Goal: Task Accomplishment & Management: Use online tool/utility

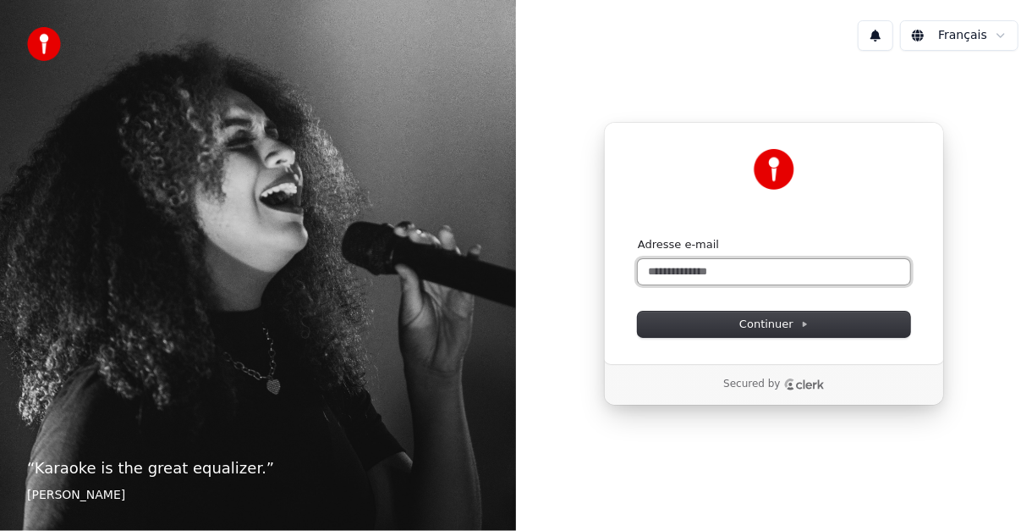
click at [699, 266] on input "Adresse e-mail" at bounding box center [774, 271] width 272 height 25
click at [638, 237] on button "submit" at bounding box center [638, 237] width 0 height 0
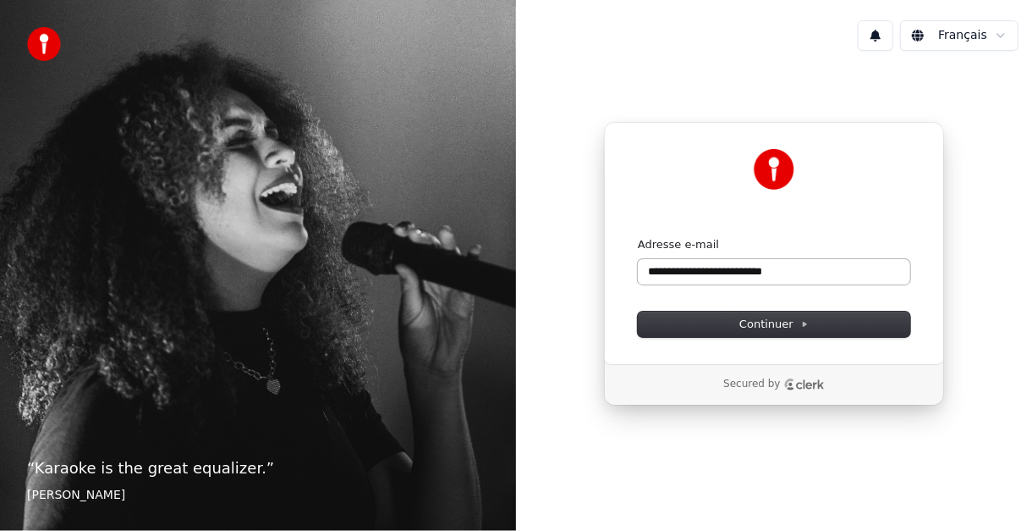
type input "**********"
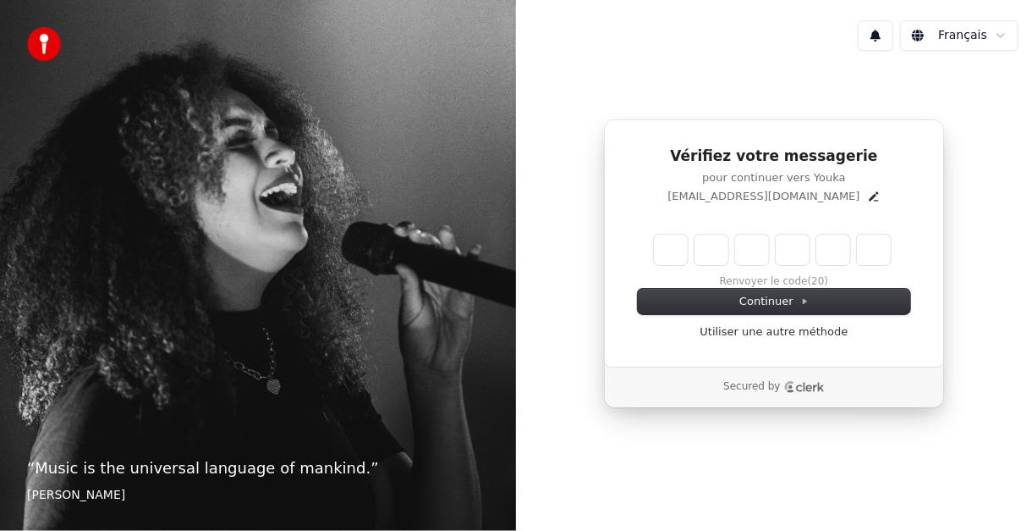
type input "*"
type input "**"
type input "*"
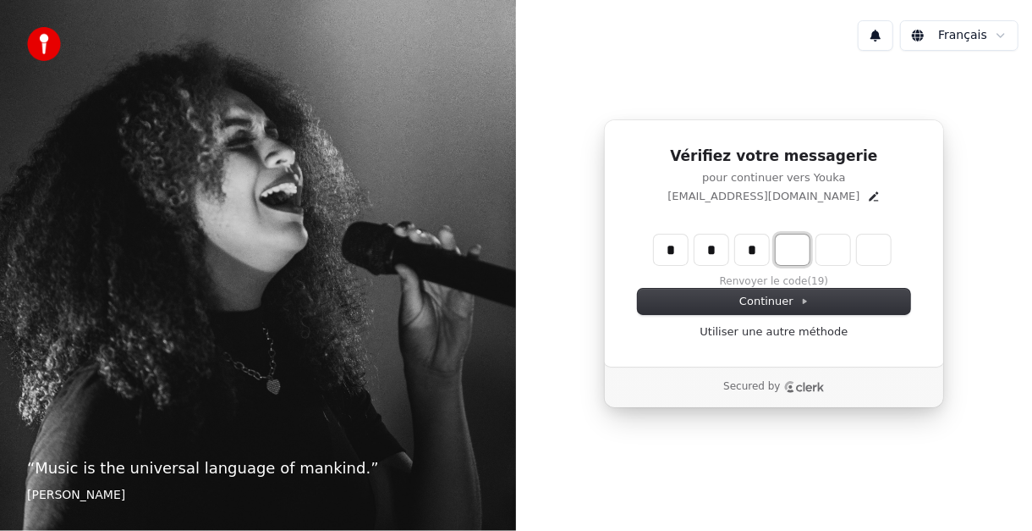
type input "***"
type input "*"
type input "****"
type input "*"
type input "******"
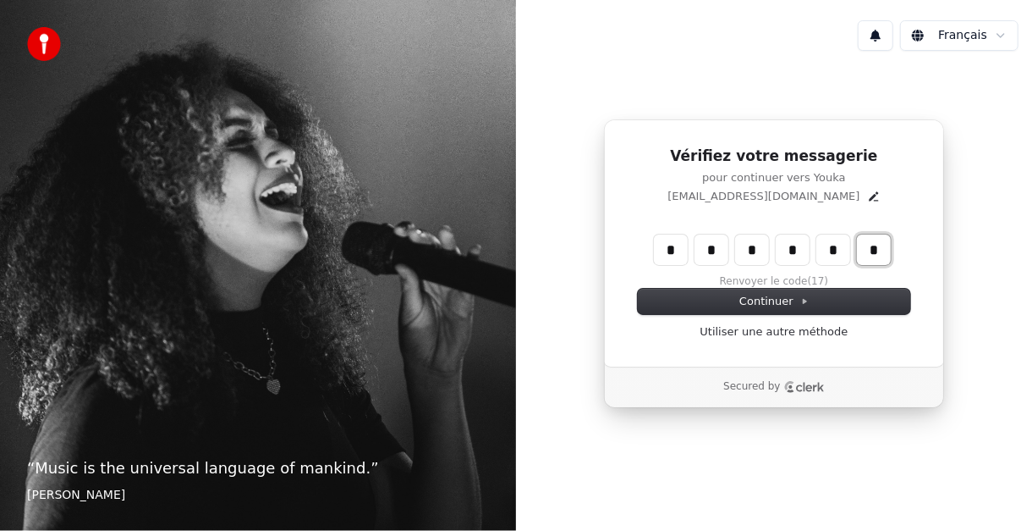
type input "*"
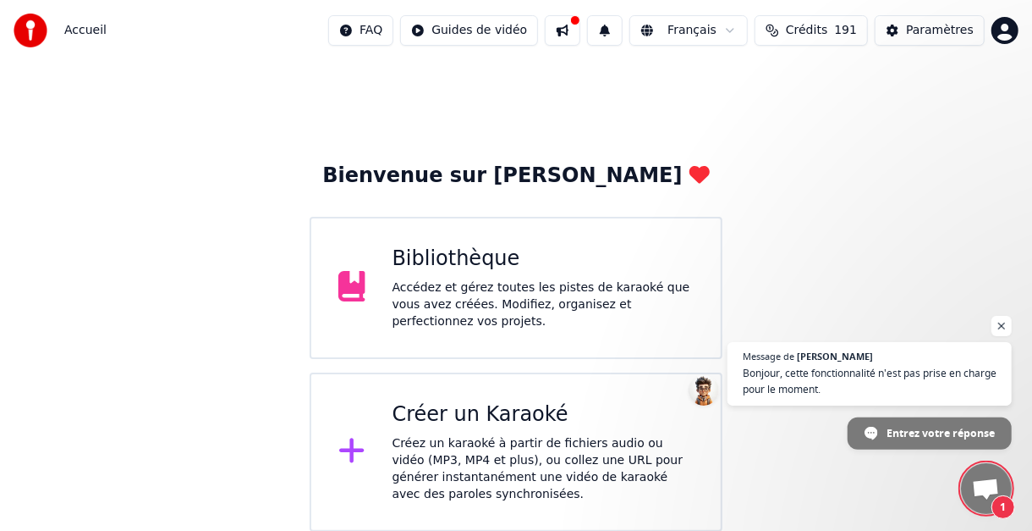
click at [478, 415] on div "Créer un Karaoké" at bounding box center [544, 414] width 302 height 27
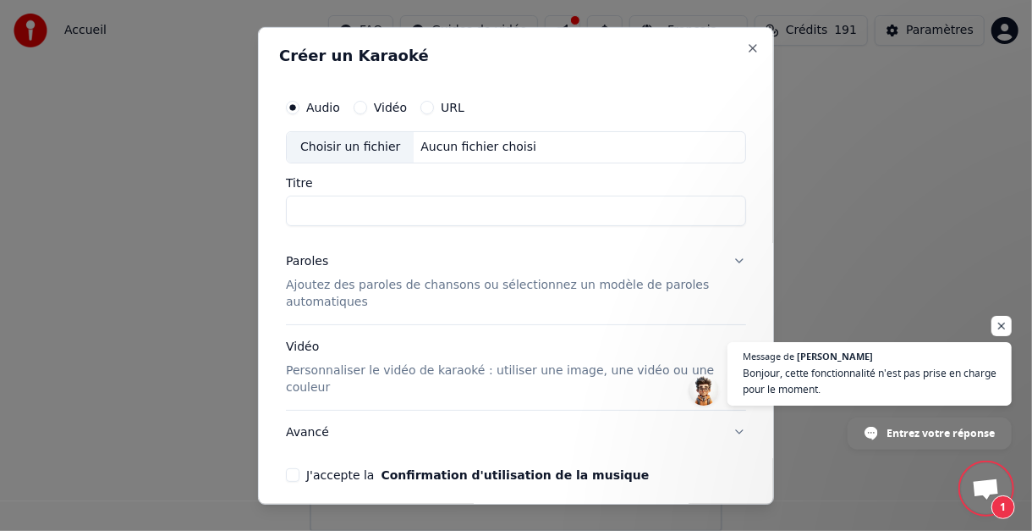
click at [360, 146] on div "Choisir un fichier" at bounding box center [350, 146] width 127 height 30
type input "**********"
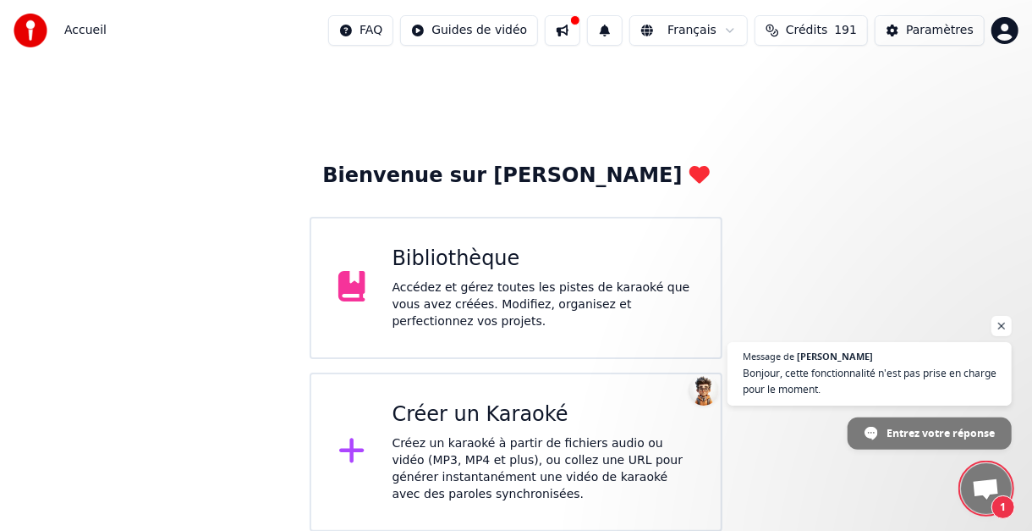
click at [487, 419] on div "Créer un Karaoké" at bounding box center [544, 414] width 302 height 27
click at [1002, 325] on span "Ouvrir le chat" at bounding box center [1002, 326] width 21 height 21
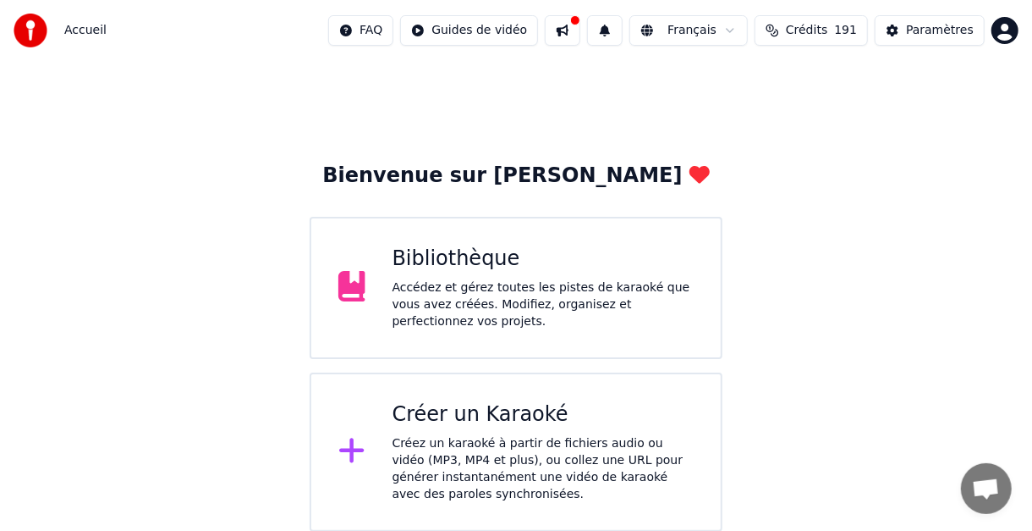
click at [498, 415] on div "Créer un Karaoké" at bounding box center [544, 414] width 302 height 27
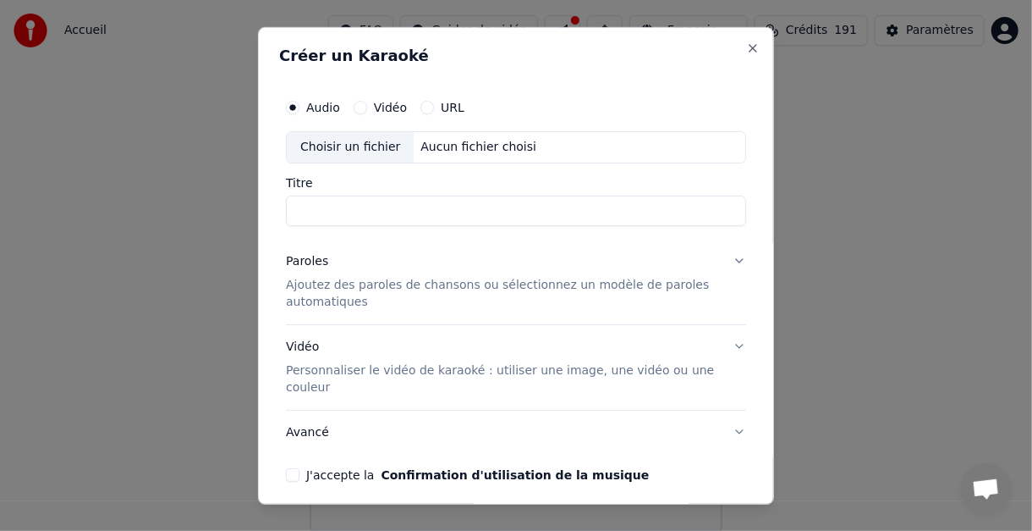
click at [329, 145] on div "Choisir un fichier" at bounding box center [350, 146] width 127 height 30
type input "**********"
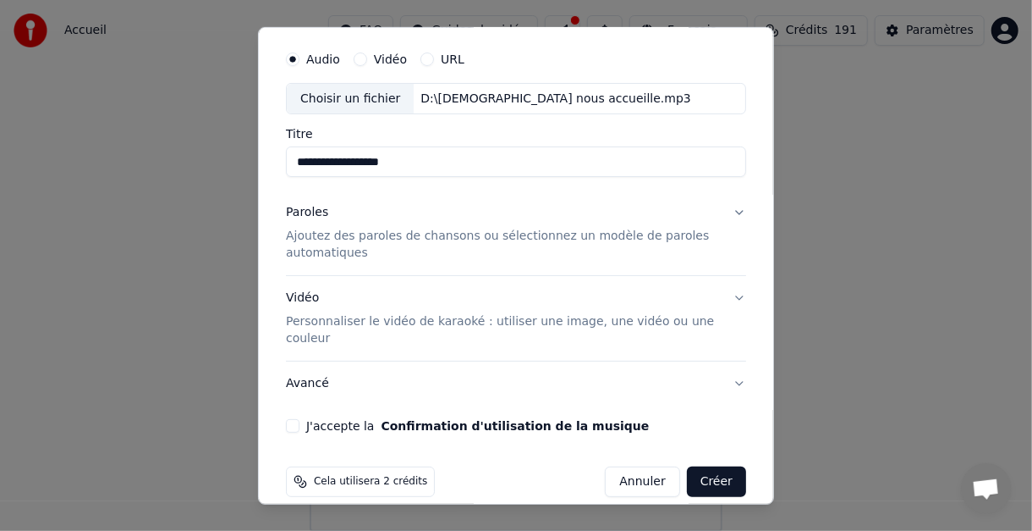
scroll to position [67, 0]
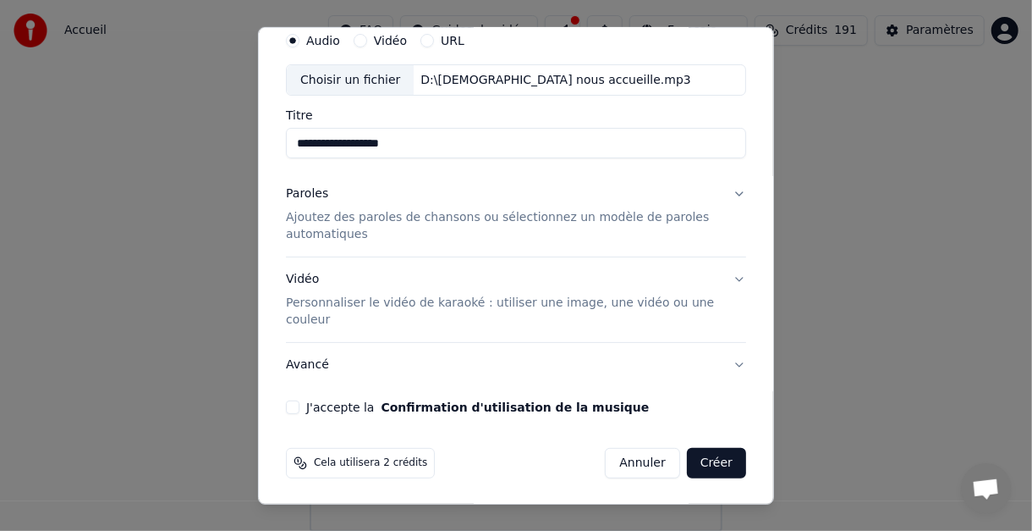
click at [725, 190] on button "Paroles Ajoutez des paroles de chansons ou sélectionnez un modèle de paroles au…" at bounding box center [516, 214] width 460 height 85
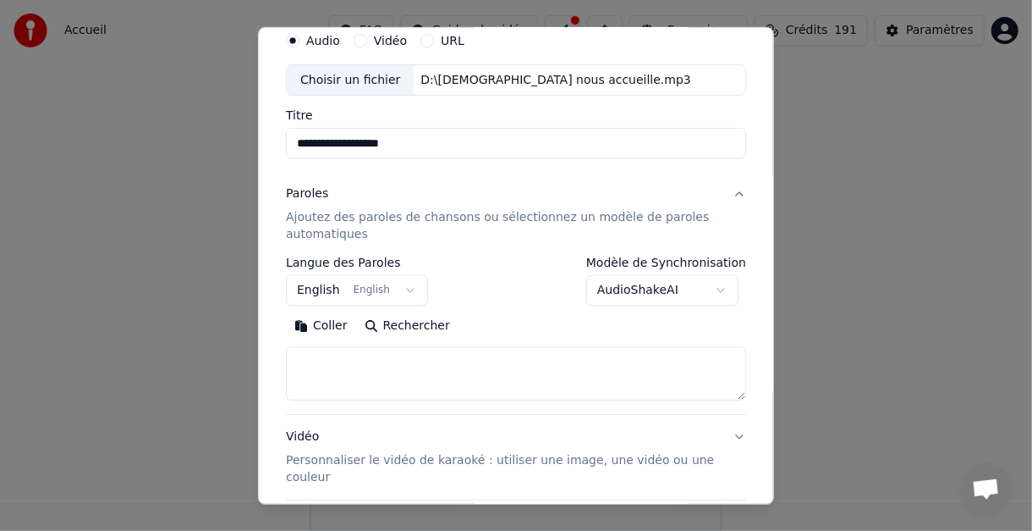
click at [724, 194] on button "Paroles Ajoutez des paroles de chansons ou sélectionnez un modèle de paroles au…" at bounding box center [516, 214] width 460 height 85
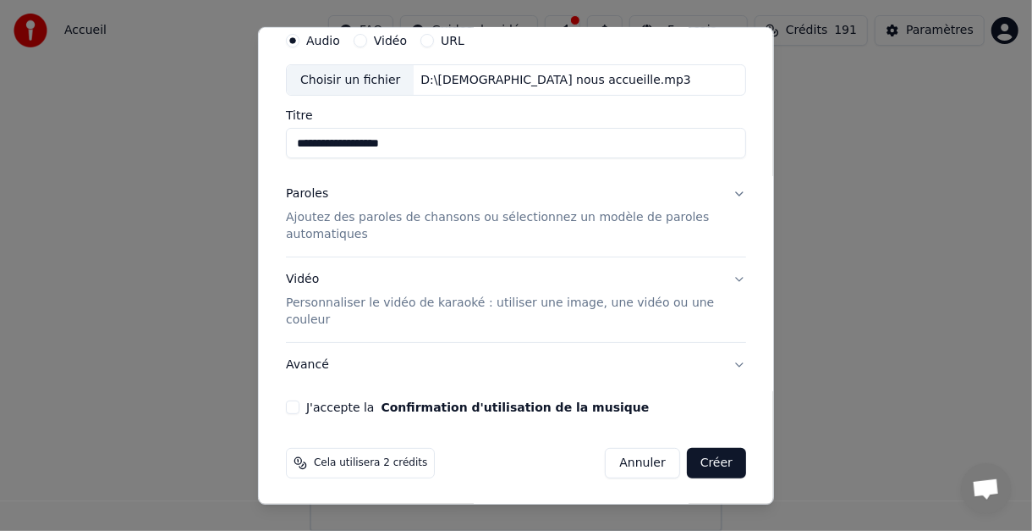
click at [729, 190] on button "Paroles Ajoutez des paroles de chansons ou sélectionnez un modèle de paroles au…" at bounding box center [516, 214] width 460 height 85
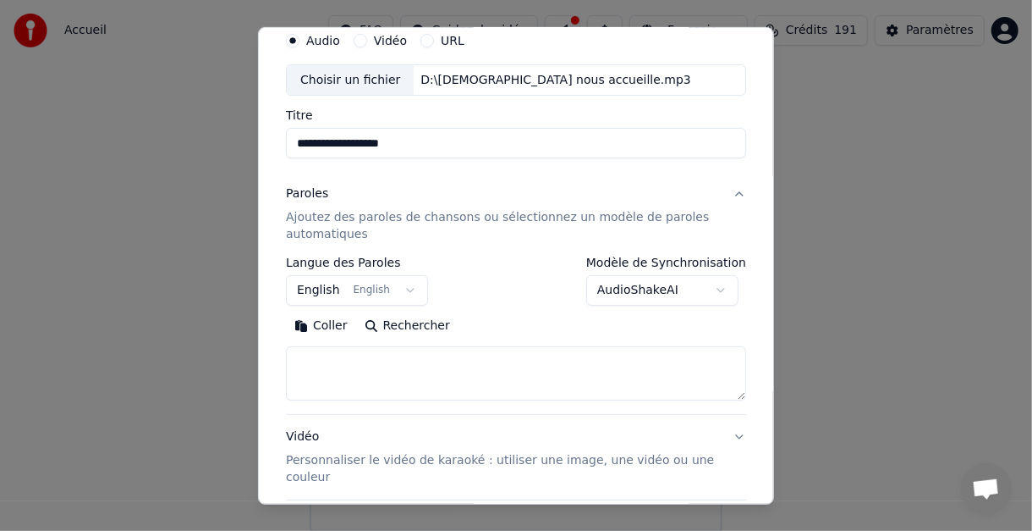
click at [401, 288] on button "English English" at bounding box center [357, 290] width 142 height 30
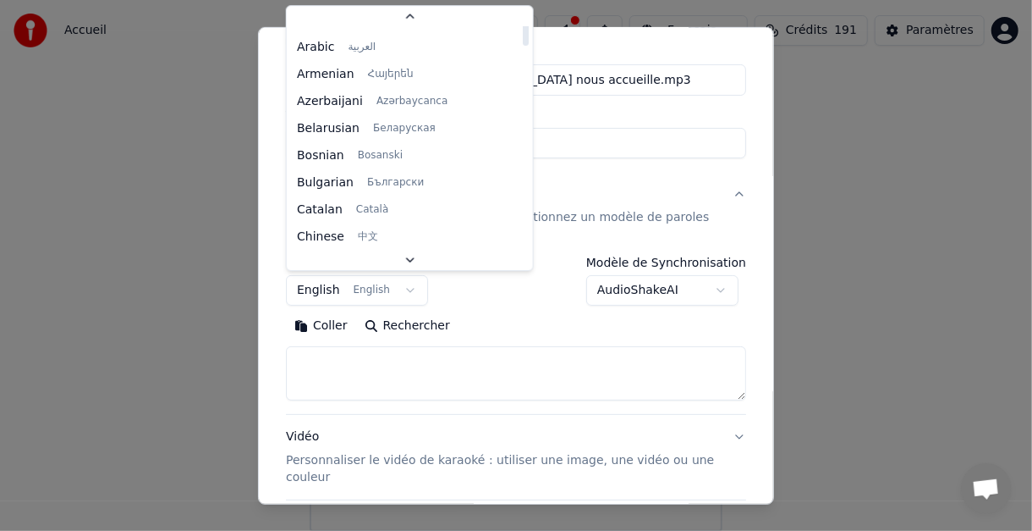
scroll to position [0, 0]
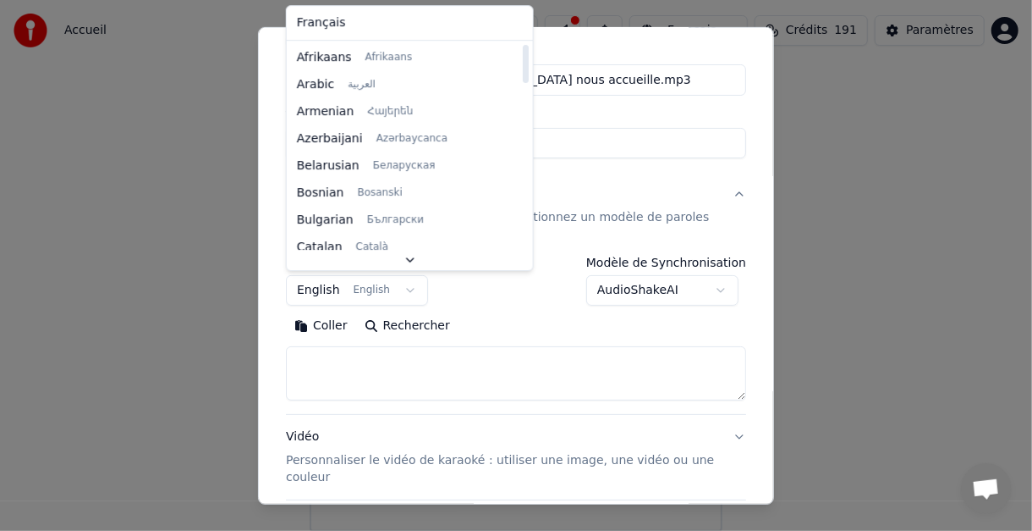
select select "**"
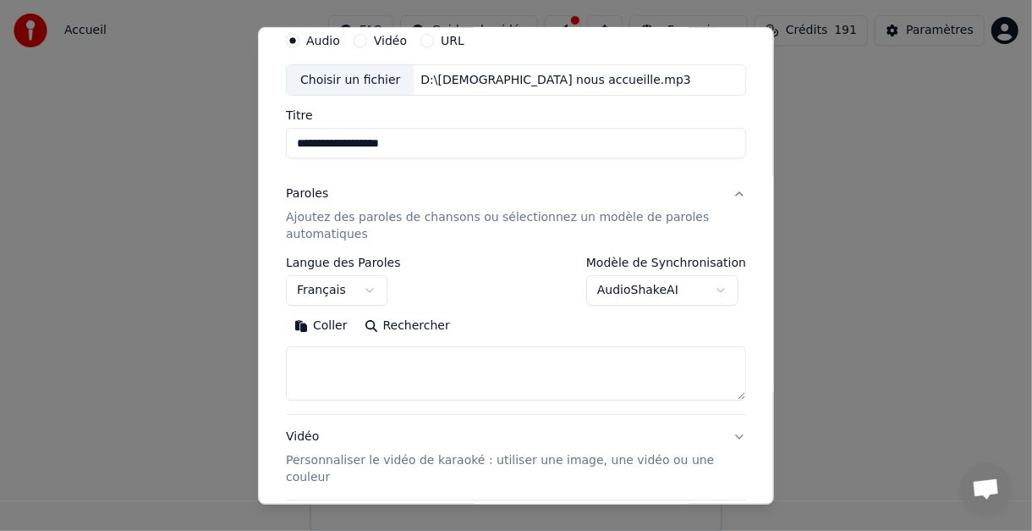
click at [707, 286] on body "**********" at bounding box center [516, 265] width 1032 height 531
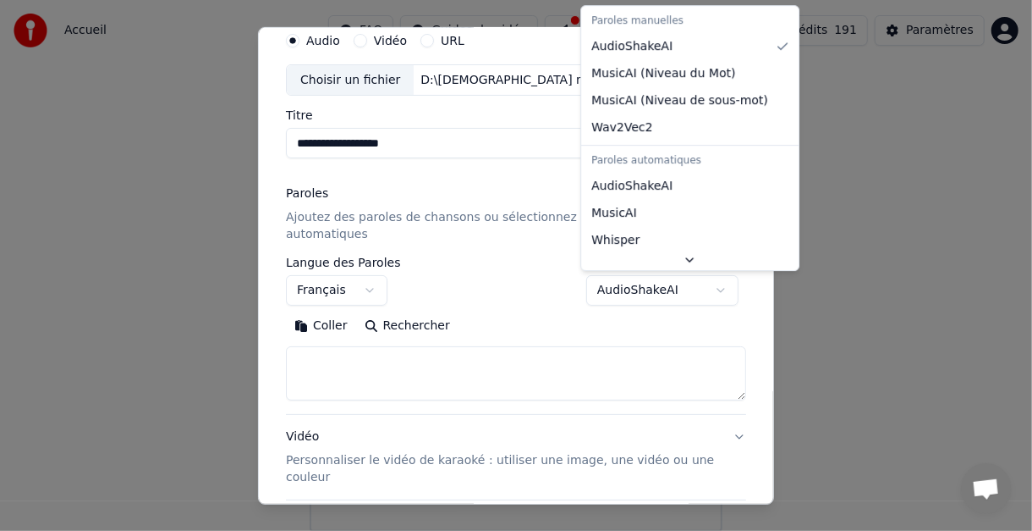
select select "**********"
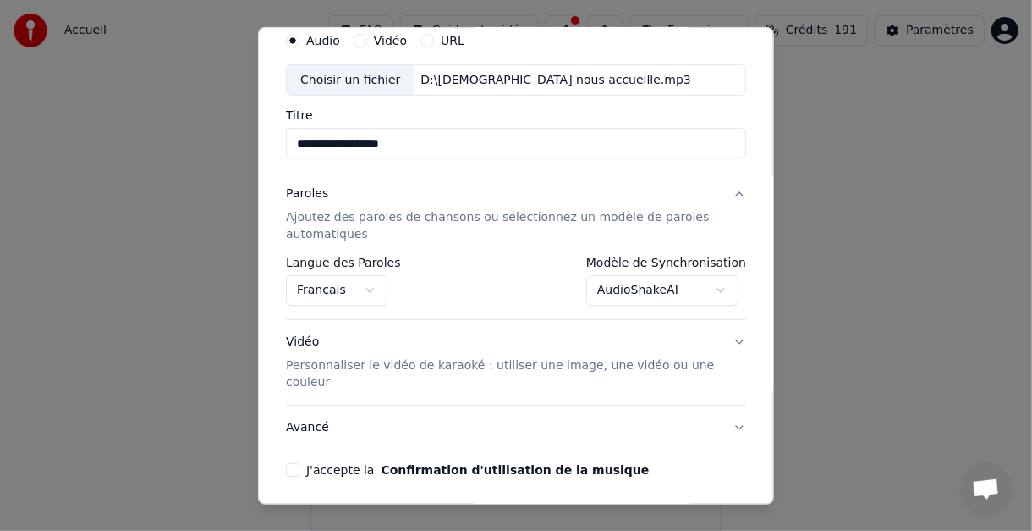
click at [294, 470] on button "J'accepte la Confirmation d'utilisation de la musique" at bounding box center [293, 470] width 14 height 14
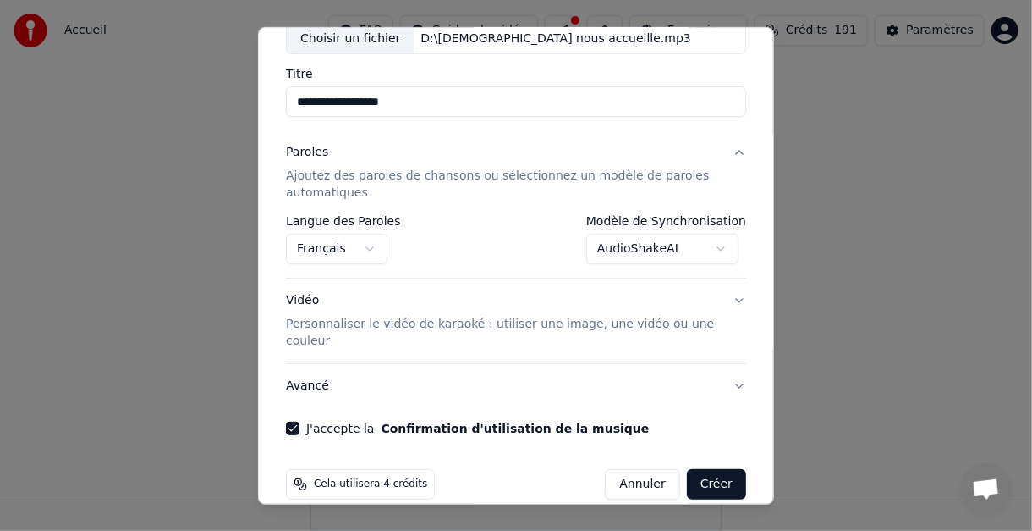
scroll to position [129, 0]
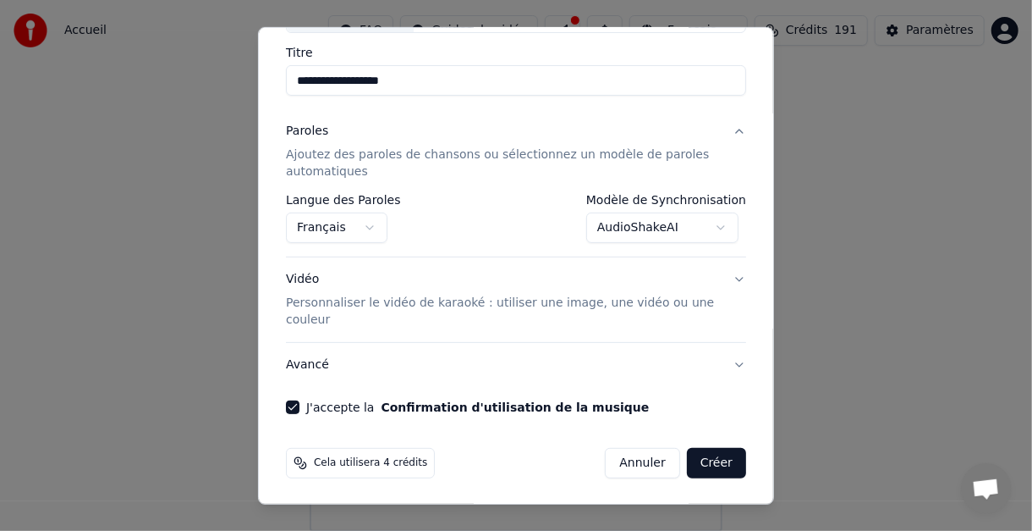
click at [713, 225] on body "**********" at bounding box center [516, 265] width 1032 height 531
click at [712, 225] on body "**********" at bounding box center [516, 265] width 1032 height 531
click at [712, 457] on button "Créer" at bounding box center [716, 463] width 59 height 30
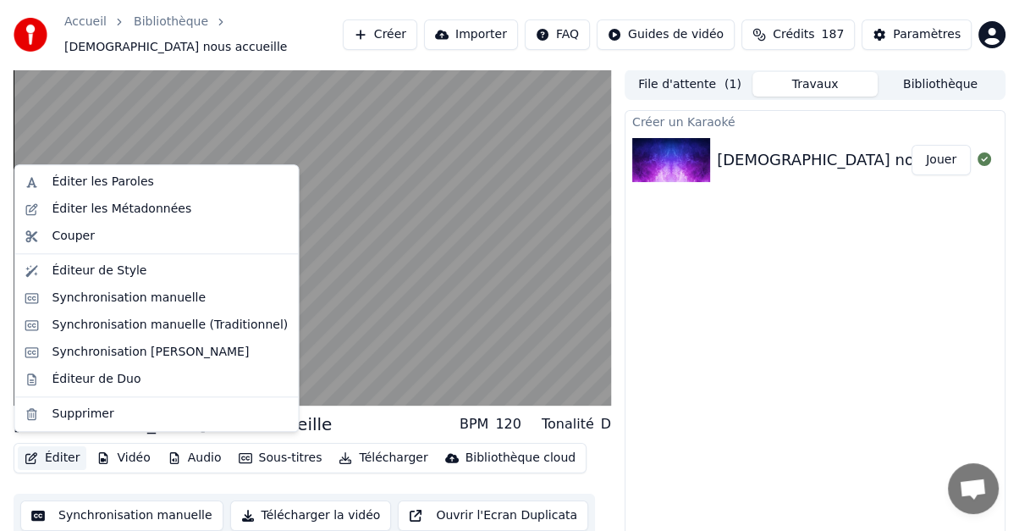
click at [57, 452] on button "Éditer" at bounding box center [52, 458] width 69 height 24
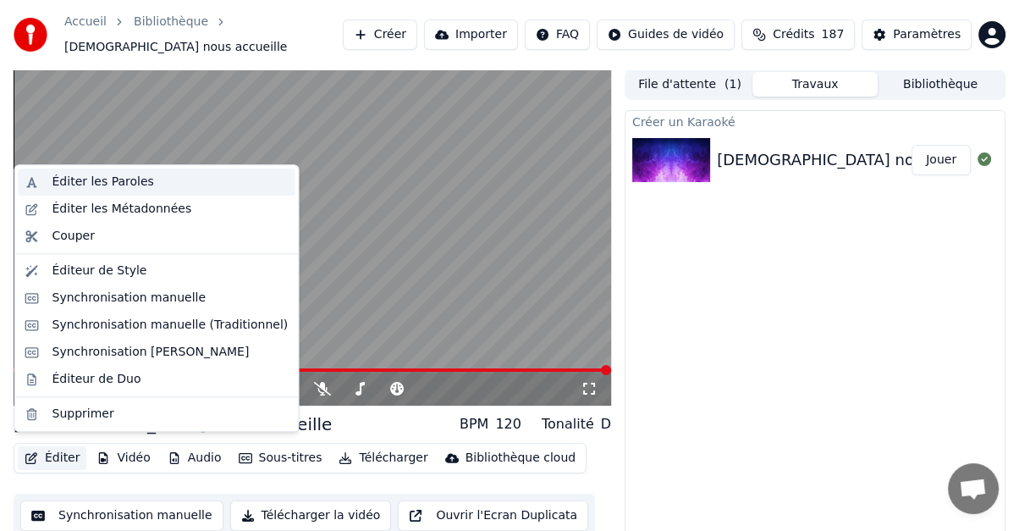
click at [106, 183] on div "Éditer les Paroles" at bounding box center [103, 181] width 102 height 17
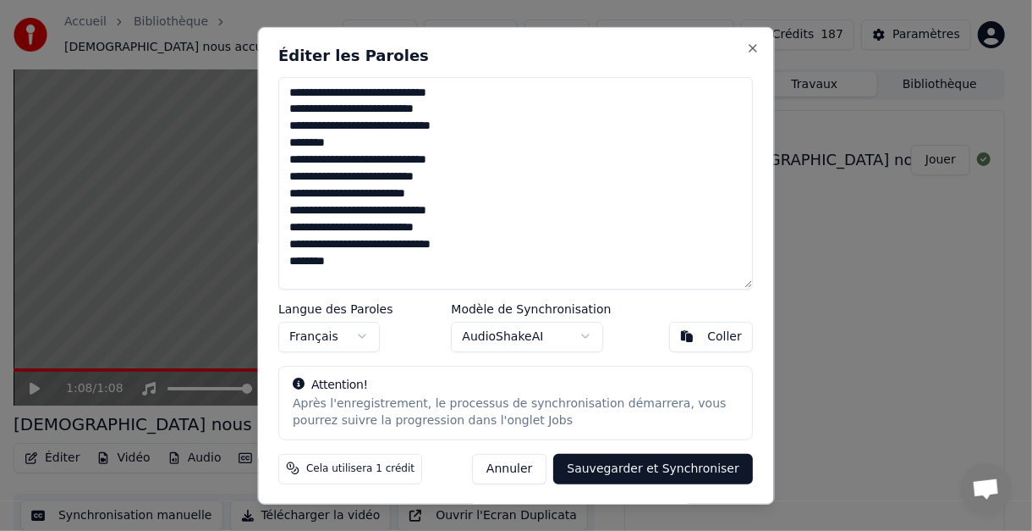
click at [426, 93] on textarea "**********" at bounding box center [516, 182] width 475 height 212
click at [342, 177] on textarea "**********" at bounding box center [516, 182] width 475 height 212
type textarea "**********"
click at [674, 465] on button "Sauvegarder et Synchroniser" at bounding box center [654, 468] width 200 height 30
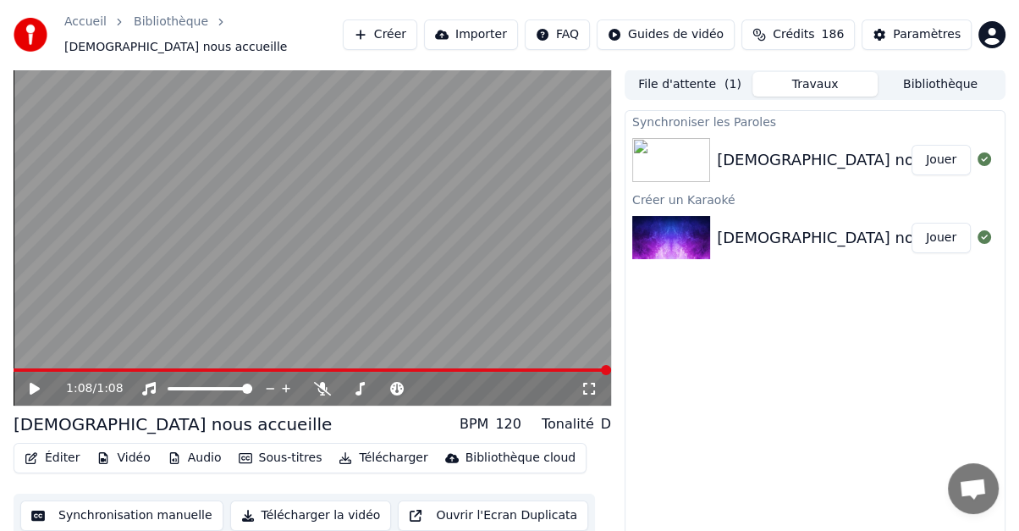
click at [61, 446] on button "Éditer" at bounding box center [52, 458] width 69 height 24
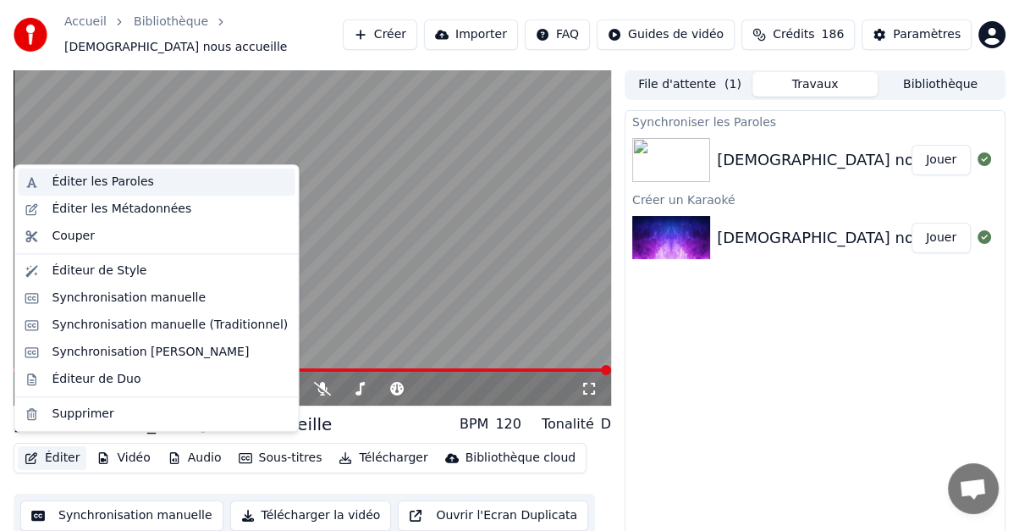
click at [74, 179] on div "Éditer les Paroles" at bounding box center [103, 181] width 102 height 17
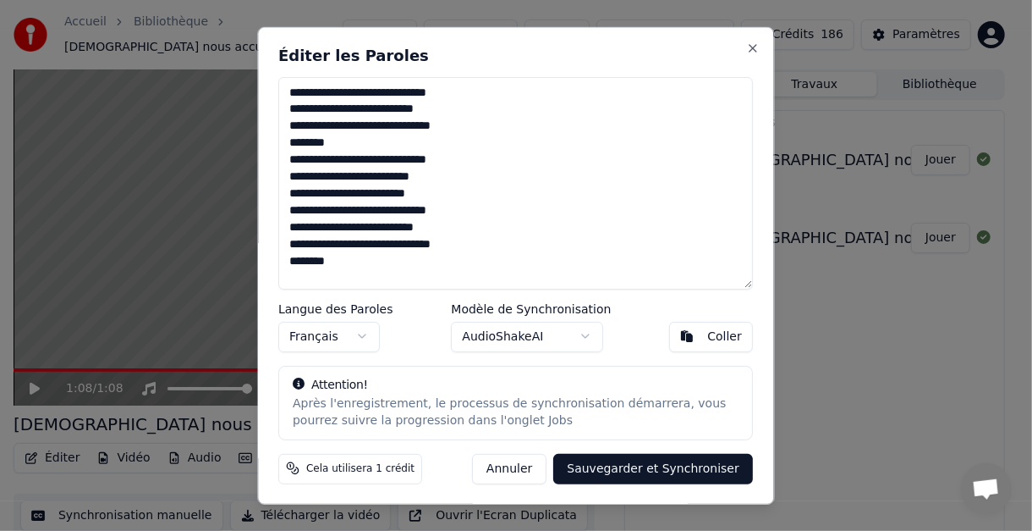
click at [305, 163] on textarea "**********" at bounding box center [516, 182] width 475 height 212
type textarea "**********"
click at [627, 468] on button "Sauvegarder et Synchroniser" at bounding box center [654, 468] width 200 height 30
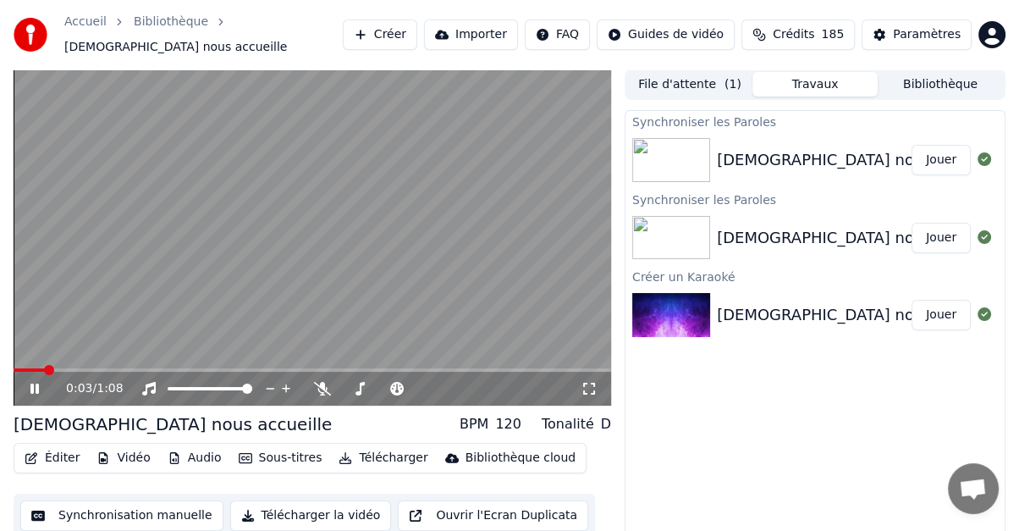
click at [34, 382] on icon at bounding box center [46, 389] width 39 height 14
click at [458, 380] on icon at bounding box center [460, 388] width 16 height 17
click at [456, 380] on icon at bounding box center [460, 388] width 16 height 17
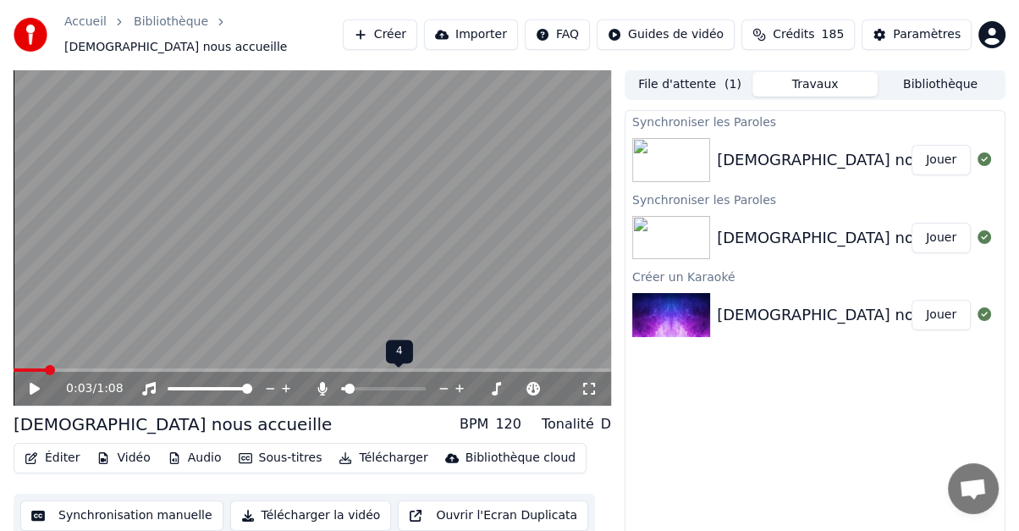
click at [456, 380] on icon at bounding box center [460, 388] width 16 height 17
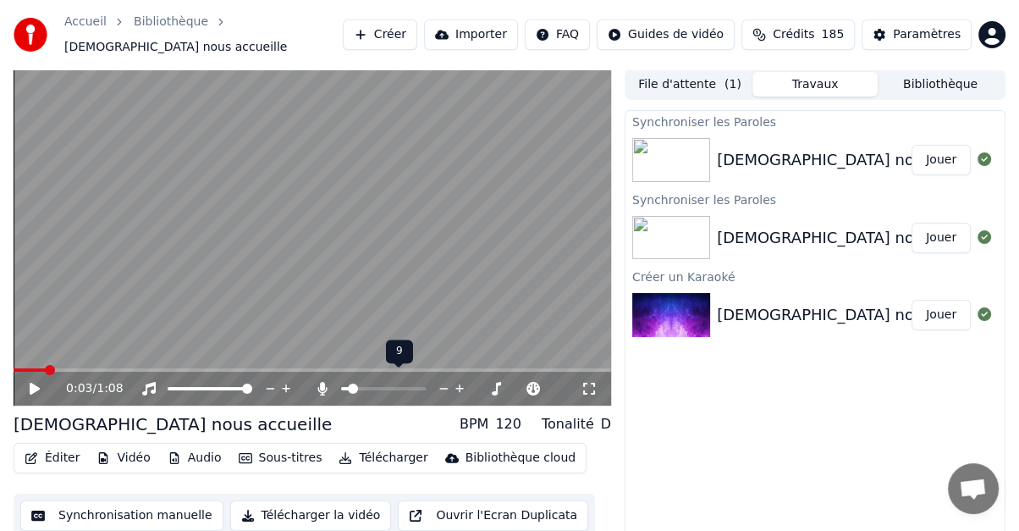
click at [456, 380] on icon at bounding box center [460, 388] width 16 height 17
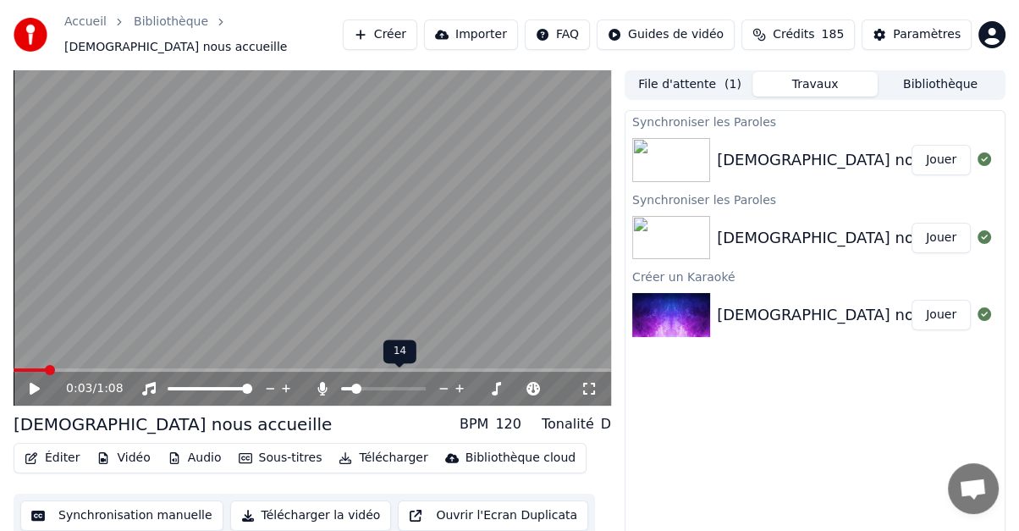
click at [456, 380] on icon at bounding box center [460, 388] width 16 height 17
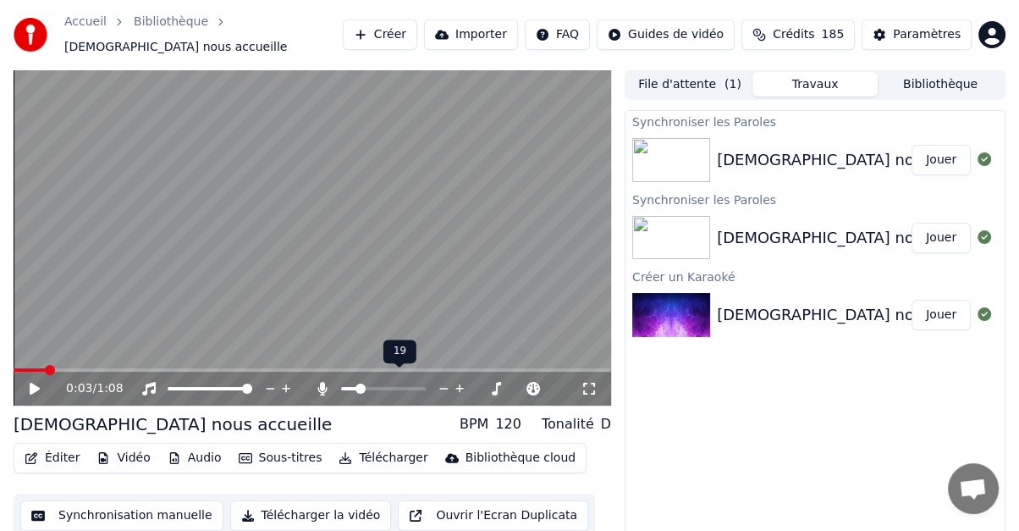
click at [456, 380] on icon at bounding box center [460, 388] width 16 height 17
click at [481, 388] on icon at bounding box center [480, 389] width 8 height 2
click at [943, 146] on button "Jouer" at bounding box center [940, 160] width 59 height 30
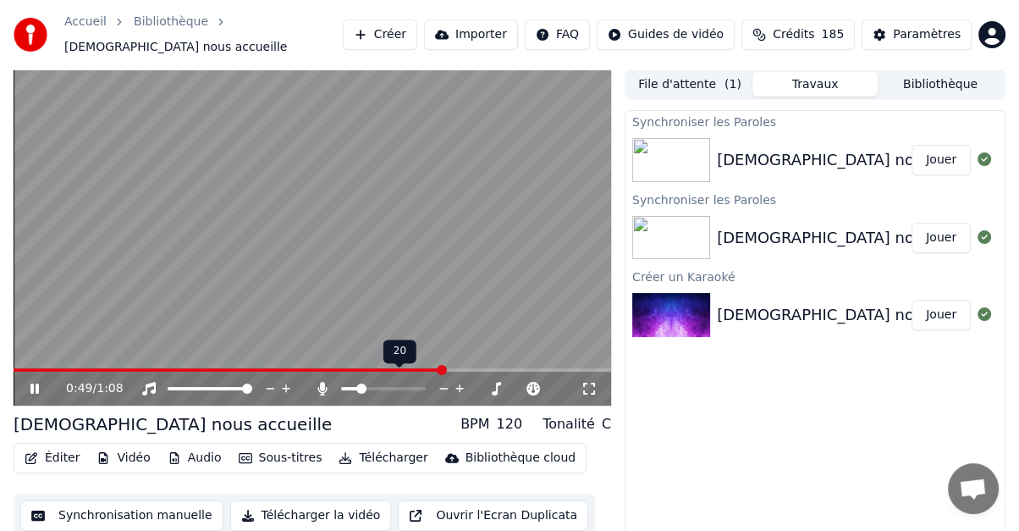
click at [459, 384] on icon at bounding box center [459, 388] width 8 height 8
click at [460, 384] on icon at bounding box center [459, 388] width 8 height 8
click at [460, 381] on icon at bounding box center [460, 388] width 16 height 17
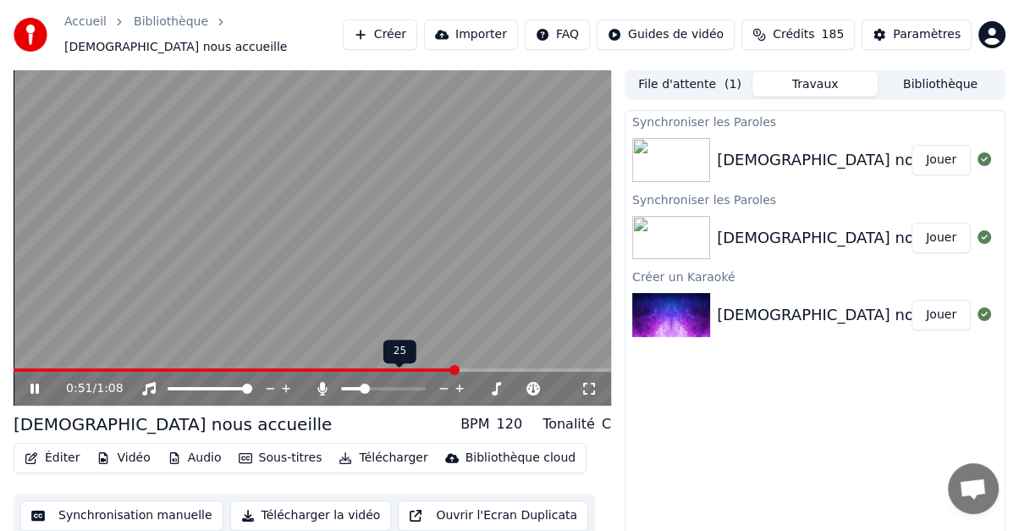
click at [460, 381] on icon at bounding box center [460, 388] width 16 height 17
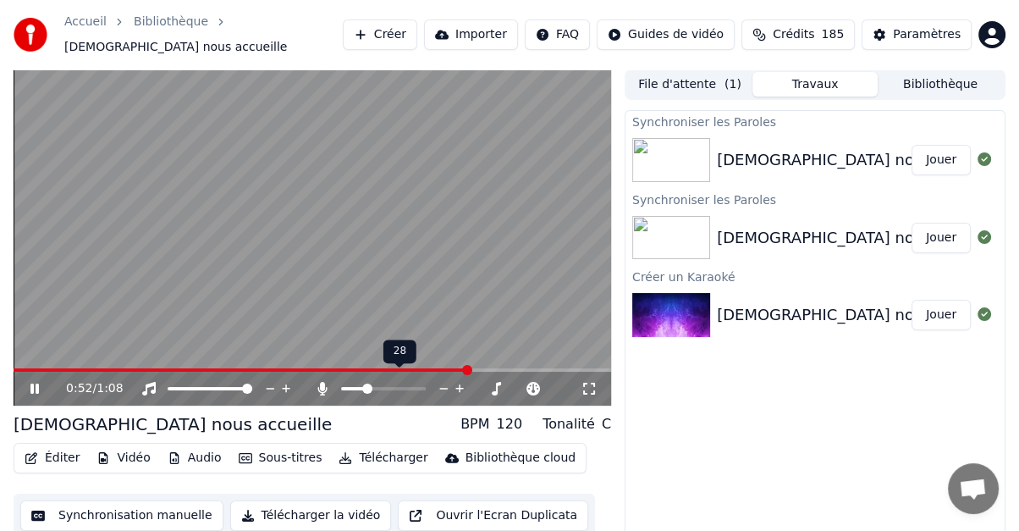
click at [460, 381] on icon at bounding box center [460, 388] width 16 height 17
click at [459, 380] on icon at bounding box center [460, 388] width 16 height 17
click at [458, 380] on icon at bounding box center [460, 388] width 16 height 17
click at [457, 380] on icon at bounding box center [460, 388] width 16 height 17
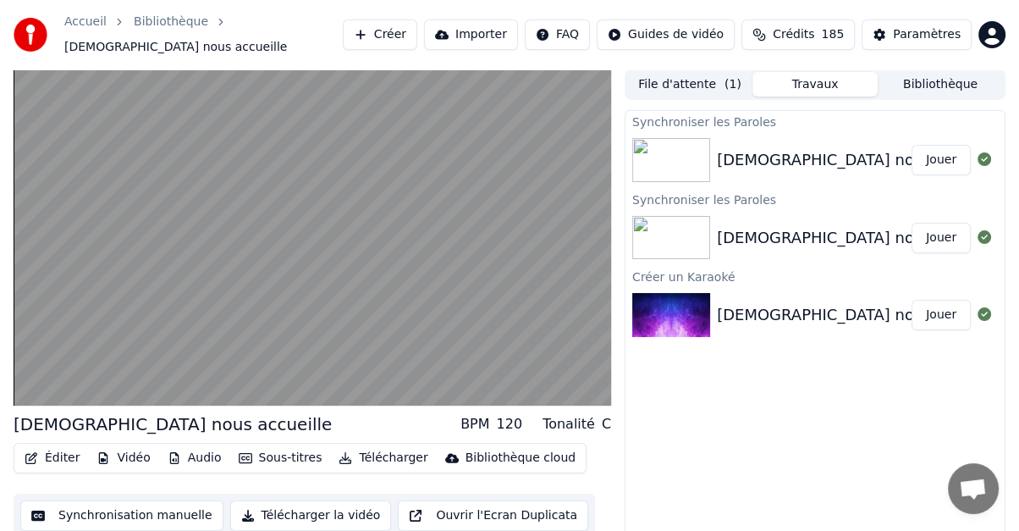
click at [50, 448] on button "Éditer" at bounding box center [52, 458] width 69 height 24
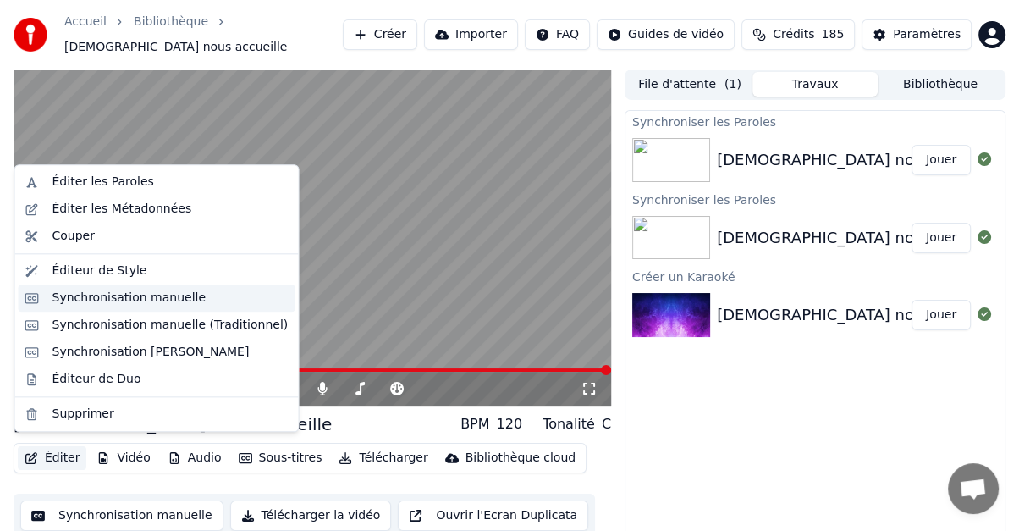
click at [88, 297] on div "Synchronisation manuelle" at bounding box center [129, 297] width 154 height 17
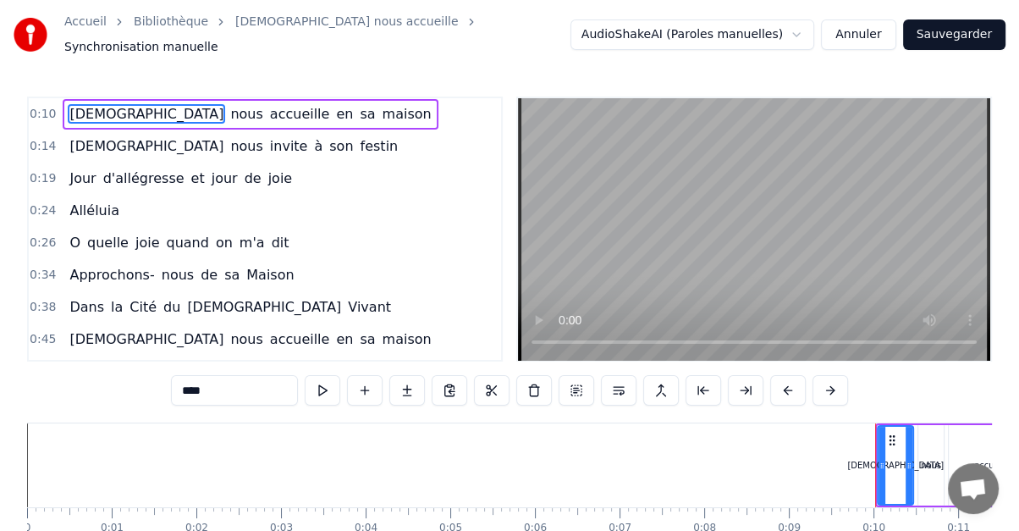
click at [87, 30] on link "Accueil" at bounding box center [85, 22] width 42 height 17
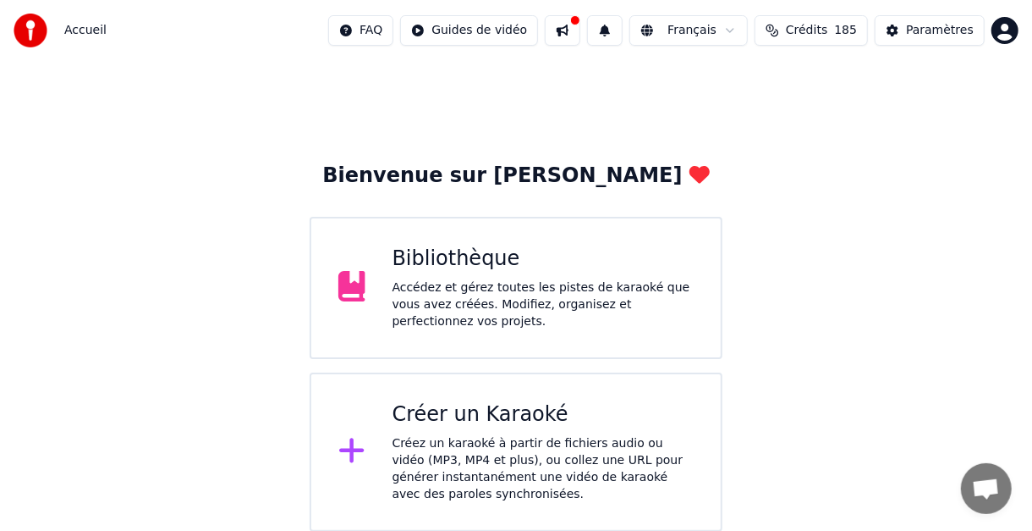
click at [415, 249] on div "Bibliothèque" at bounding box center [544, 258] width 302 height 27
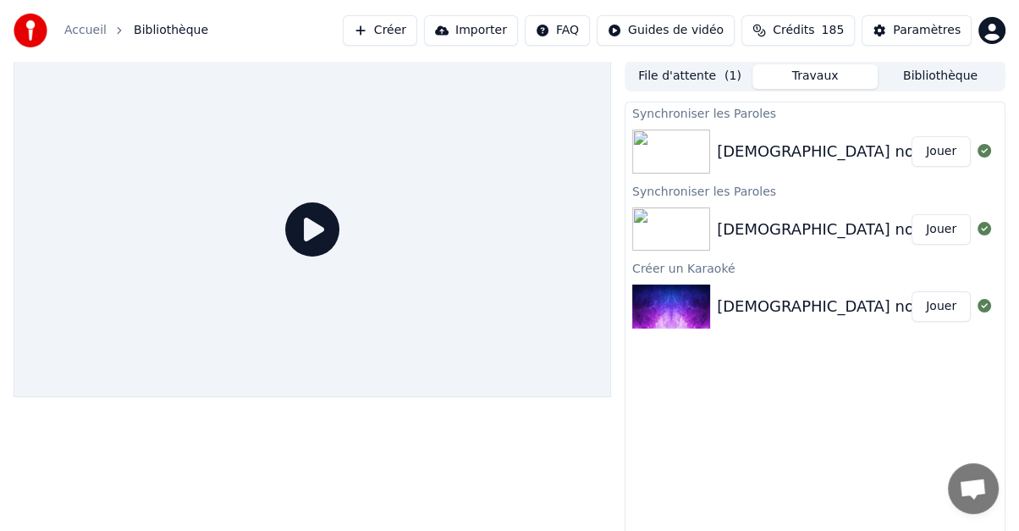
click at [734, 152] on div "[DEMOGRAPHIC_DATA] nous accueille" at bounding box center [860, 152] width 287 height 24
click at [939, 146] on button "Jouer" at bounding box center [940, 151] width 59 height 30
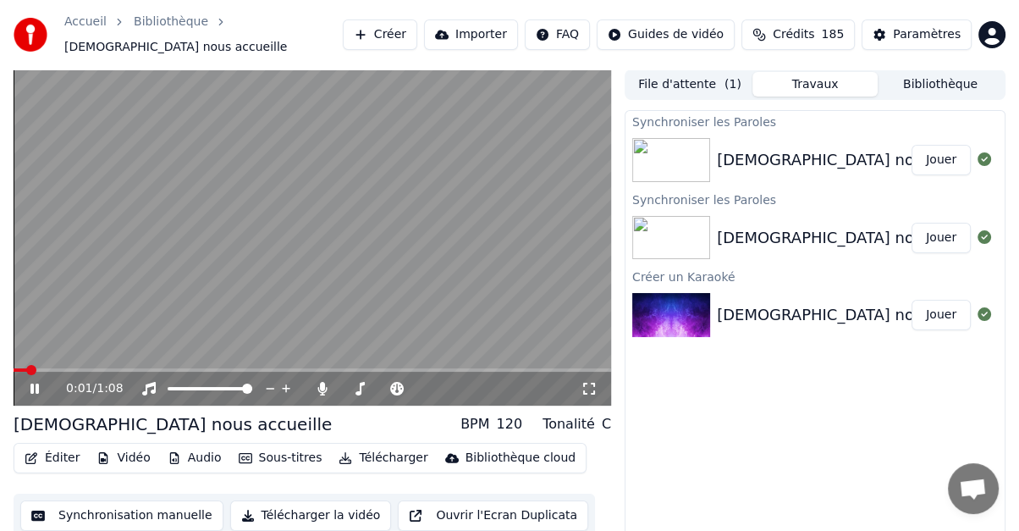
click at [35, 382] on icon at bounding box center [46, 389] width 39 height 14
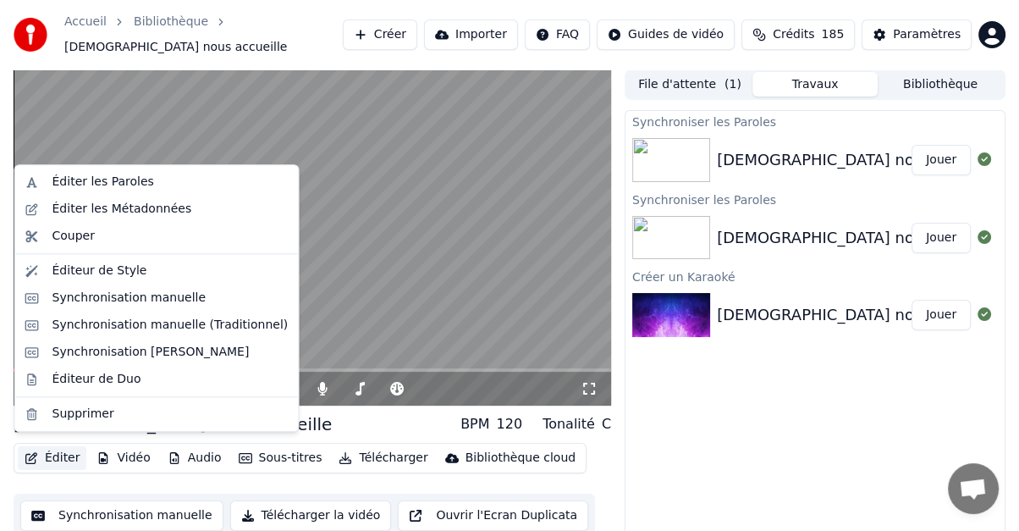
click at [54, 448] on button "Éditer" at bounding box center [52, 458] width 69 height 24
click at [112, 351] on div "Synchronisation [PERSON_NAME]" at bounding box center [150, 352] width 197 height 17
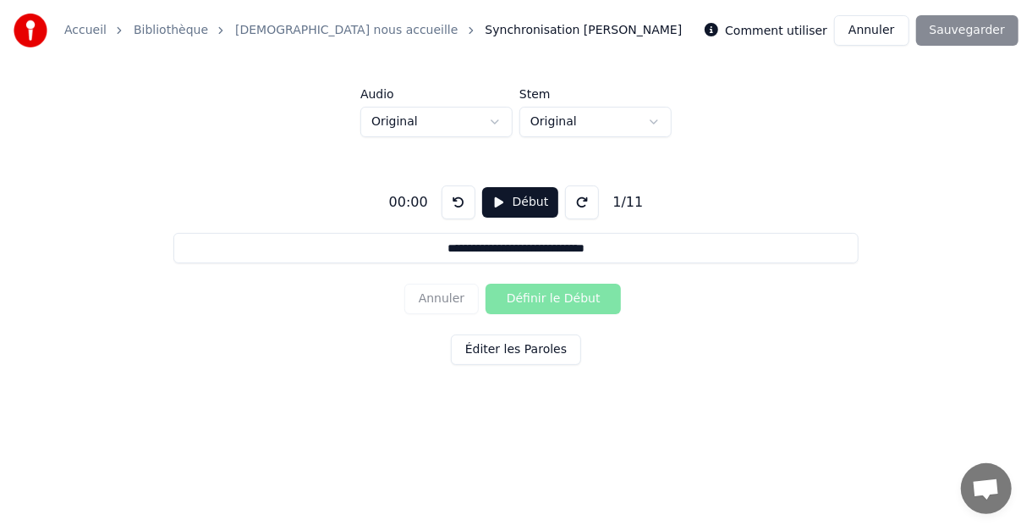
click at [259, 30] on link "[DEMOGRAPHIC_DATA] nous accueille" at bounding box center [346, 30] width 223 height 17
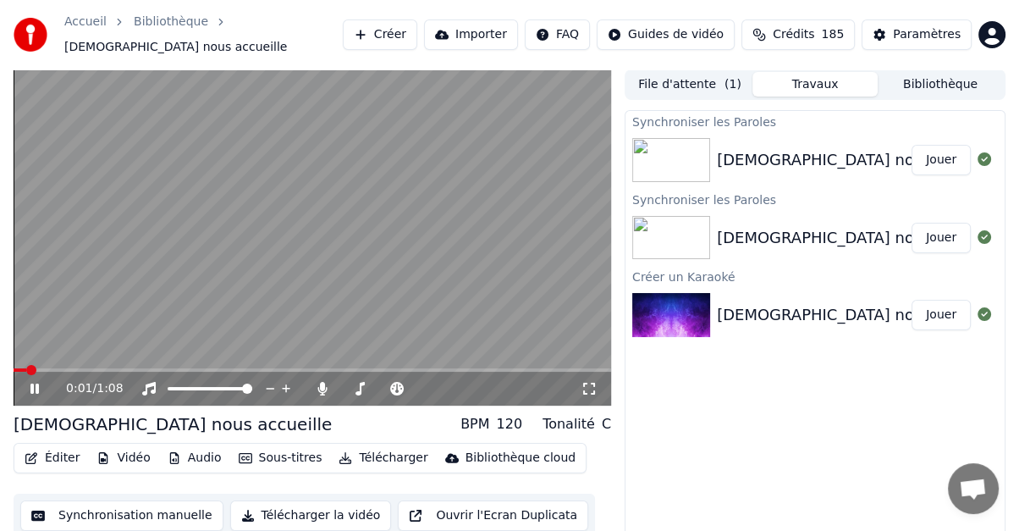
click at [34, 382] on icon at bounding box center [46, 389] width 39 height 14
click at [48, 447] on button "Éditer" at bounding box center [52, 458] width 69 height 24
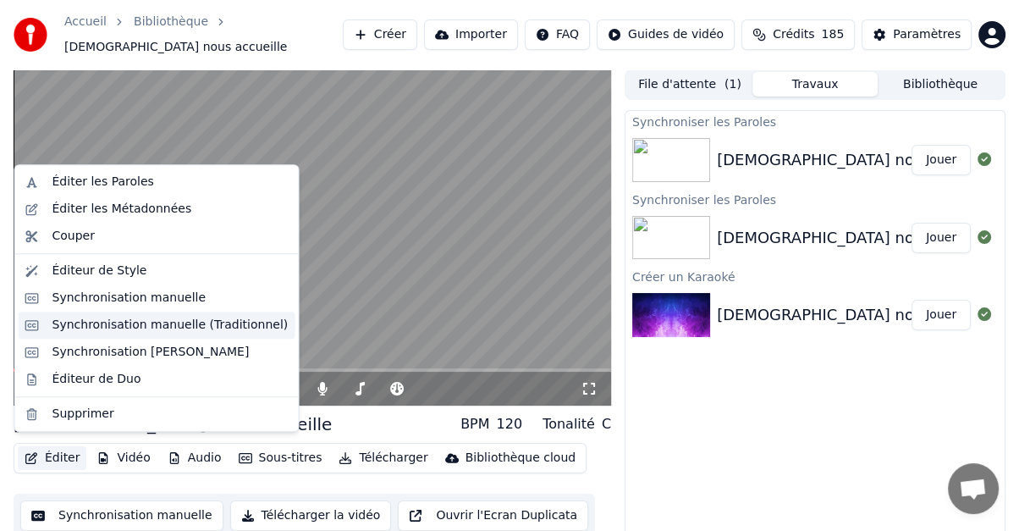
click at [102, 326] on div "Synchronisation manuelle (Traditionnel)" at bounding box center [170, 324] width 236 height 17
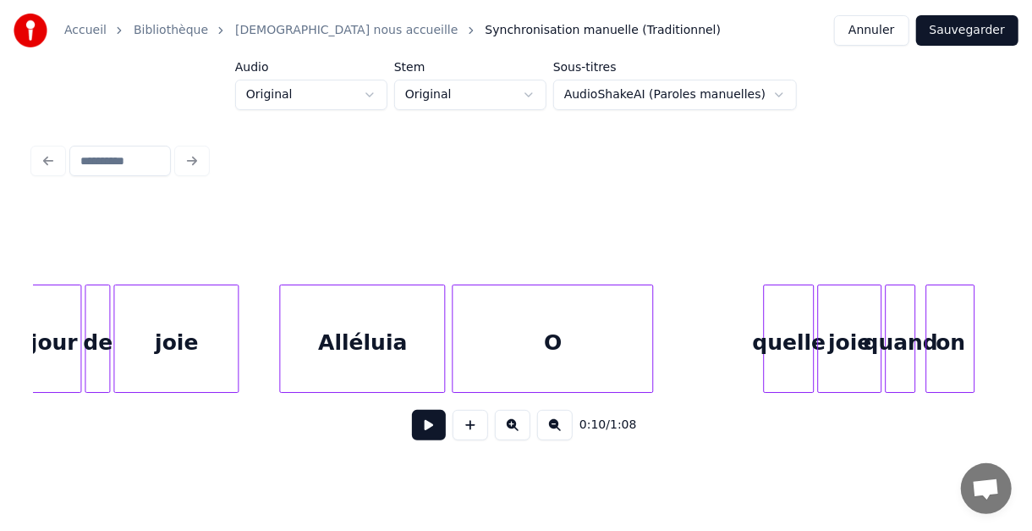
scroll to position [0, 1871]
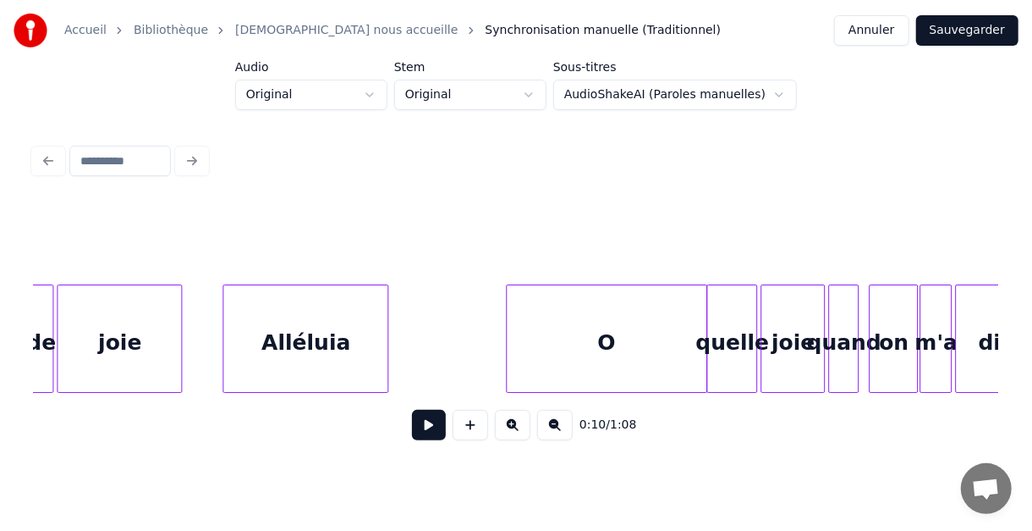
click at [550, 327] on div "O" at bounding box center [607, 342] width 200 height 115
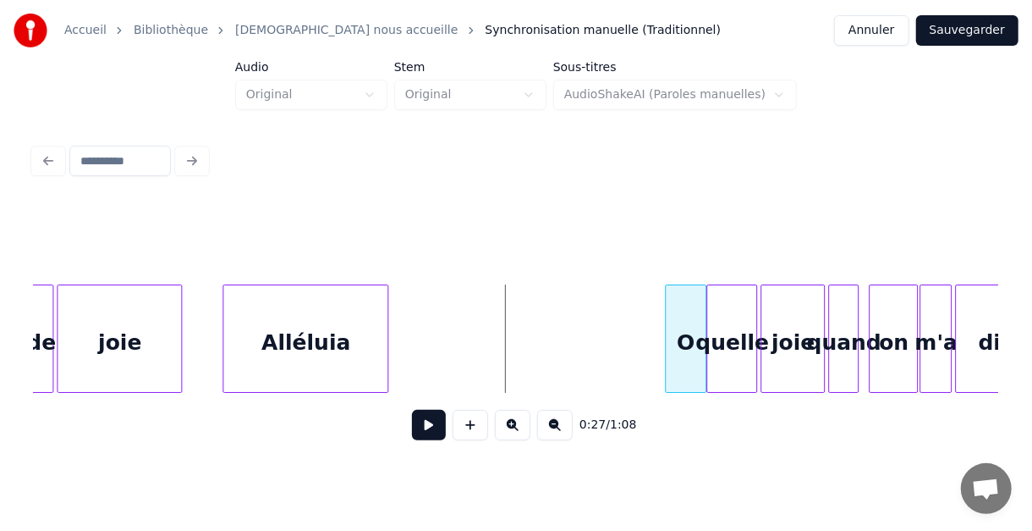
click at [666, 327] on div at bounding box center [668, 338] width 5 height 107
click at [306, 30] on link "[DEMOGRAPHIC_DATA] nous accueille" at bounding box center [346, 30] width 223 height 17
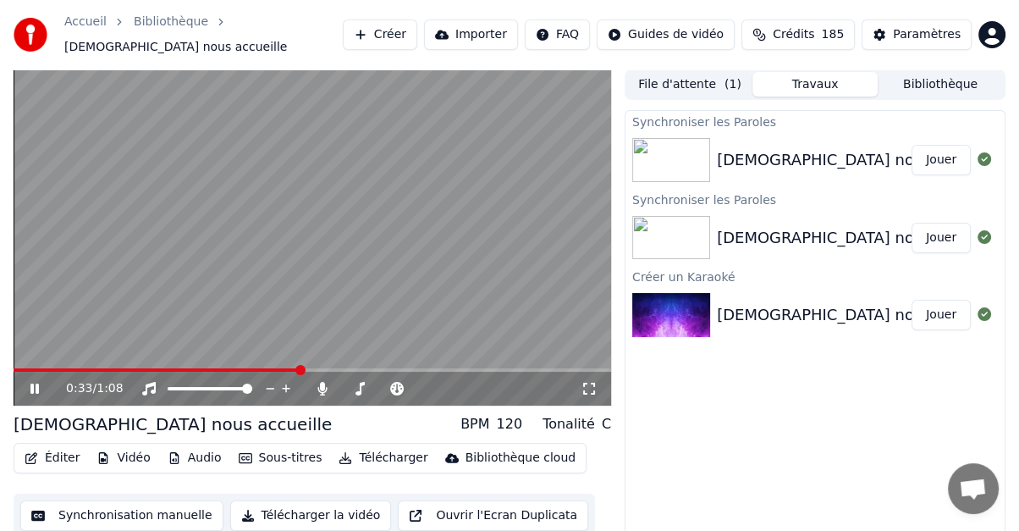
click at [35, 382] on icon at bounding box center [46, 389] width 39 height 14
click at [57, 451] on button "Éditer" at bounding box center [52, 458] width 69 height 24
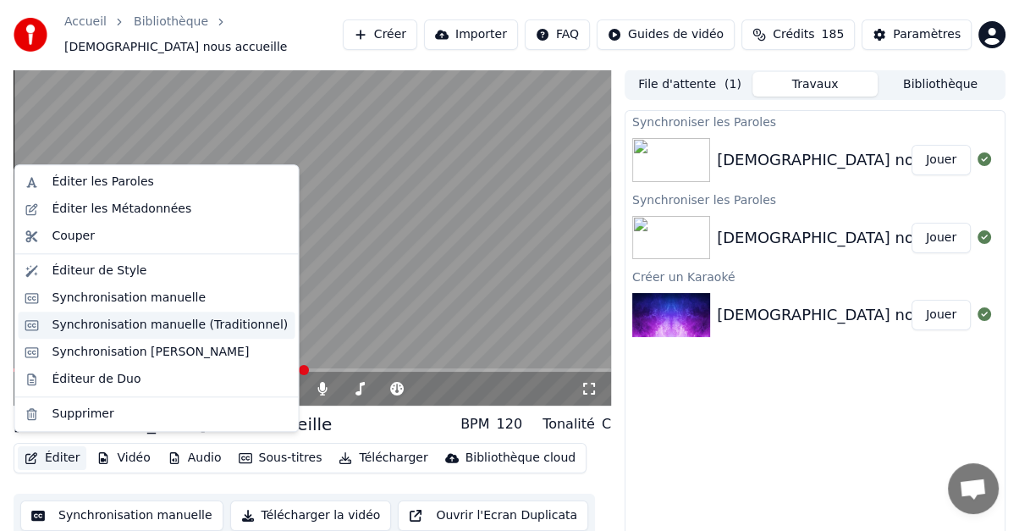
click at [140, 322] on div "Synchronisation manuelle (Traditionnel)" at bounding box center [170, 324] width 236 height 17
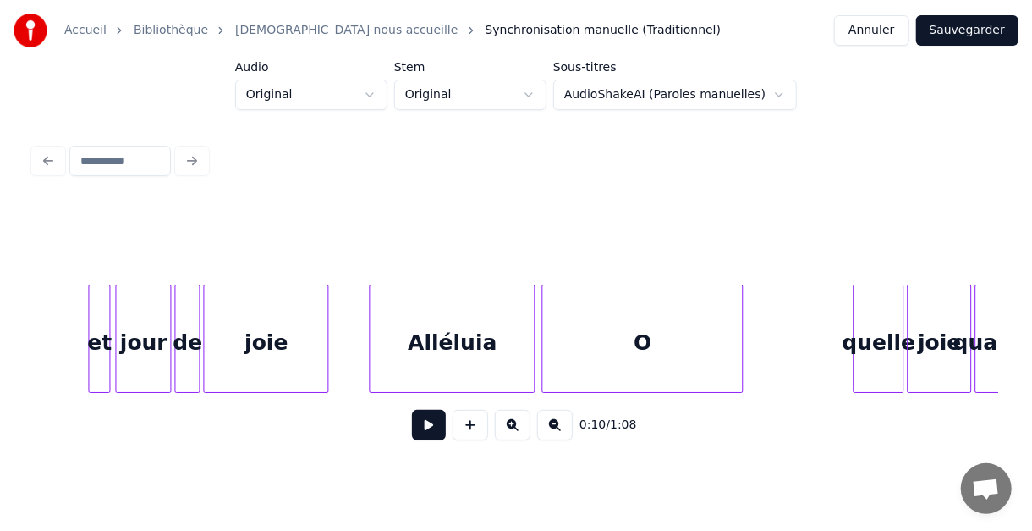
scroll to position [0, 1860]
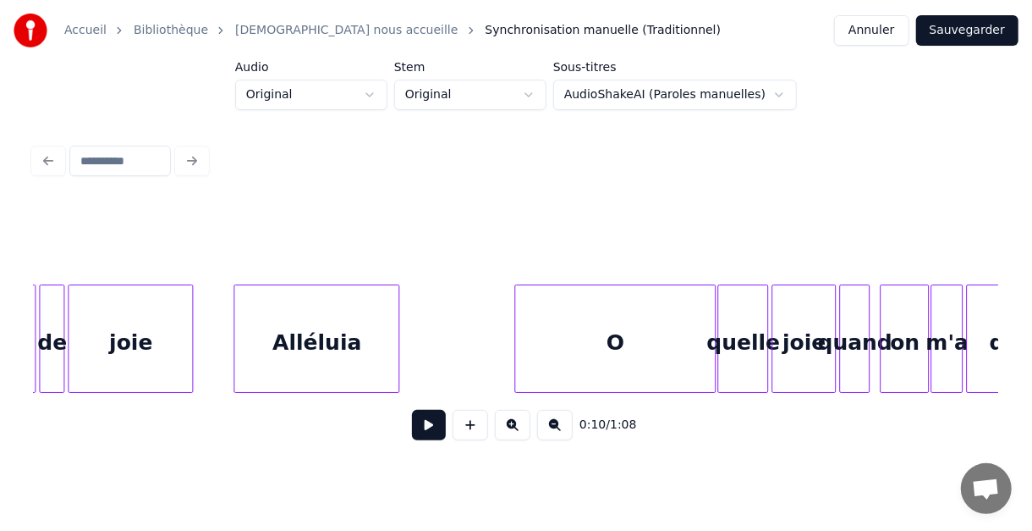
click at [656, 338] on div "O" at bounding box center [615, 342] width 200 height 115
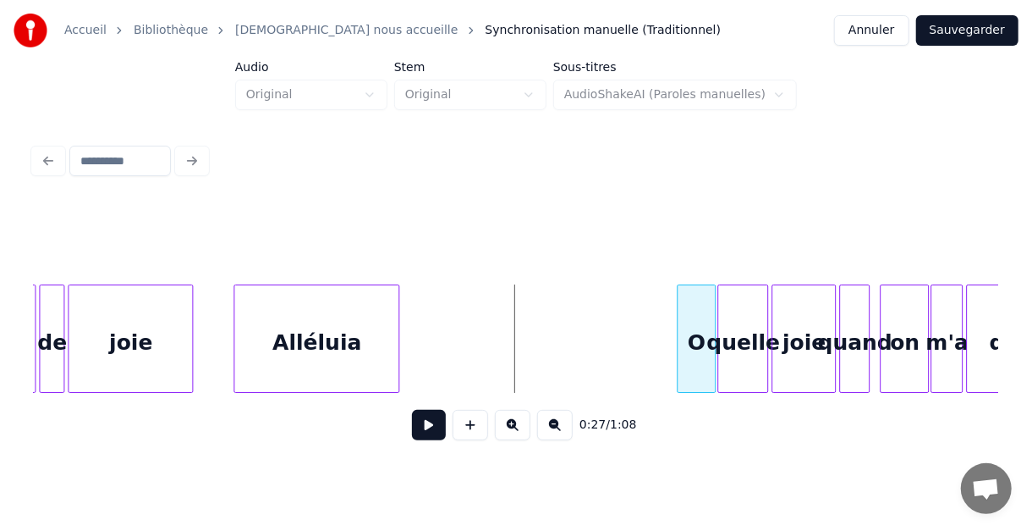
click at [678, 343] on div at bounding box center [680, 338] width 5 height 107
click at [961, 34] on button "Sauvegarder" at bounding box center [967, 30] width 102 height 30
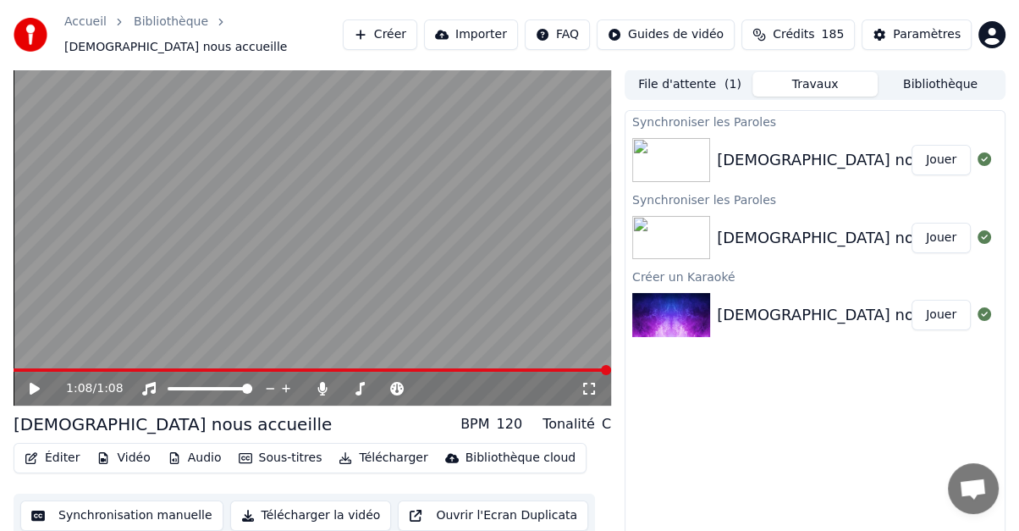
click at [132, 446] on button "Vidéo" at bounding box center [123, 458] width 67 height 24
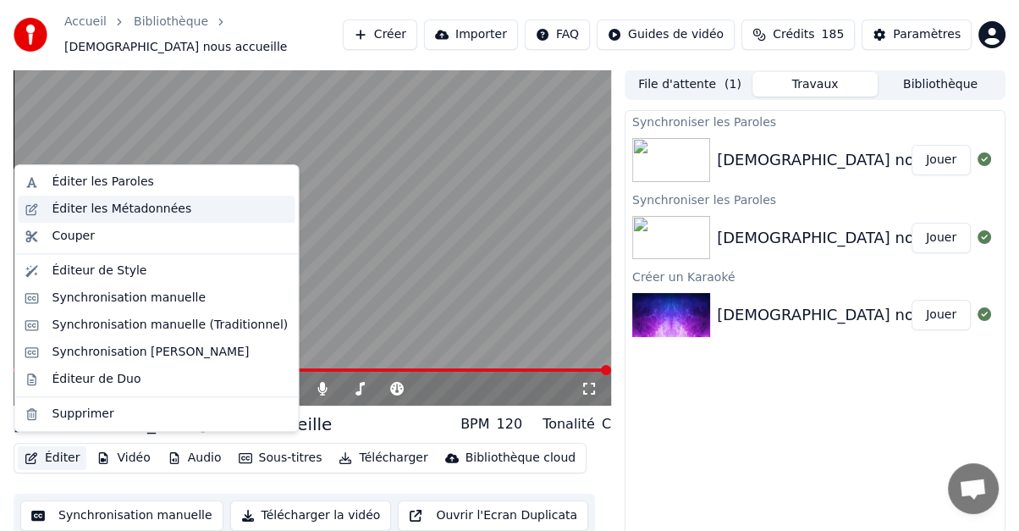
click at [62, 205] on div "Éditer les Métadonnées" at bounding box center [122, 209] width 140 height 17
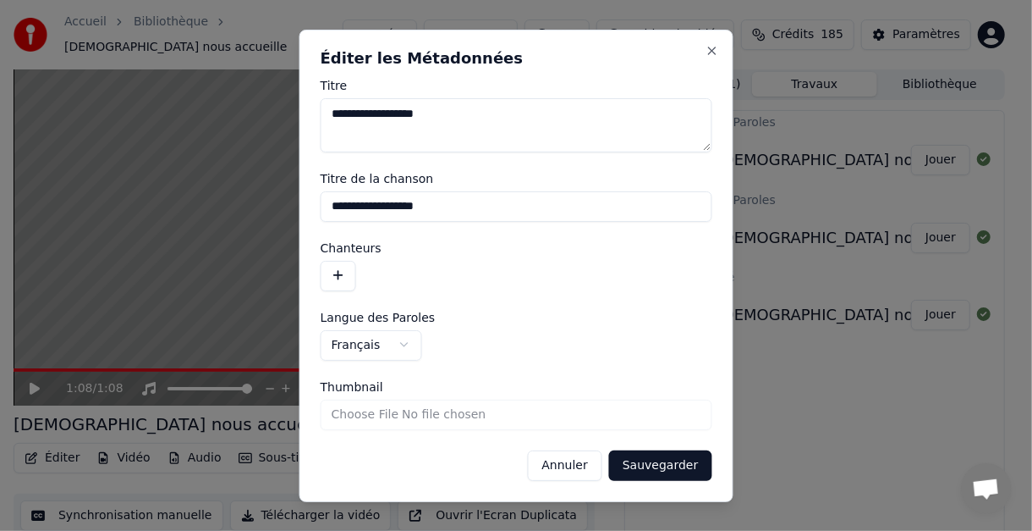
click at [570, 464] on button "Annuler" at bounding box center [564, 464] width 74 height 30
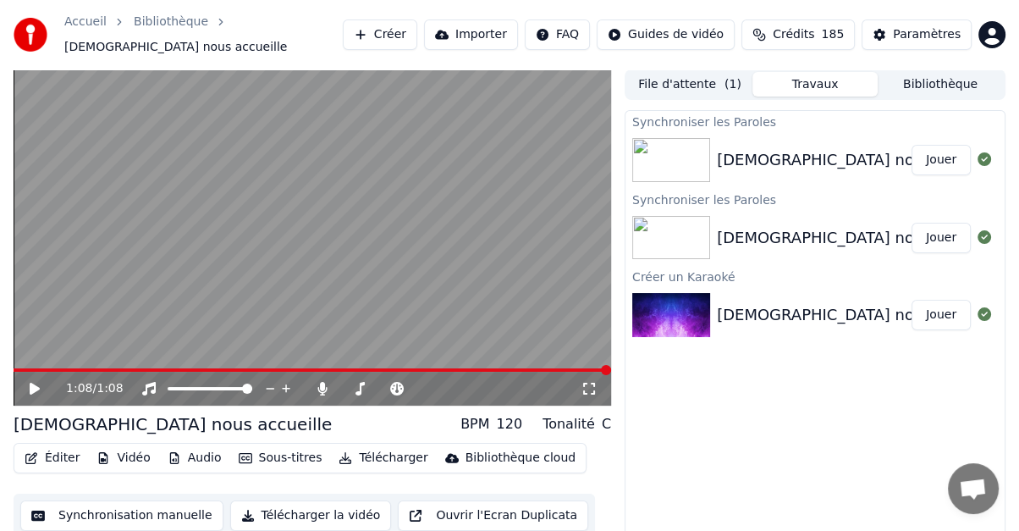
click at [41, 446] on button "Éditer" at bounding box center [52, 458] width 69 height 24
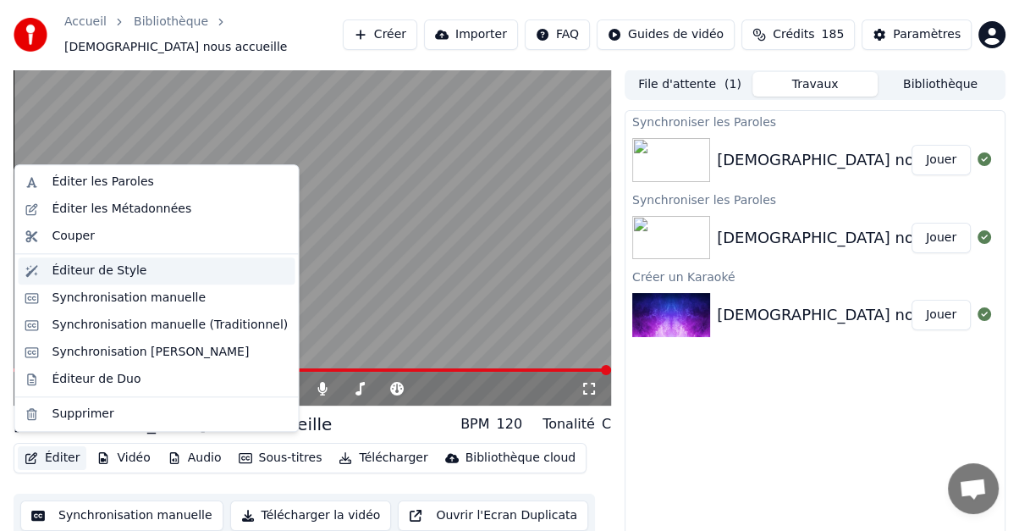
click at [80, 275] on div "Éditeur de Style" at bounding box center [99, 270] width 95 height 17
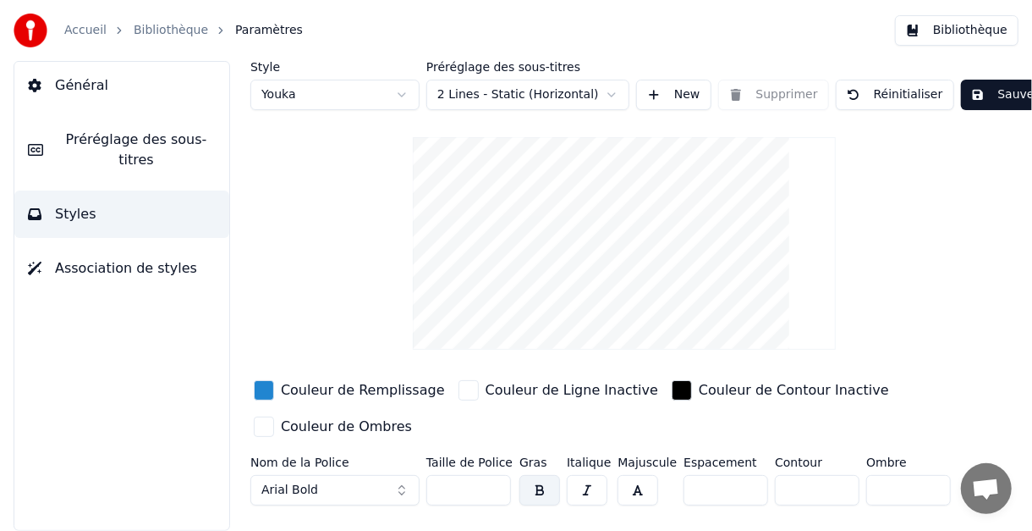
click at [303, 388] on div "Couleur de Remplissage" at bounding box center [363, 390] width 164 height 20
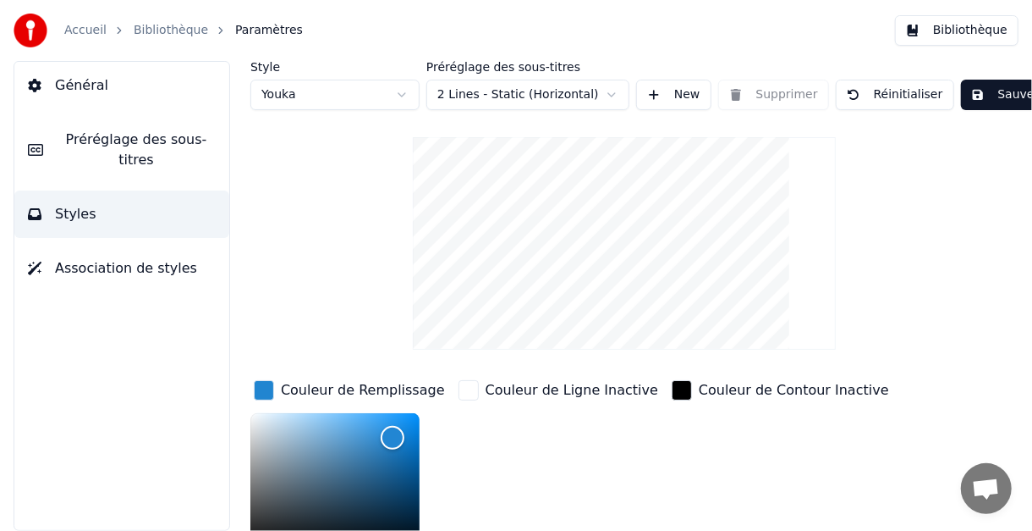
click at [301, 388] on div "Couleur de Remplissage" at bounding box center [363, 390] width 164 height 20
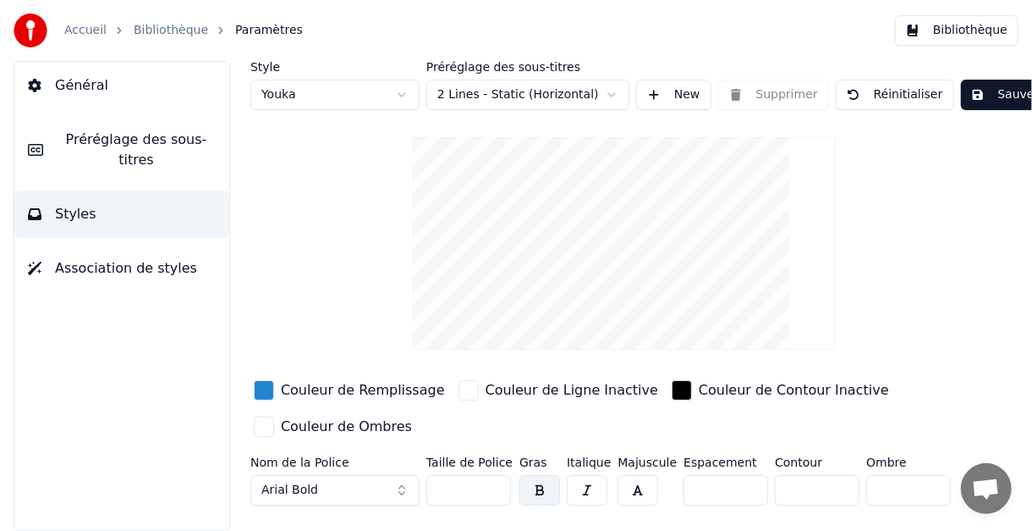
click at [985, 96] on button "Sauvegarder" at bounding box center [1022, 95] width 123 height 30
click at [178, 29] on link "Bibliothèque" at bounding box center [171, 30] width 74 height 17
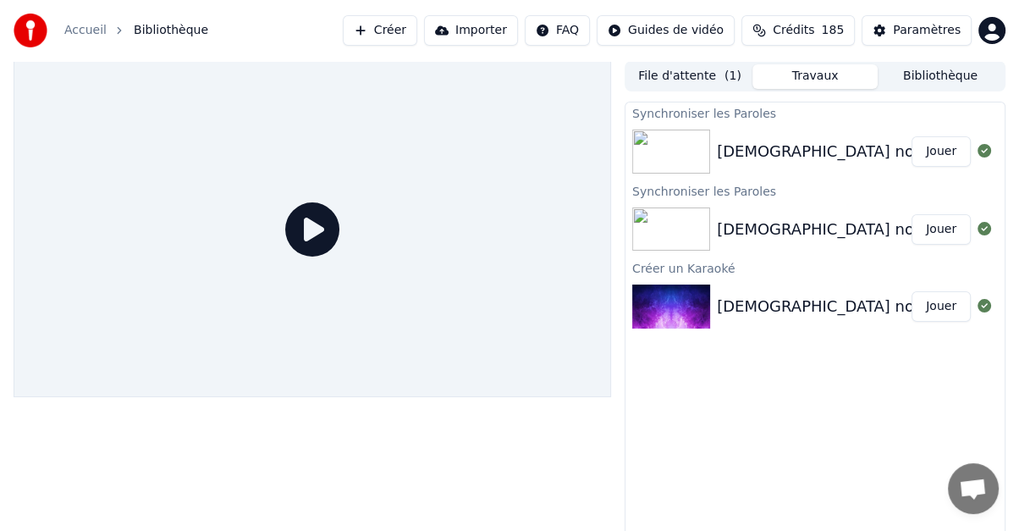
click at [800, 154] on div "[DEMOGRAPHIC_DATA] nous accueille" at bounding box center [860, 152] width 287 height 24
click at [946, 154] on button "Jouer" at bounding box center [940, 151] width 59 height 30
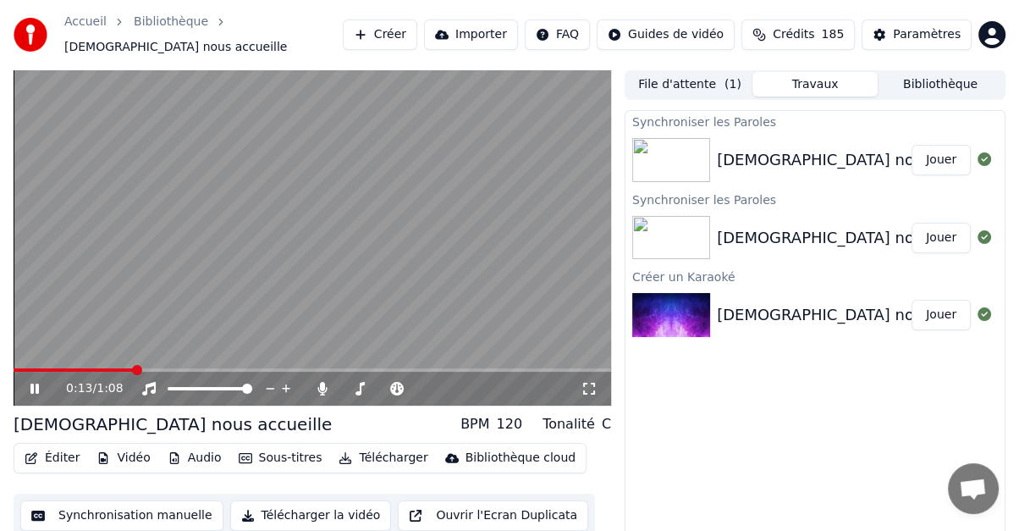
click at [36, 382] on icon at bounding box center [46, 389] width 39 height 14
click at [54, 447] on button "Éditer" at bounding box center [52, 458] width 69 height 24
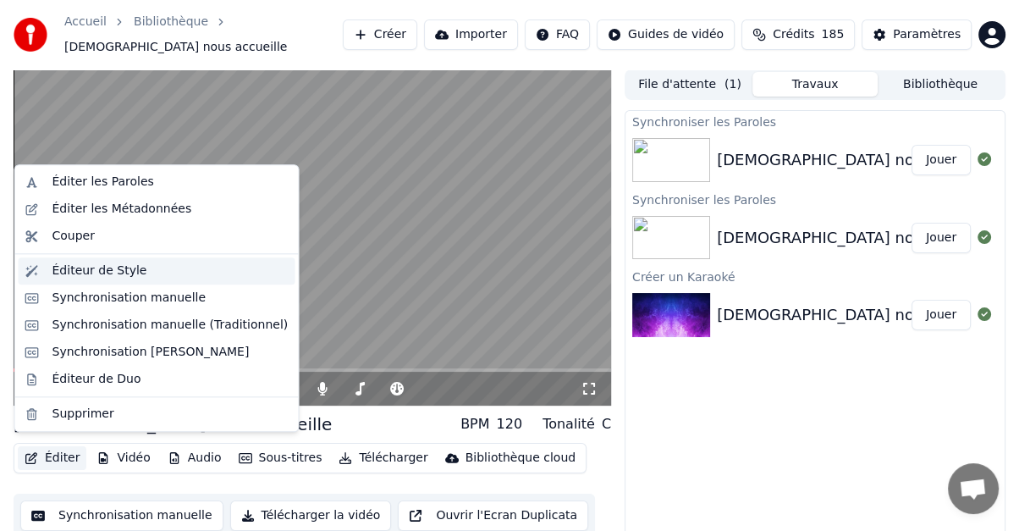
click at [74, 271] on div "Éditeur de Style" at bounding box center [99, 270] width 95 height 17
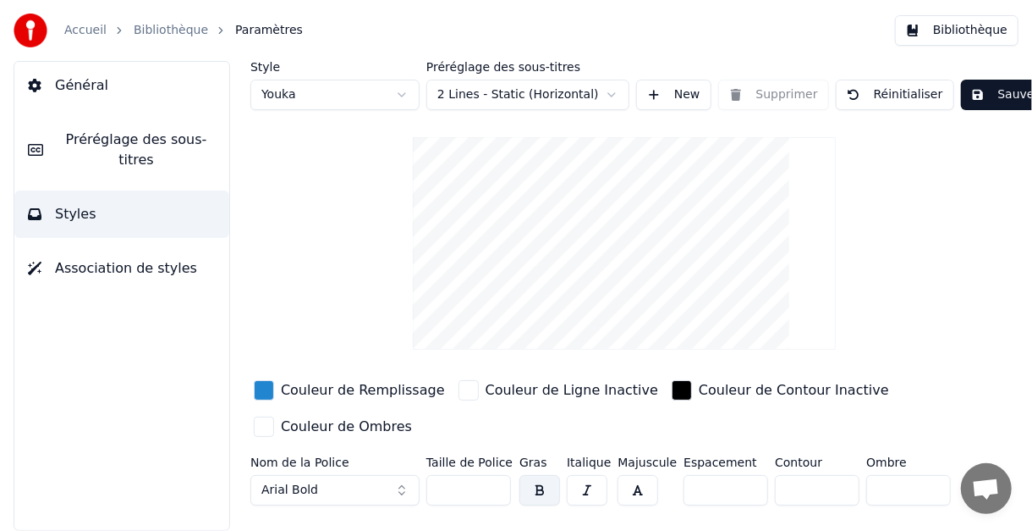
click at [327, 385] on div "Couleur de Remplissage" at bounding box center [363, 390] width 164 height 20
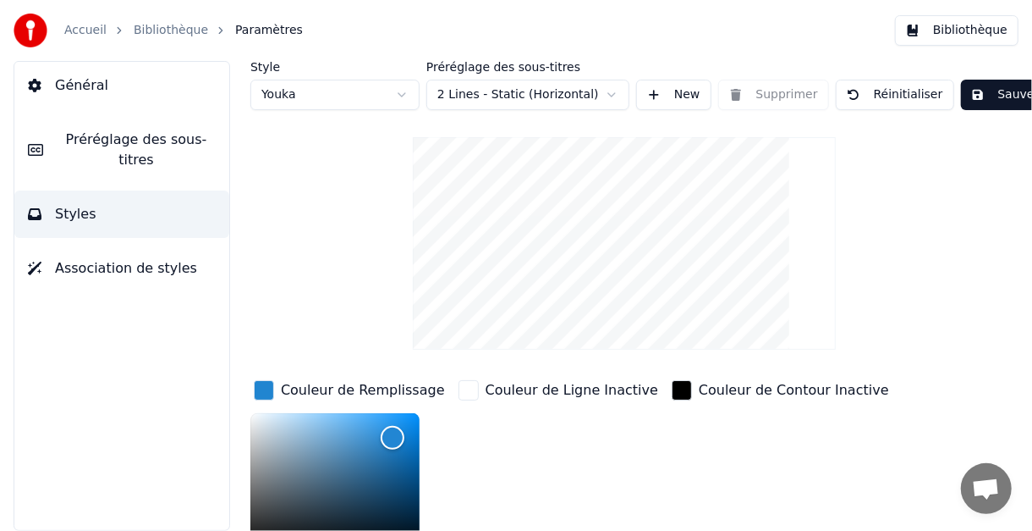
click at [327, 385] on div "Couleur de Remplissage" at bounding box center [363, 390] width 164 height 20
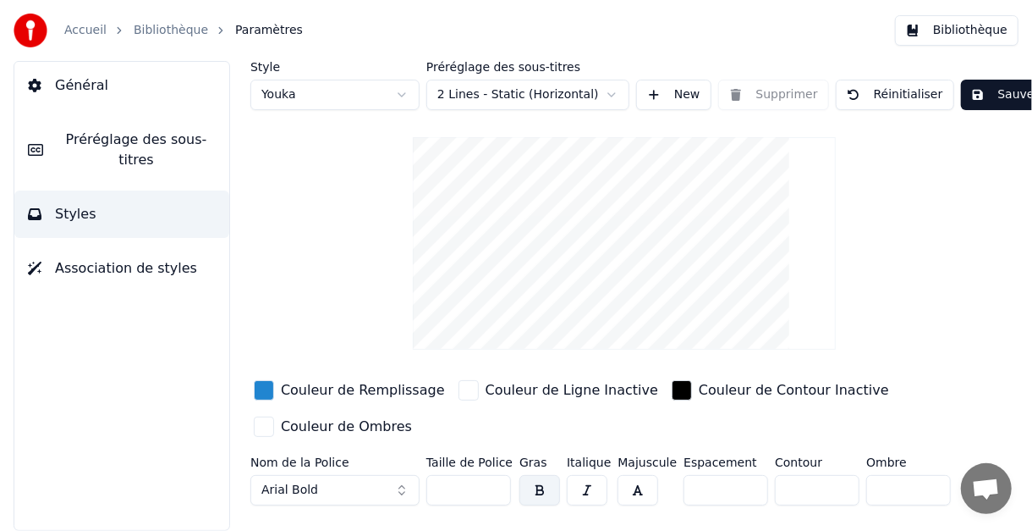
click at [82, 139] on span "Préréglage des sous-titres" at bounding box center [136, 149] width 159 height 41
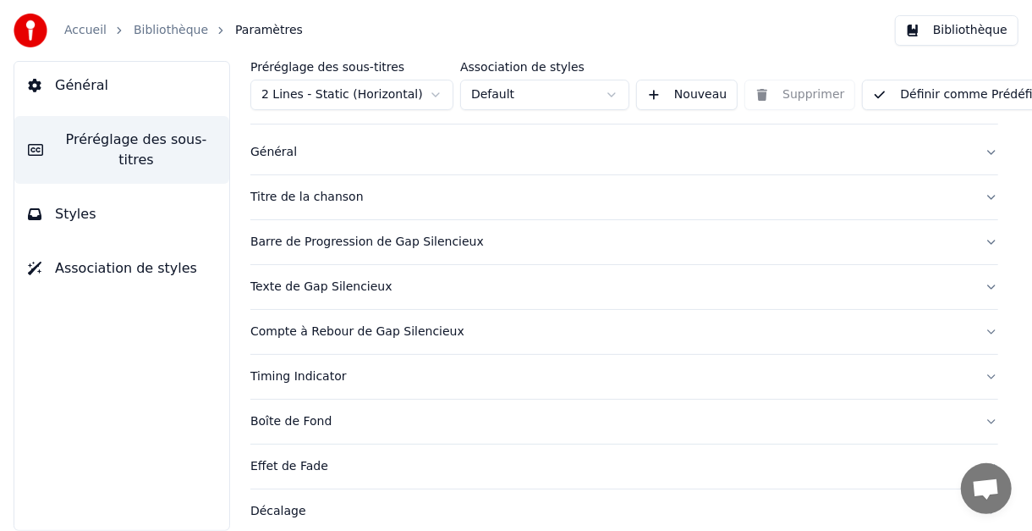
scroll to position [19, 0]
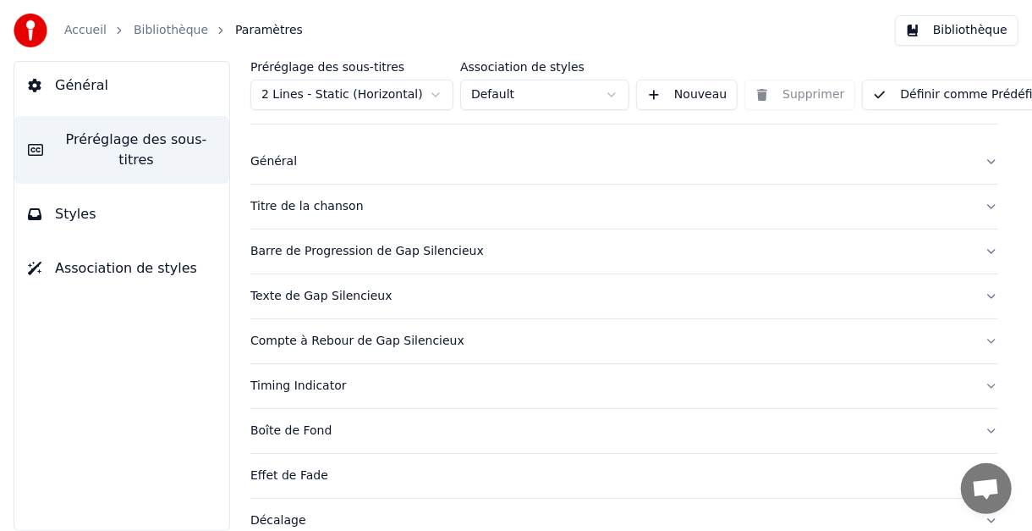
click at [287, 206] on div "Titre de la chanson" at bounding box center [610, 206] width 721 height 17
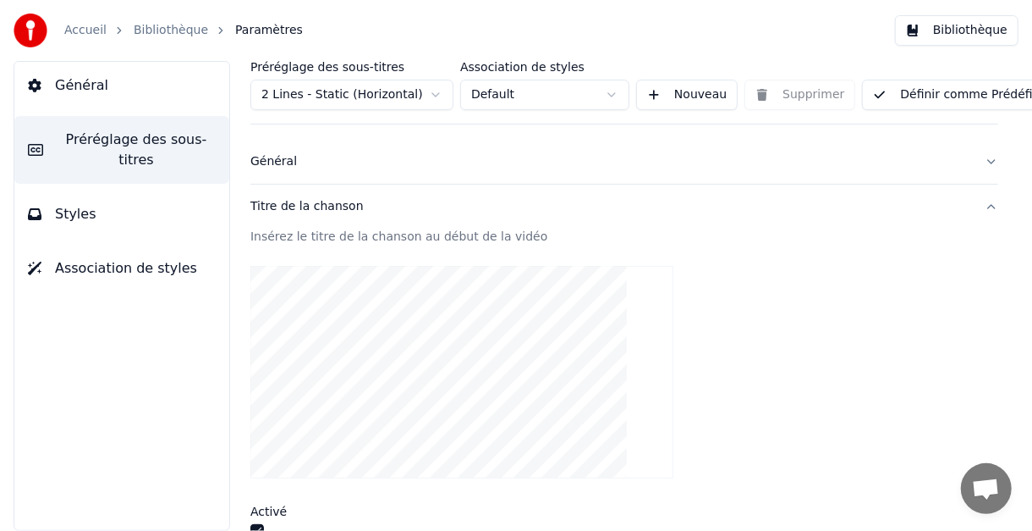
click at [287, 206] on div "Titre de la chanson" at bounding box center [610, 206] width 721 height 17
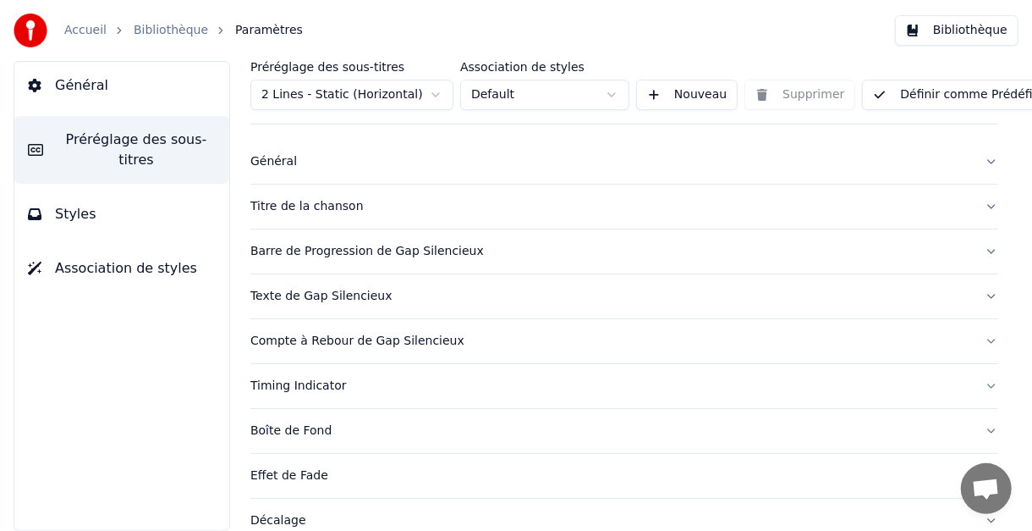
click at [296, 245] on div "Barre de Progression de Gap Silencieux" at bounding box center [610, 251] width 721 height 17
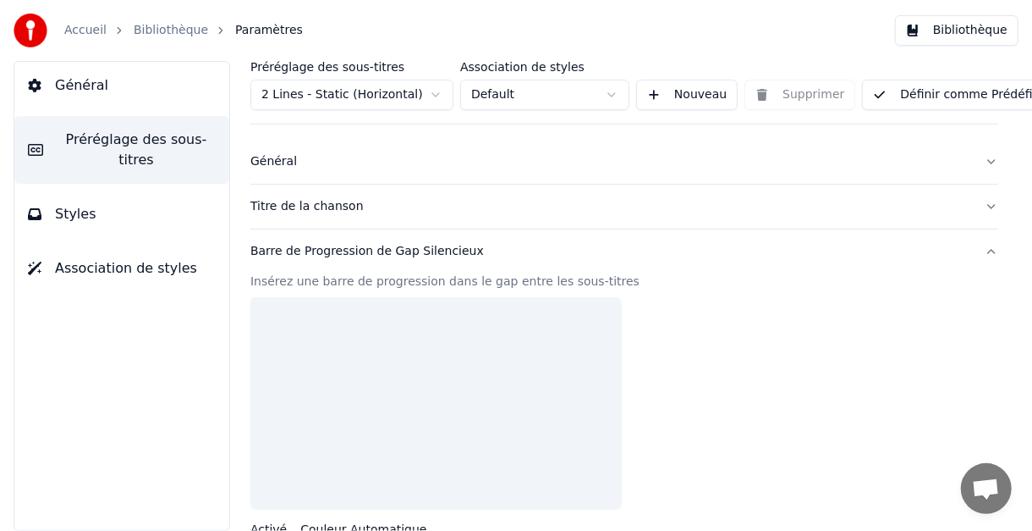
click at [300, 250] on div "Barre de Progression de Gap Silencieux" at bounding box center [610, 251] width 721 height 17
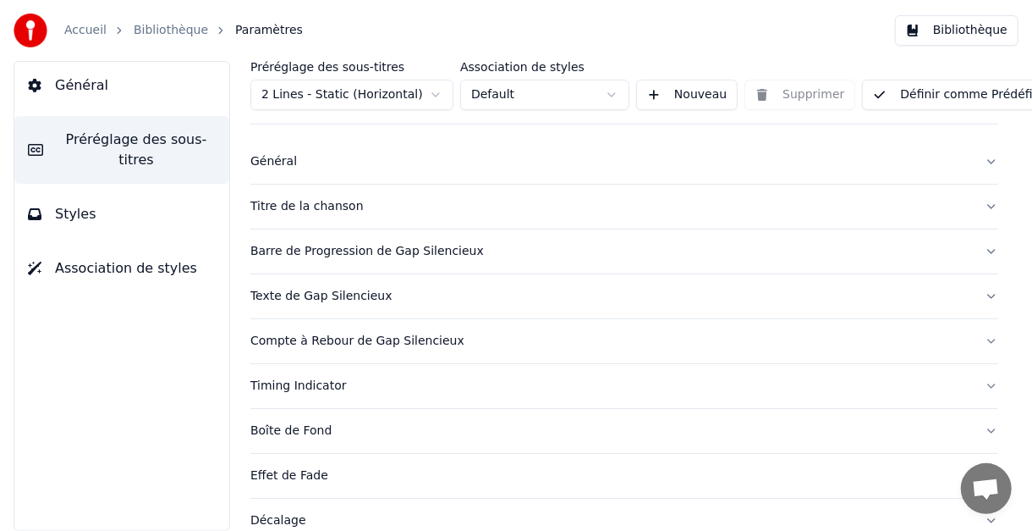
click at [301, 293] on div "Texte de Gap Silencieux" at bounding box center [610, 296] width 721 height 17
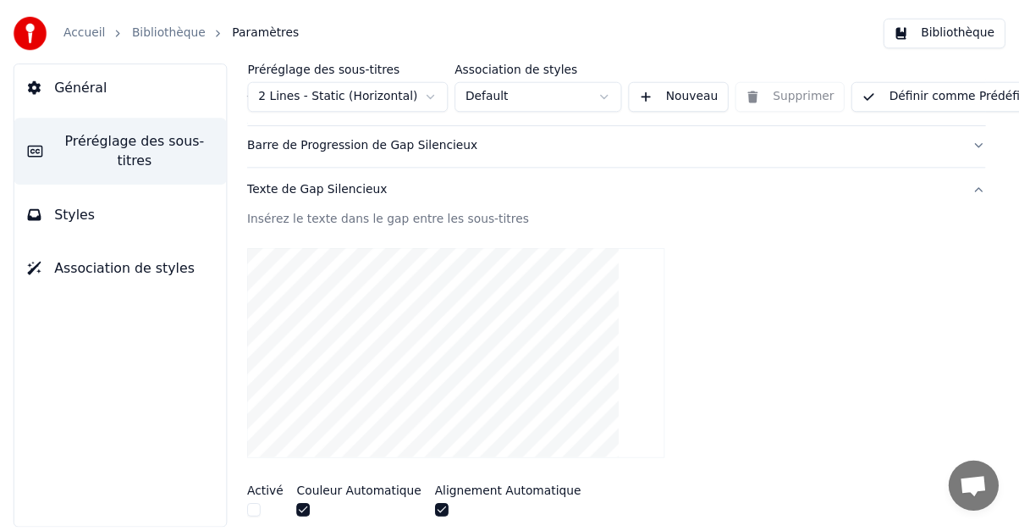
scroll to position [0, 0]
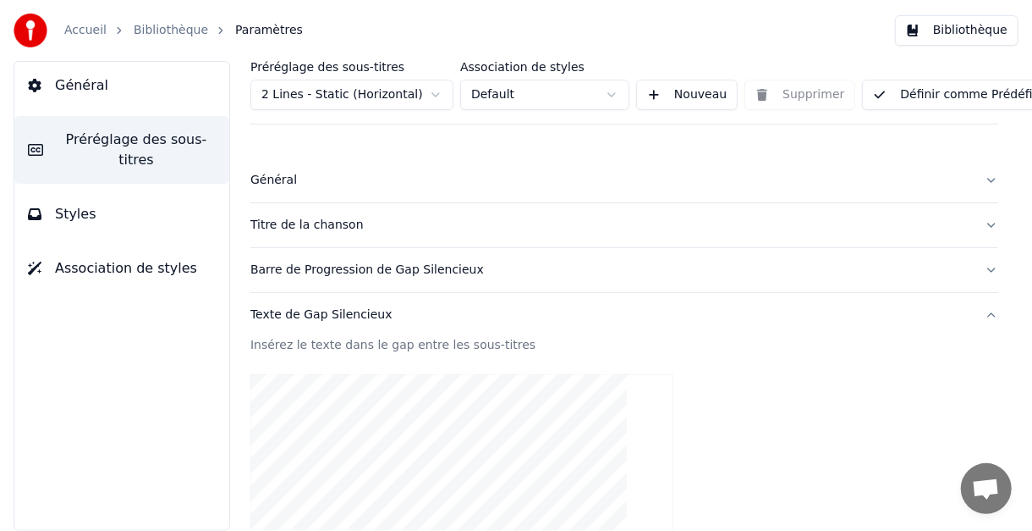
click at [100, 258] on span "Association de styles" at bounding box center [126, 268] width 142 height 20
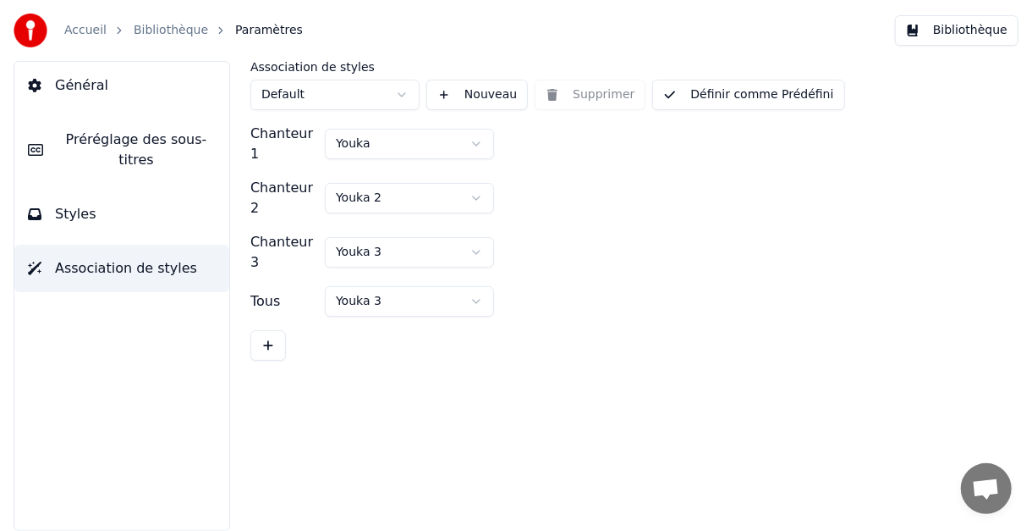
click at [76, 87] on span "Général" at bounding box center [81, 85] width 53 height 20
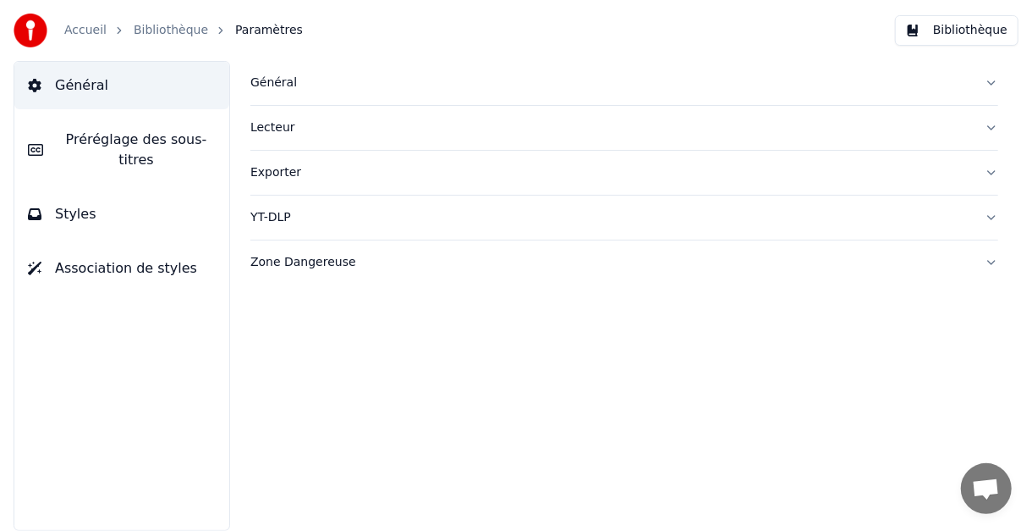
click at [69, 140] on span "Préréglage des sous-titres" at bounding box center [136, 149] width 159 height 41
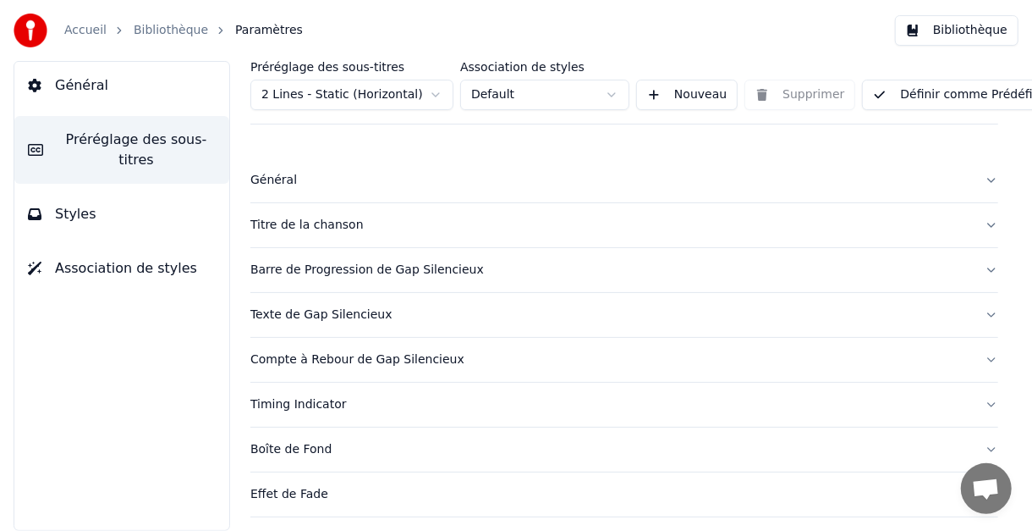
click at [239, 30] on span "Paramètres" at bounding box center [269, 30] width 68 height 17
click at [157, 35] on link "Bibliothèque" at bounding box center [171, 30] width 74 height 17
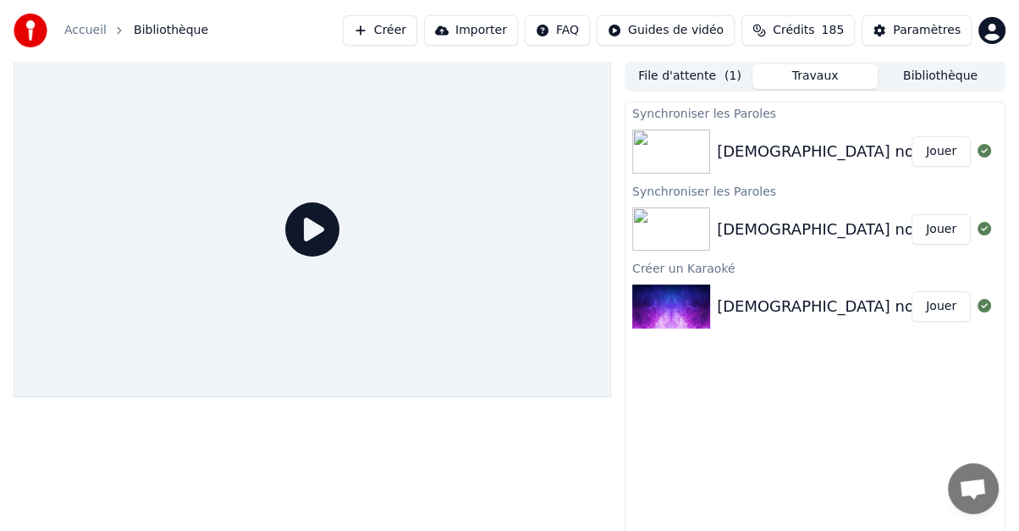
click at [946, 151] on button "Jouer" at bounding box center [940, 151] width 59 height 30
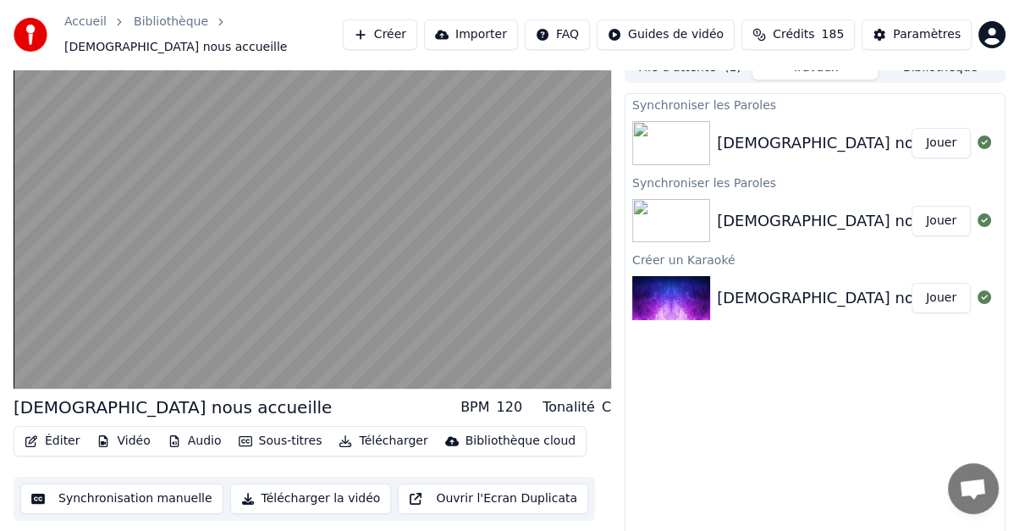
scroll to position [22, 0]
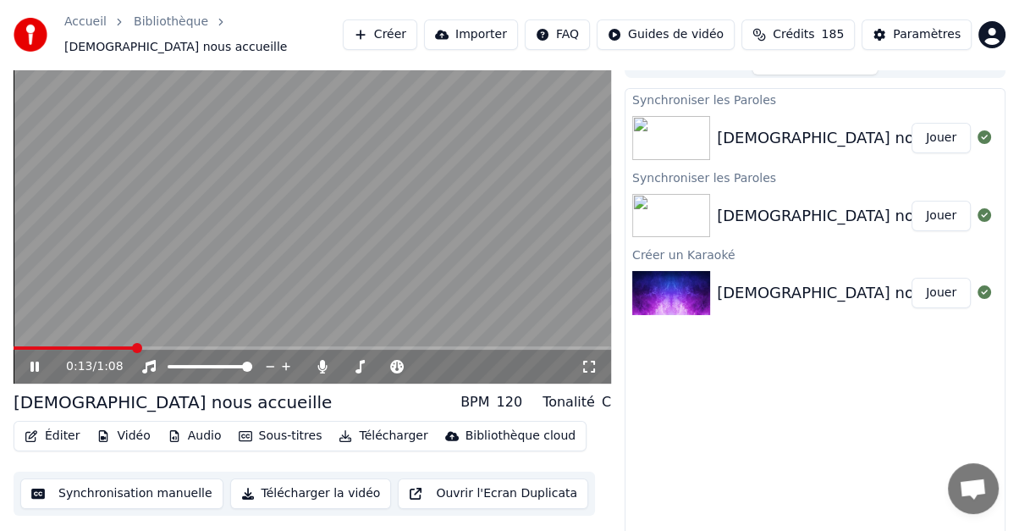
click at [35, 360] on icon at bounding box center [46, 367] width 39 height 14
click at [264, 429] on button "Sous-titres" at bounding box center [280, 436] width 97 height 24
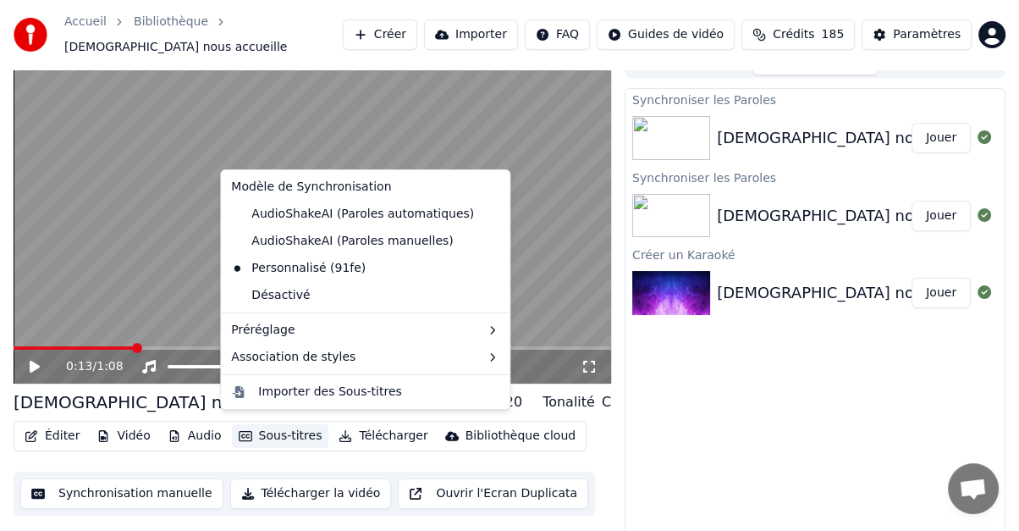
click at [135, 267] on video at bounding box center [312, 215] width 597 height 336
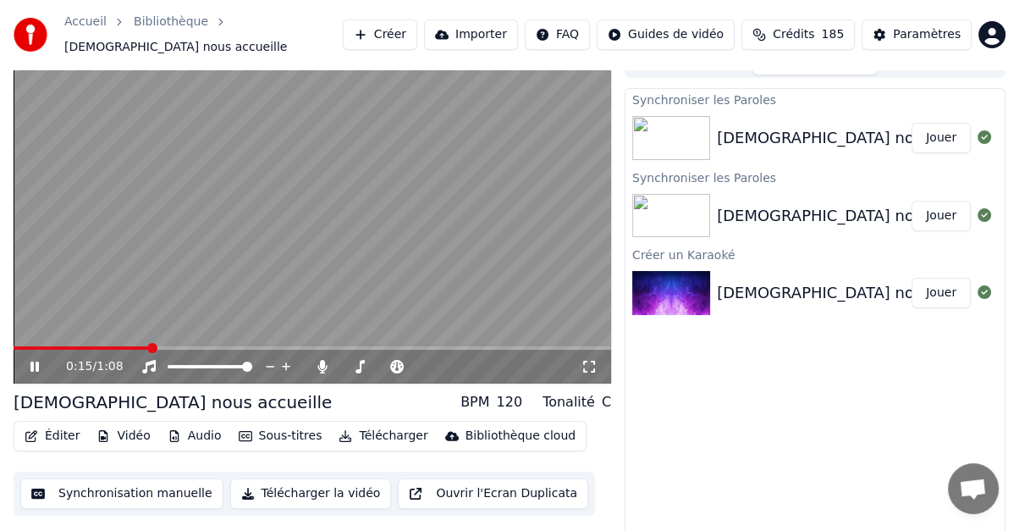
click at [36, 361] on icon at bounding box center [34, 366] width 8 height 10
click at [55, 424] on button "Éditer" at bounding box center [52, 436] width 69 height 24
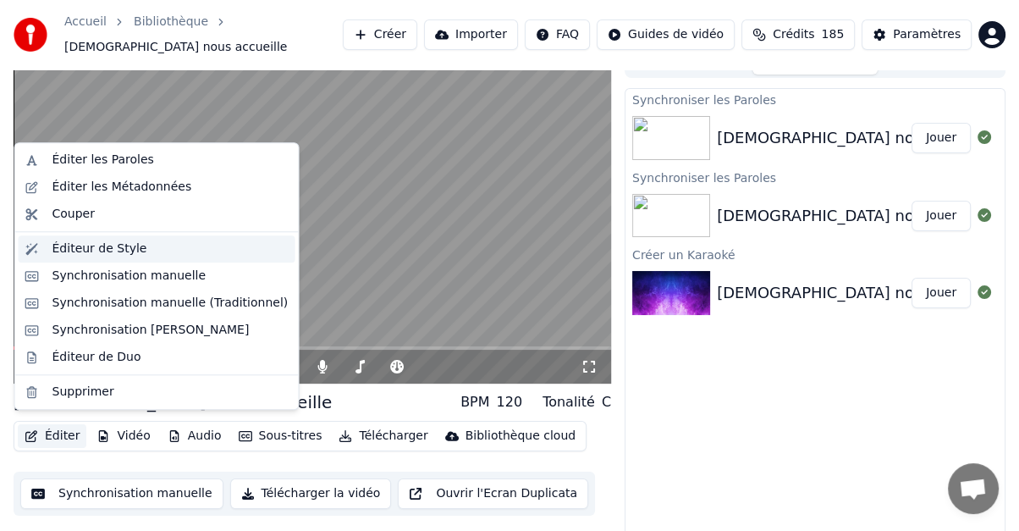
click at [65, 246] on div "Éditeur de Style" at bounding box center [99, 248] width 95 height 17
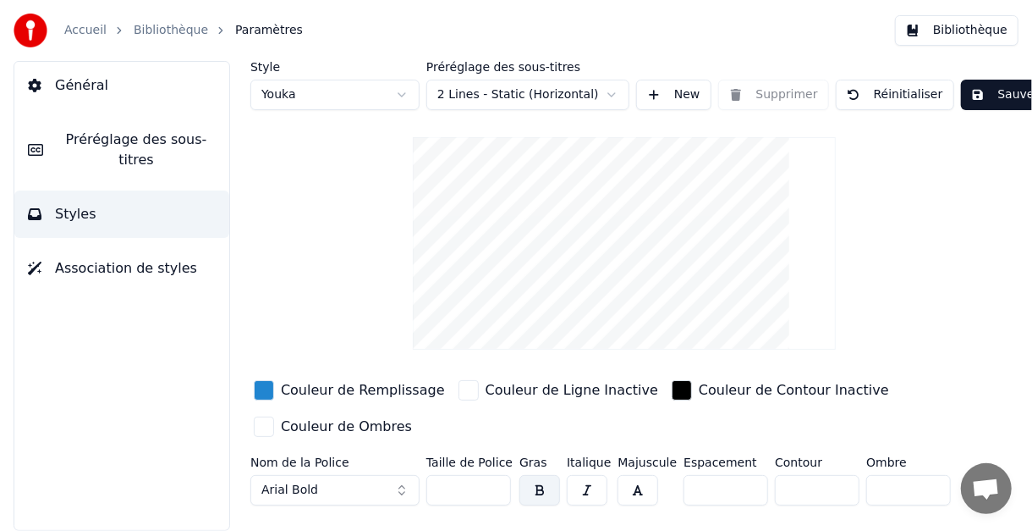
click at [294, 388] on div "Couleur de Remplissage" at bounding box center [363, 390] width 164 height 20
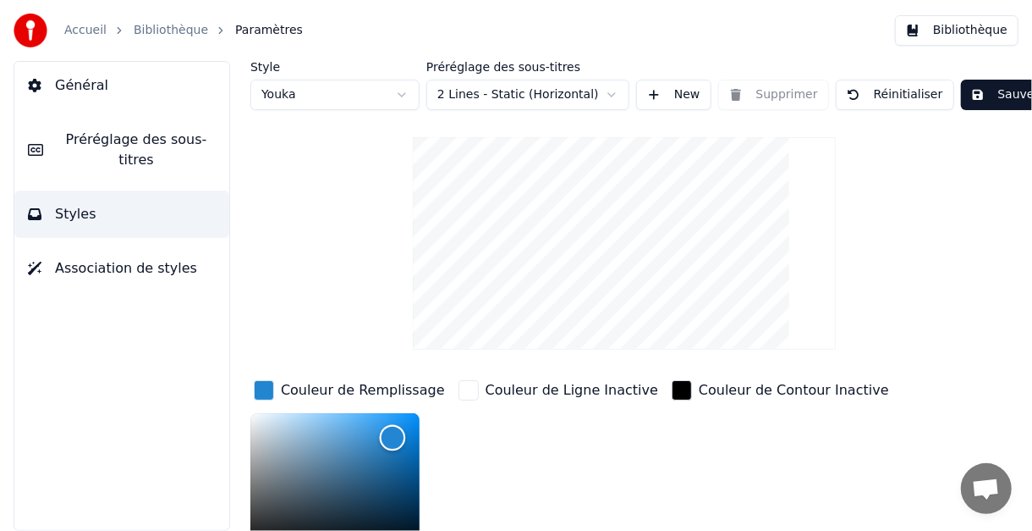
scroll to position [34, 0]
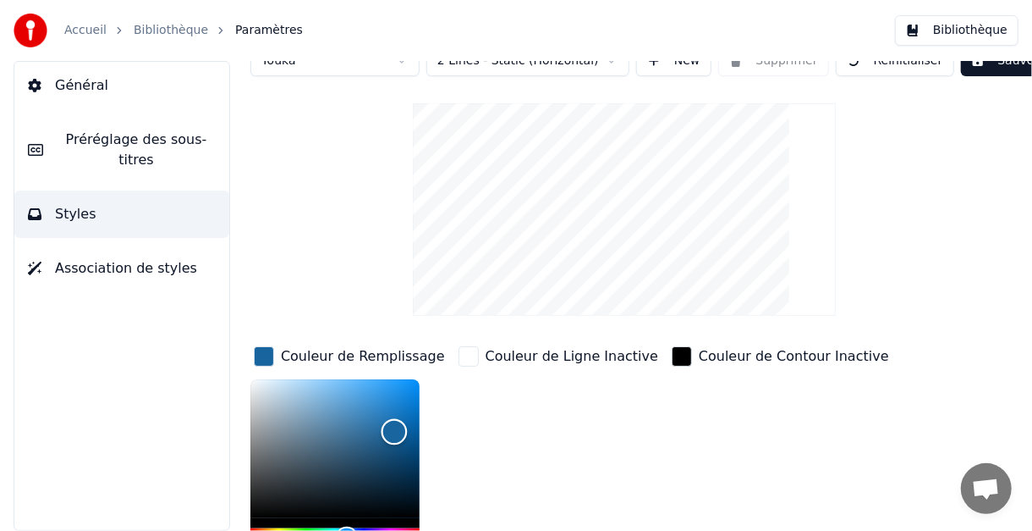
click at [394, 431] on div "Color" at bounding box center [395, 432] width 26 height 26
click at [303, 225] on div "Style Youka Préréglage des sous-titres 2 Lines - Static (Horizontal) New Suppri…" at bounding box center [624, 366] width 748 height 678
click at [544, 359] on div "Couleur de Ligne Inactive" at bounding box center [572, 356] width 173 height 20
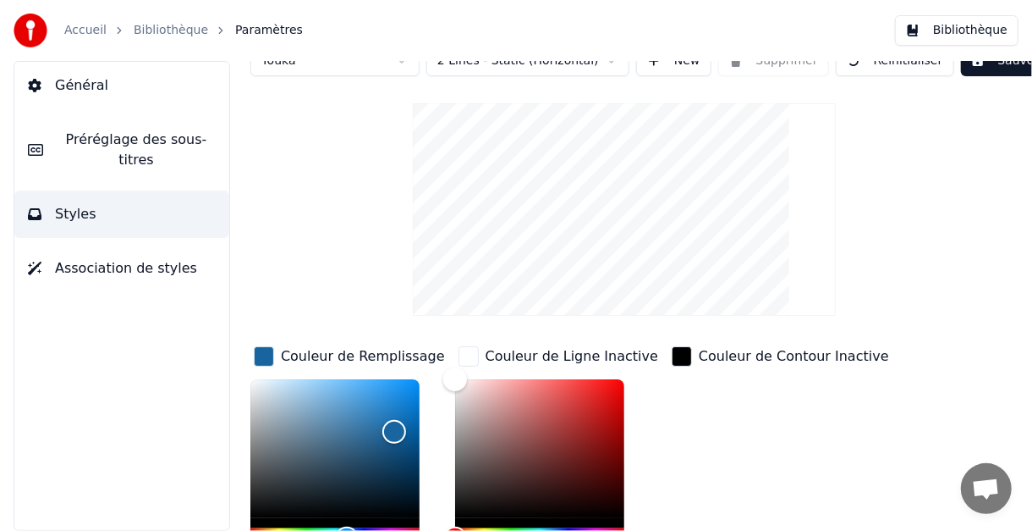
click at [719, 355] on div "Couleur de Contour Inactive" at bounding box center [794, 356] width 190 height 20
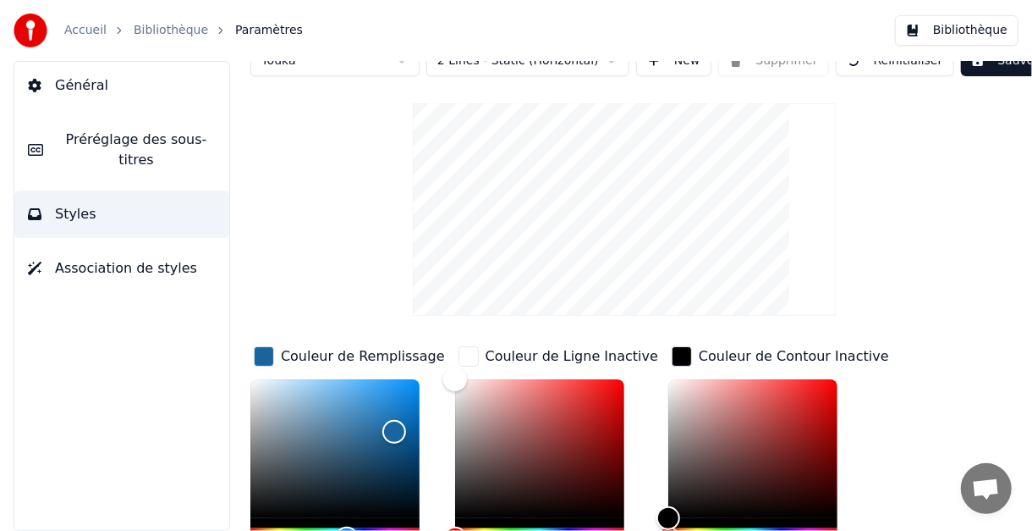
click at [320, 219] on div "Style Youka Préréglage des sous-titres 2 Lines - Static (Horizontal) New Suppri…" at bounding box center [624, 366] width 748 height 678
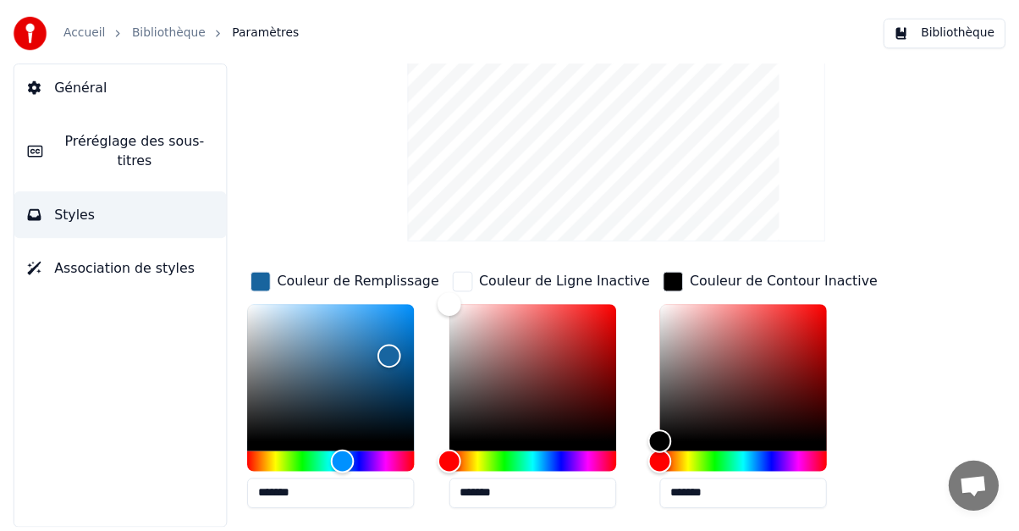
scroll to position [0, 0]
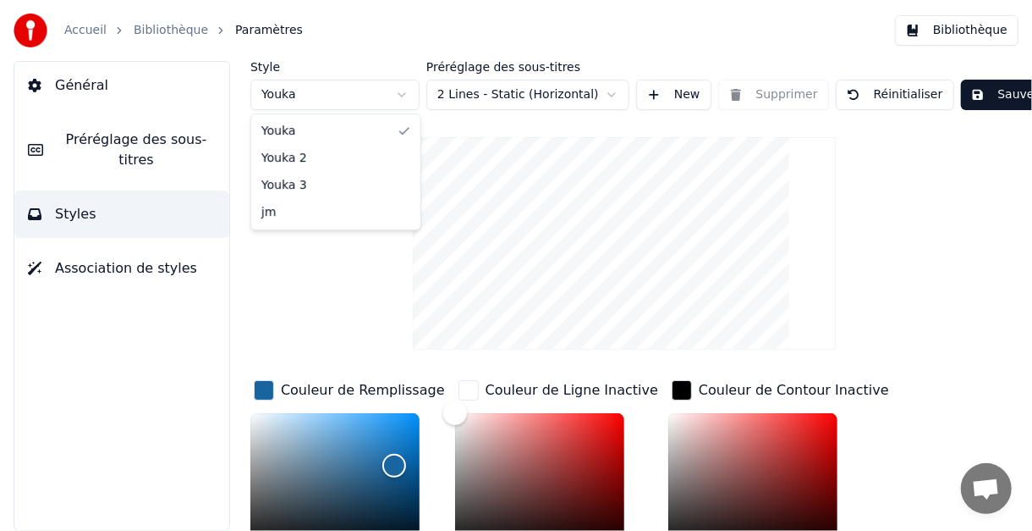
click at [400, 91] on html "Accueil Bibliothèque Paramètres Bibliothèque Général Préréglage des sous-titres…" at bounding box center [516, 265] width 1032 height 531
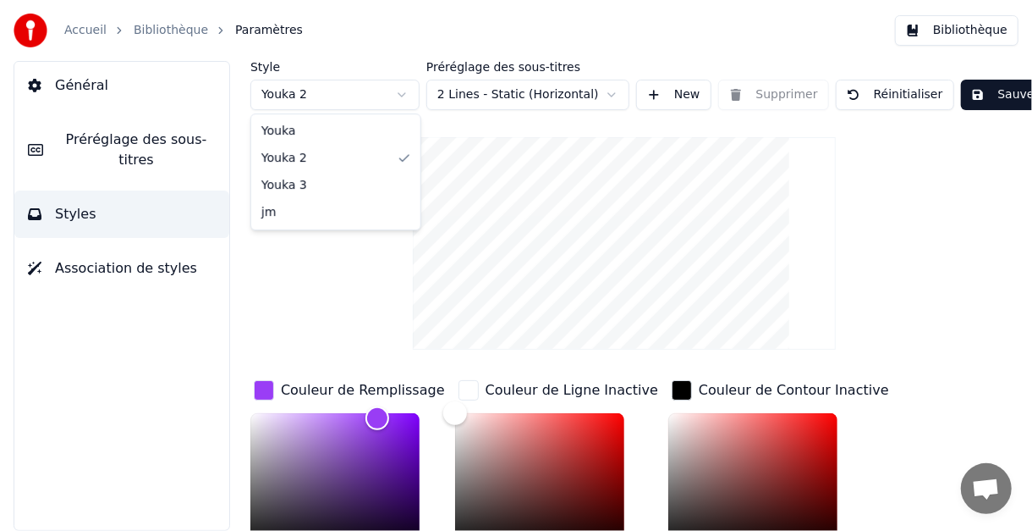
click at [401, 92] on html "Accueil Bibliothèque Paramètres Bibliothèque Général Préréglage des sous-titres…" at bounding box center [516, 265] width 1032 height 531
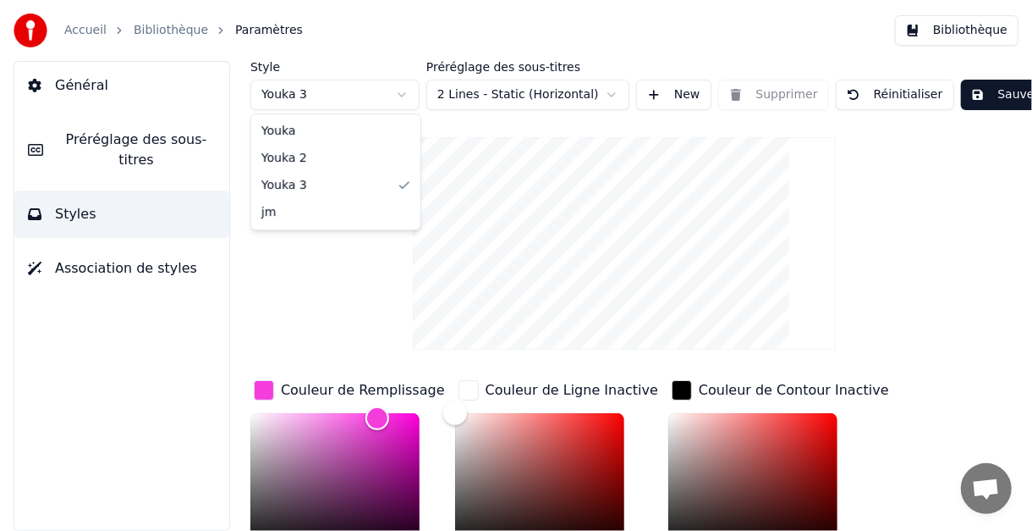
click at [398, 94] on html "Accueil Bibliothèque Paramètres Bibliothèque Général Préréglage des sous-titres…" at bounding box center [516, 265] width 1032 height 531
type input "*******"
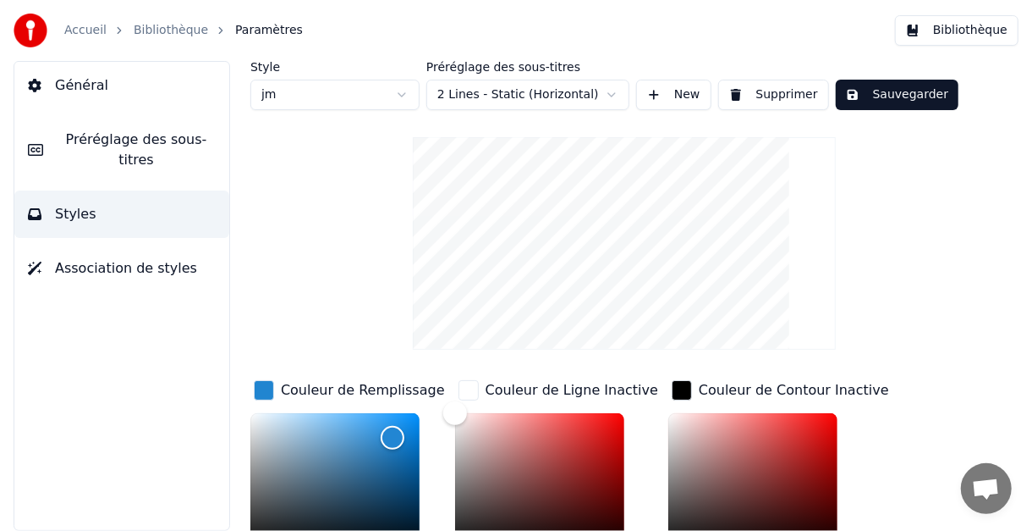
click at [894, 102] on button "Sauvegarder" at bounding box center [897, 95] width 123 height 30
click at [893, 102] on button "Terminé" at bounding box center [883, 95] width 94 height 30
click at [267, 29] on span "Paramètres" at bounding box center [269, 30] width 68 height 17
click at [176, 32] on link "Bibliothèque" at bounding box center [171, 30] width 74 height 17
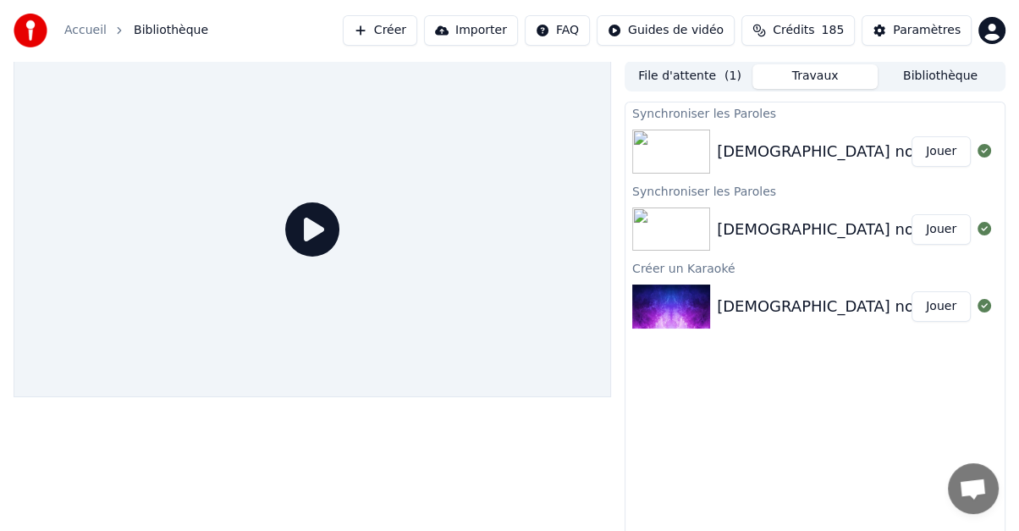
click at [946, 151] on button "Jouer" at bounding box center [940, 151] width 59 height 30
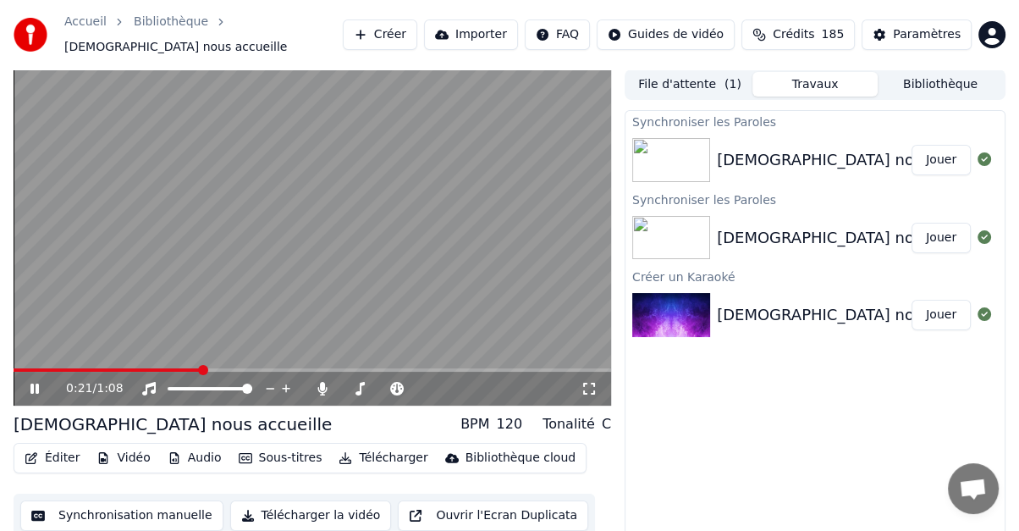
click at [586, 382] on icon at bounding box center [588, 389] width 17 height 14
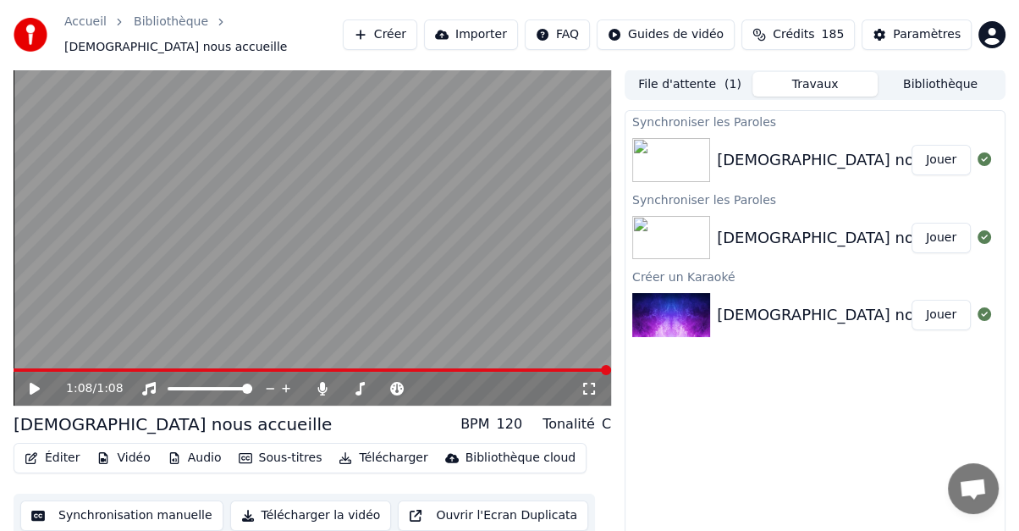
click at [64, 446] on button "Éditer" at bounding box center [52, 458] width 69 height 24
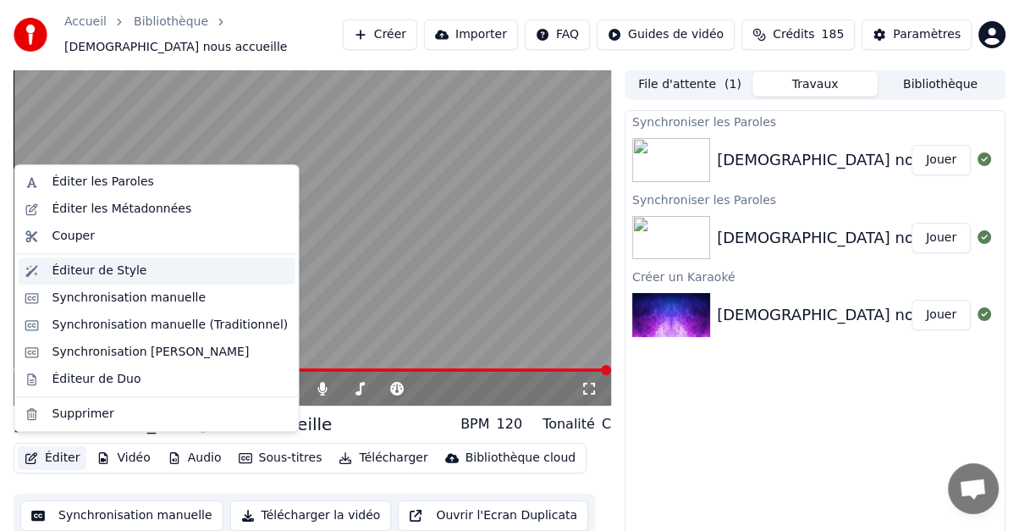
click at [82, 275] on div "Éditeur de Style" at bounding box center [99, 270] width 95 height 17
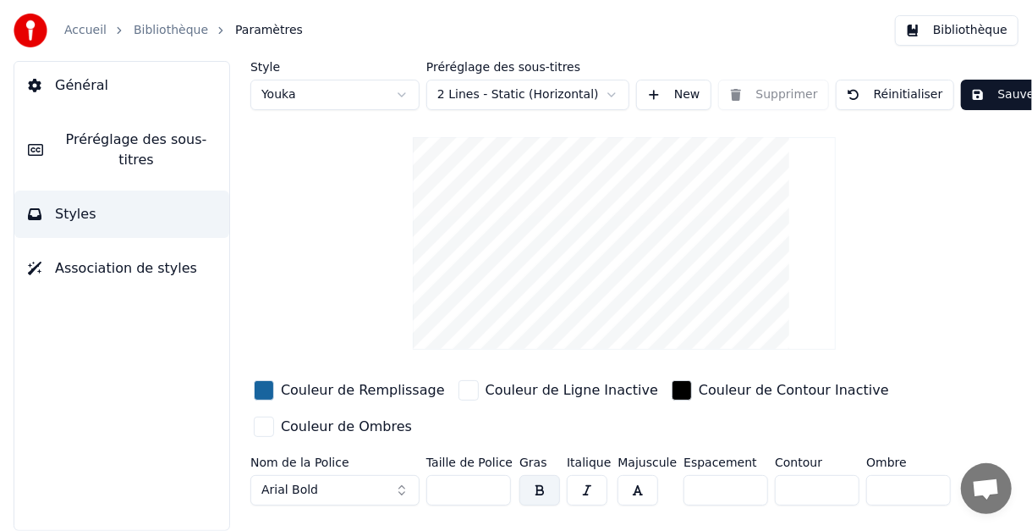
click at [874, 91] on button "Réinitialiser" at bounding box center [895, 95] width 118 height 30
click at [975, 88] on button "Sauvegarder" at bounding box center [1022, 95] width 123 height 30
click at [185, 29] on link "Bibliothèque" at bounding box center [171, 30] width 74 height 17
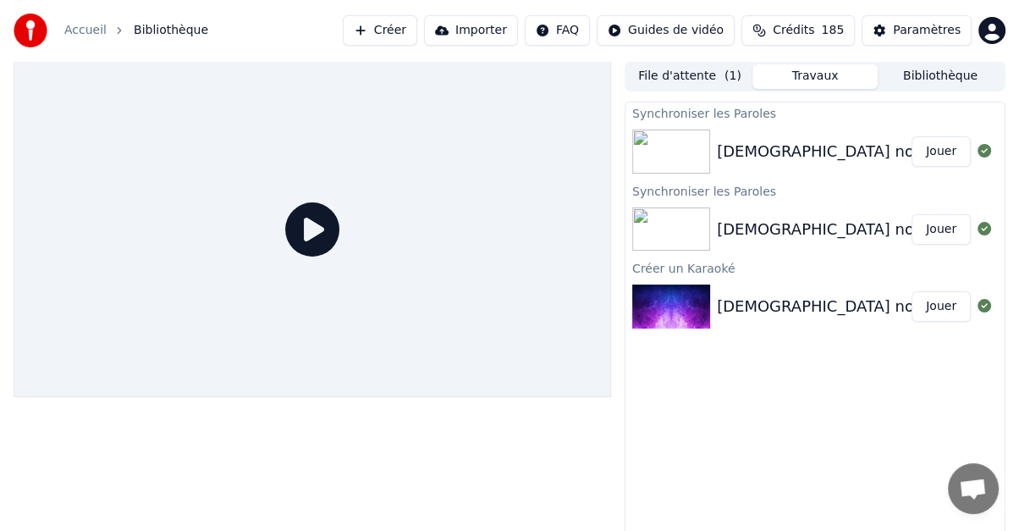
click at [932, 150] on button "Jouer" at bounding box center [940, 151] width 59 height 30
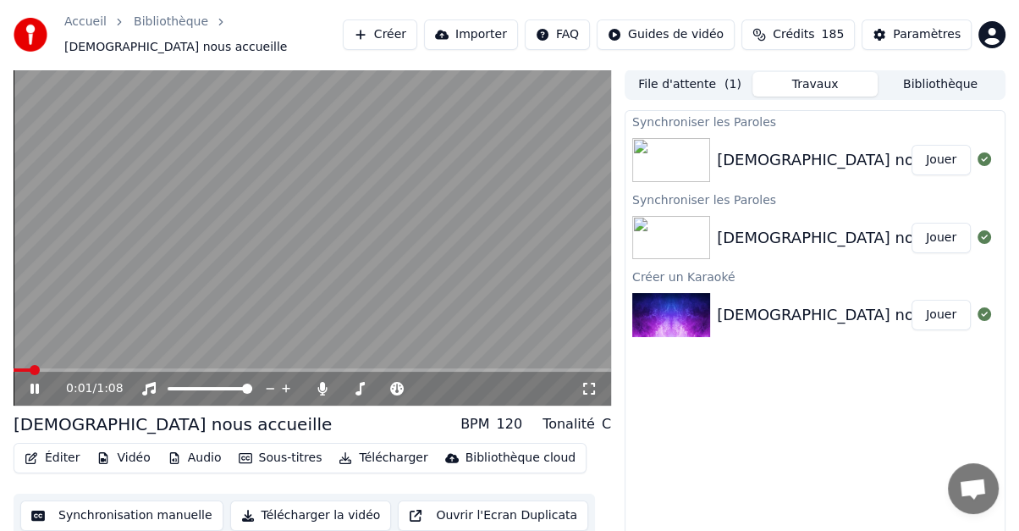
click at [35, 382] on icon at bounding box center [46, 389] width 39 height 14
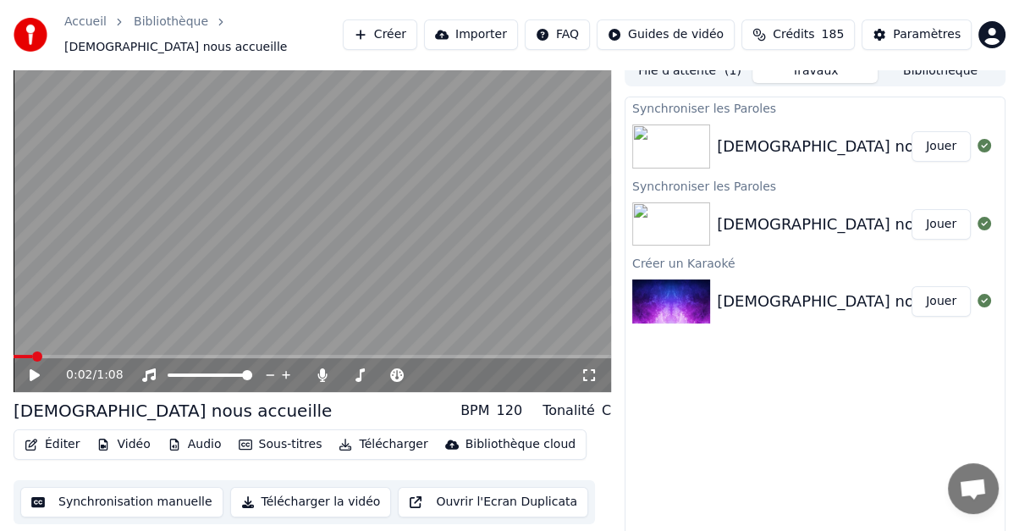
scroll to position [22, 0]
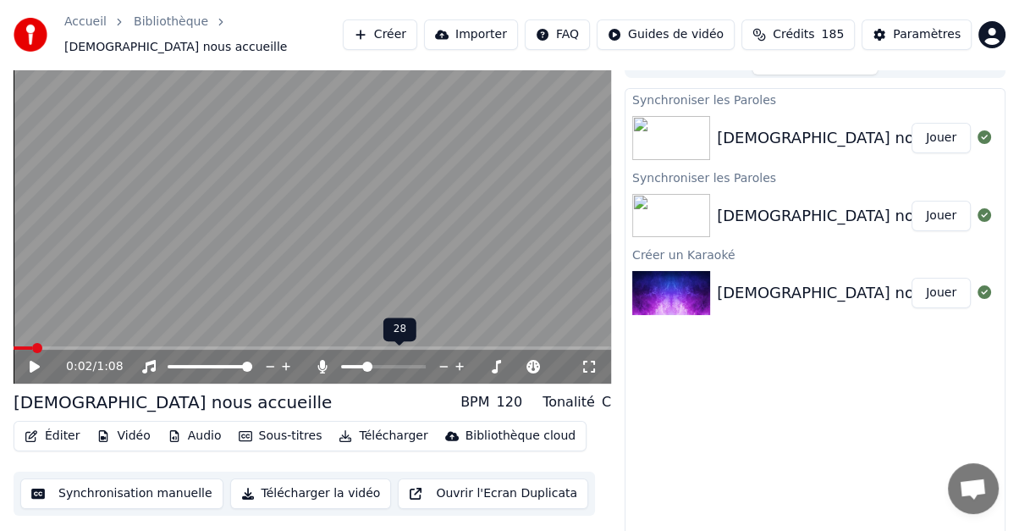
click at [461, 362] on icon at bounding box center [459, 366] width 8 height 8
click at [458, 358] on icon at bounding box center [460, 366] width 16 height 17
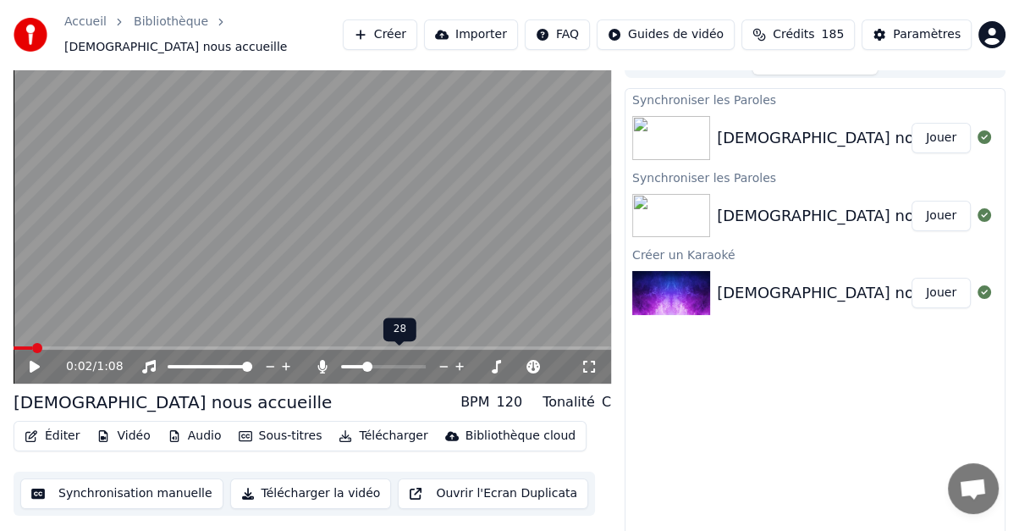
click at [458, 358] on icon at bounding box center [460, 366] width 16 height 17
click at [382, 361] on span at bounding box center [383, 366] width 10 height 10
click at [14, 343] on span at bounding box center [19, 348] width 10 height 10
click at [35, 360] on icon at bounding box center [35, 366] width 10 height 12
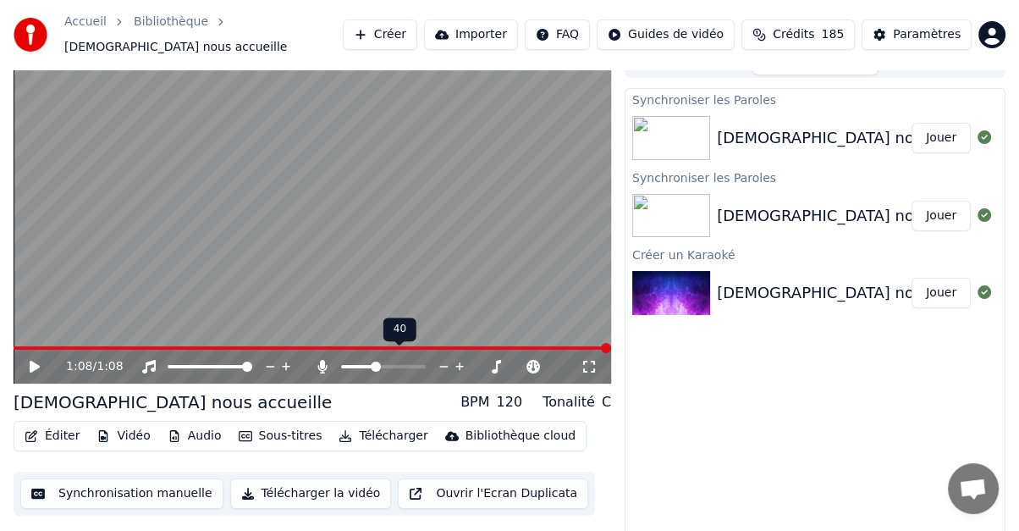
click at [375, 361] on span at bounding box center [376, 366] width 10 height 10
click at [35, 360] on icon at bounding box center [35, 366] width 10 height 12
click at [384, 427] on button "Télécharger" at bounding box center [383, 436] width 102 height 24
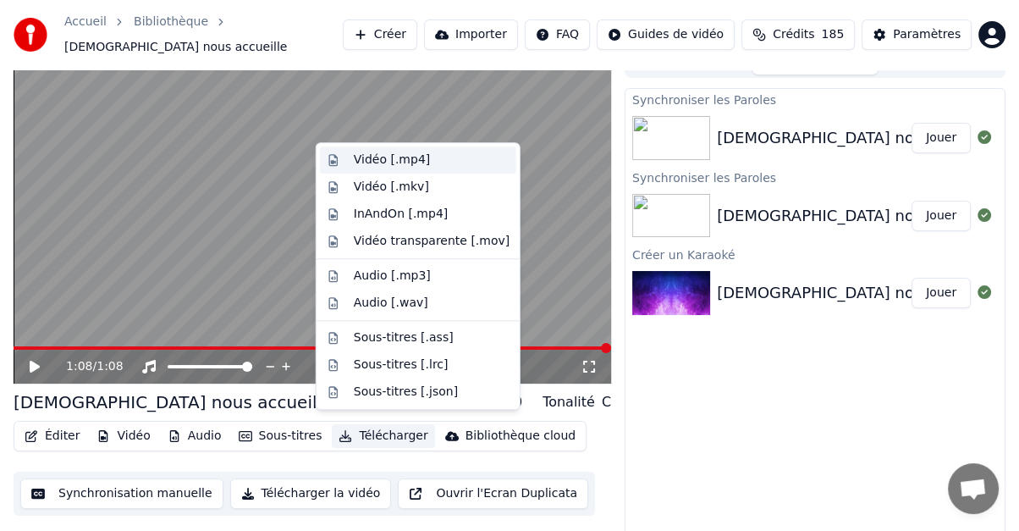
click at [396, 162] on div "Vidéo [.mp4]" at bounding box center [392, 159] width 76 height 17
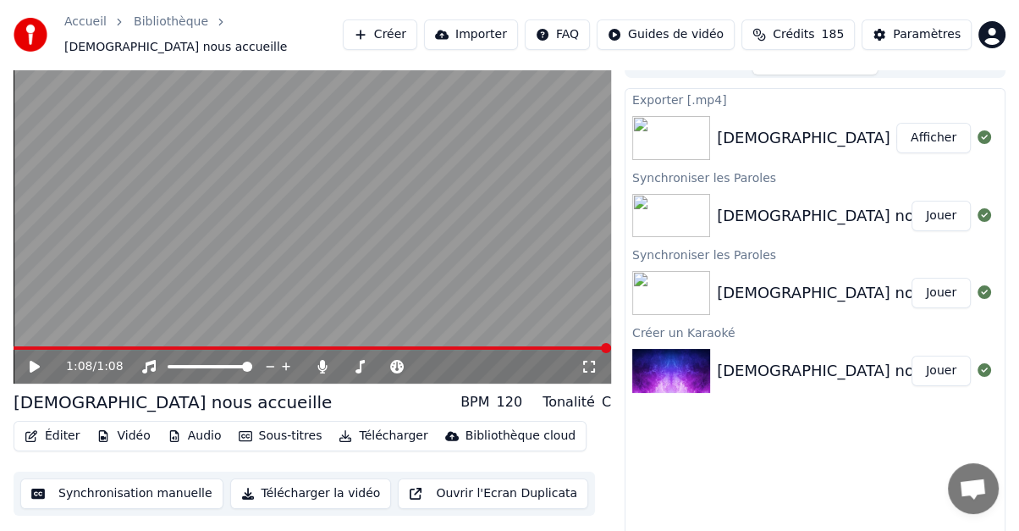
click at [932, 124] on button "Afficher" at bounding box center [933, 138] width 74 height 30
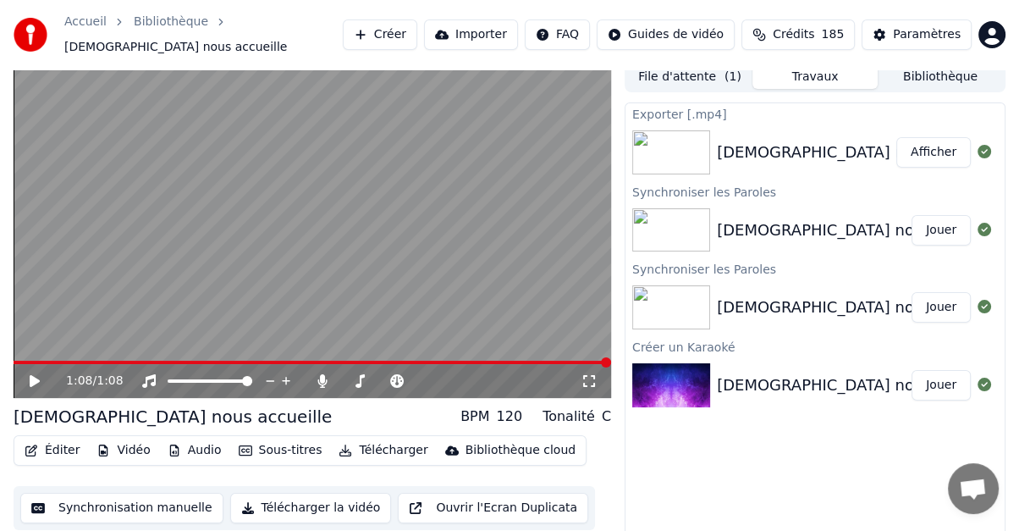
scroll to position [0, 0]
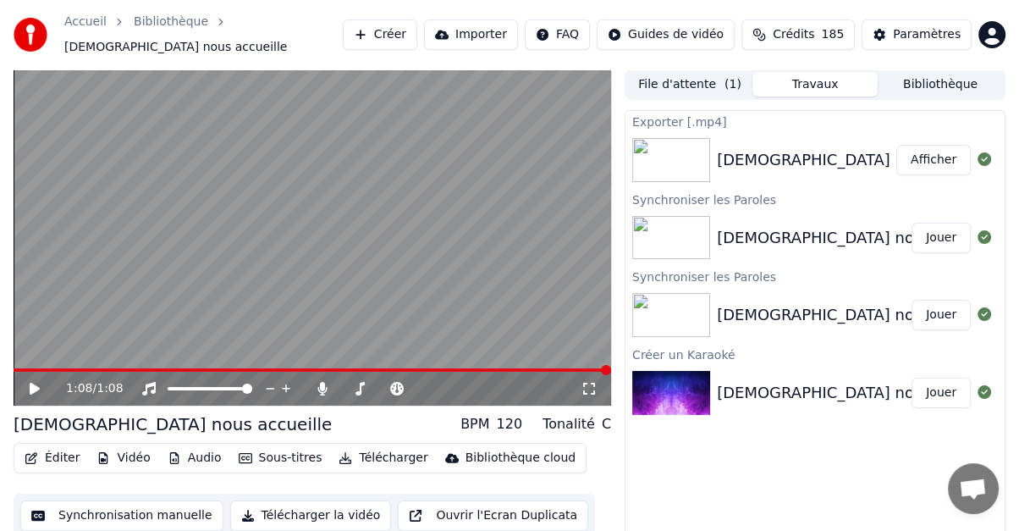
click at [920, 72] on button "Bibliothèque" at bounding box center [939, 84] width 125 height 25
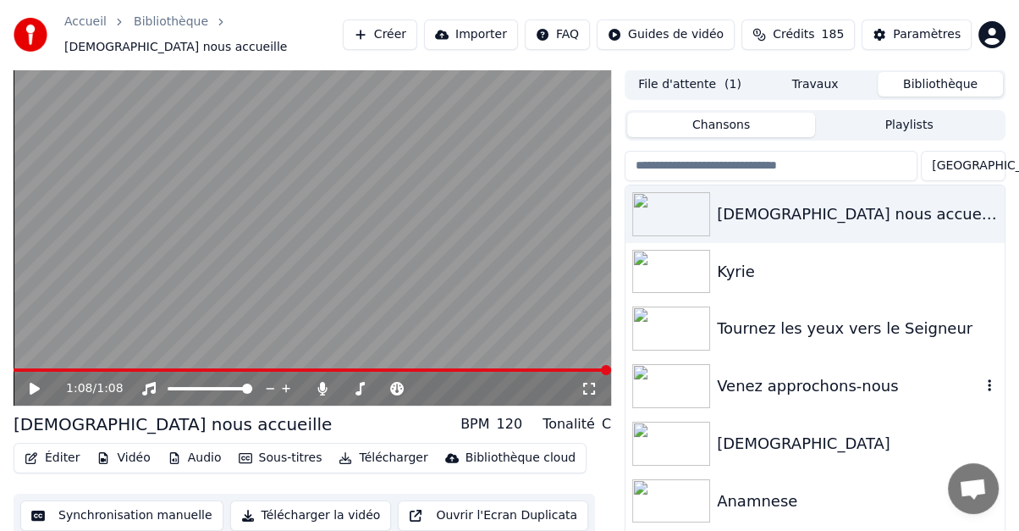
scroll to position [85, 0]
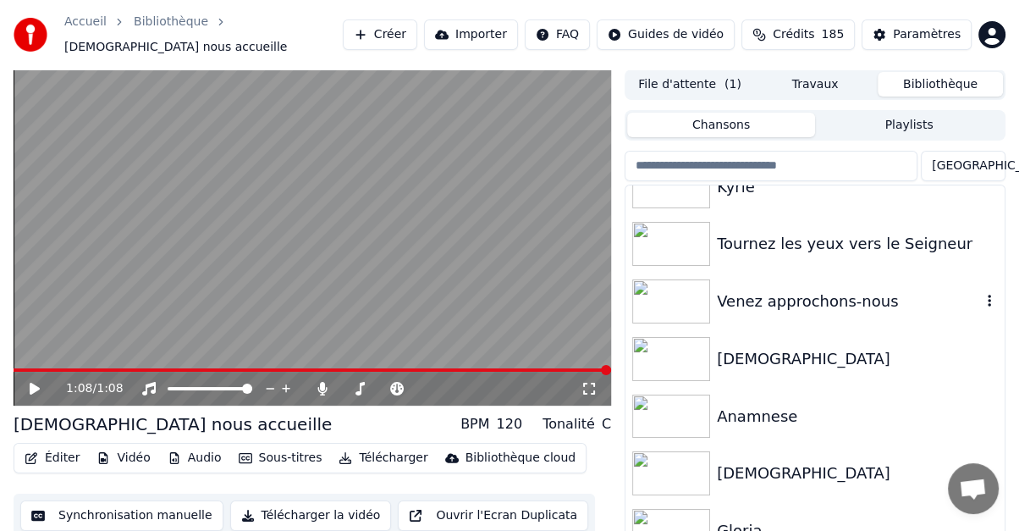
click at [766, 294] on div "Venez approchons-nous" at bounding box center [849, 301] width 264 height 24
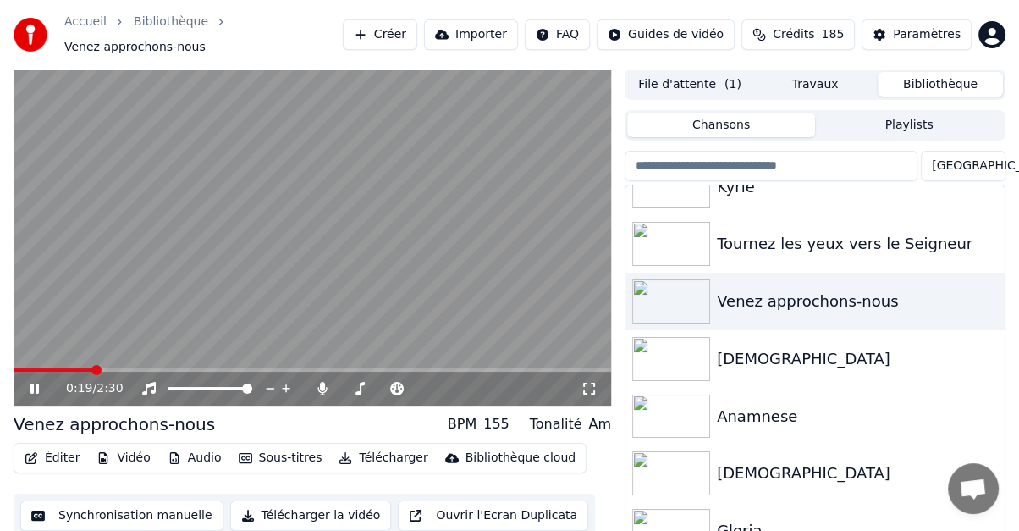
click at [31, 383] on icon at bounding box center [34, 388] width 8 height 10
click at [489, 34] on button "Importer" at bounding box center [471, 34] width 94 height 30
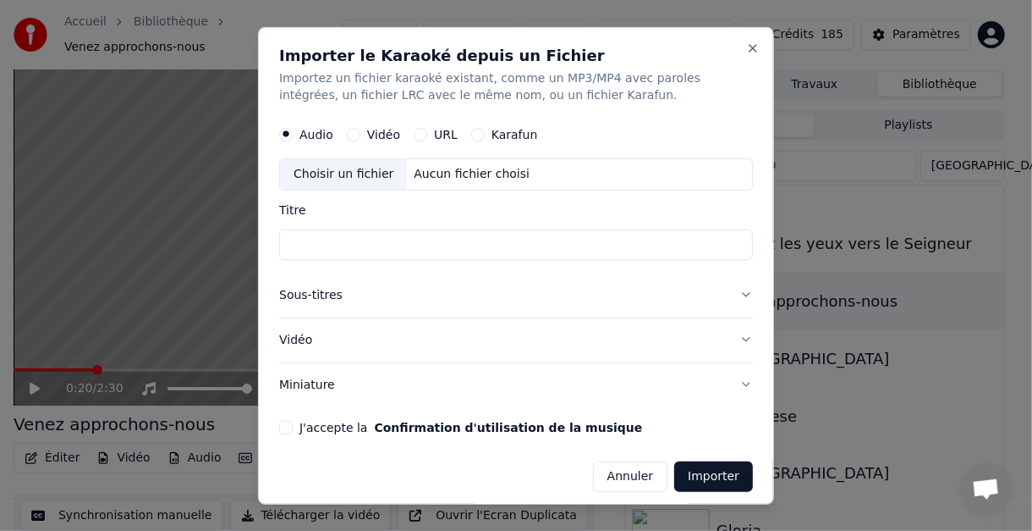
click at [323, 175] on div "Choisir un fichier" at bounding box center [343, 173] width 127 height 30
type input "**********"
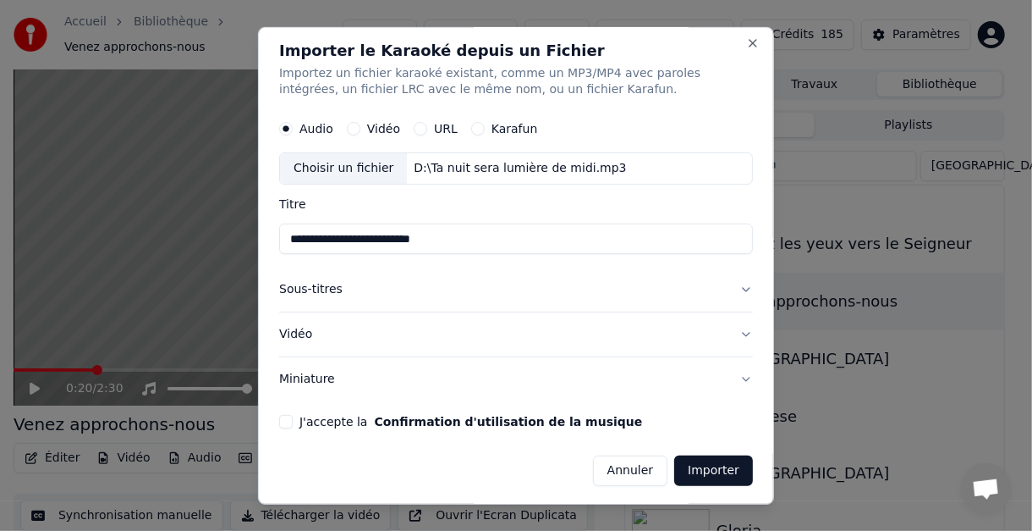
click at [733, 288] on button "Sous-titres" at bounding box center [516, 289] width 474 height 44
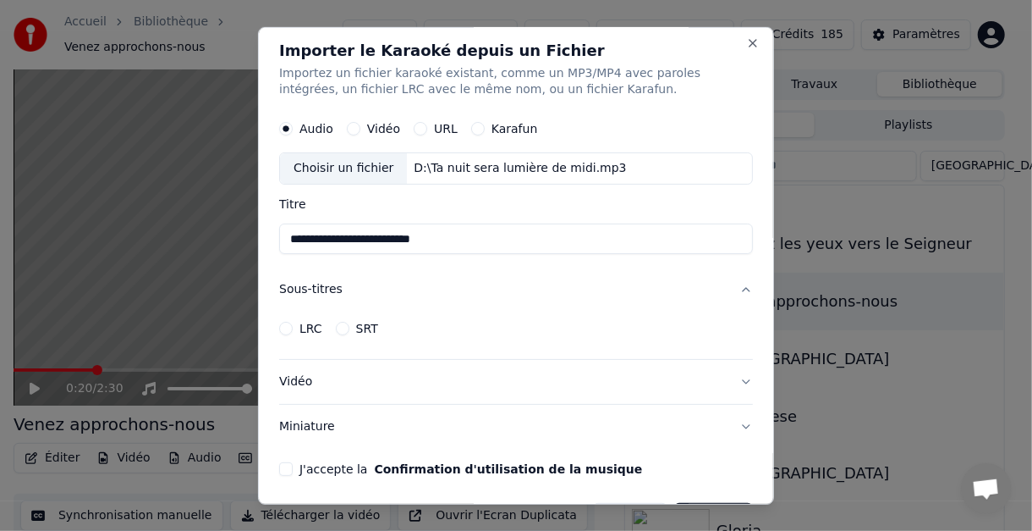
click at [733, 288] on button "Sous-titres" at bounding box center [516, 289] width 474 height 44
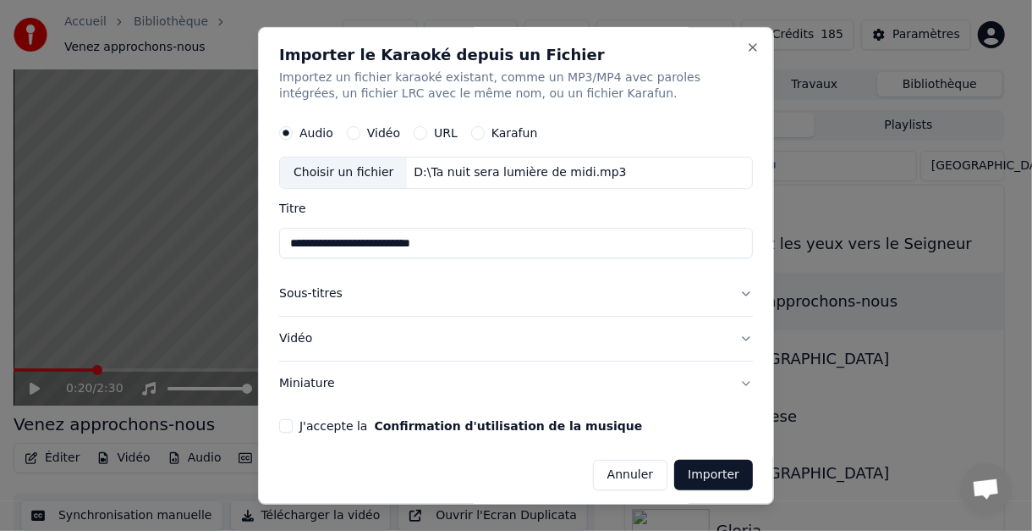
scroll to position [0, 0]
click at [727, 333] on button "Vidéo" at bounding box center [516, 339] width 474 height 44
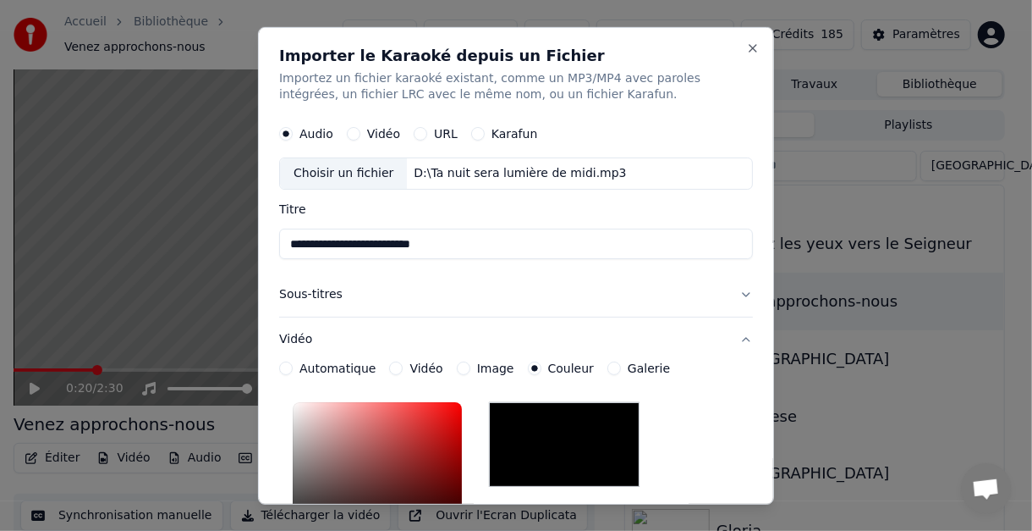
click at [727, 333] on button "Vidéo" at bounding box center [516, 339] width 474 height 44
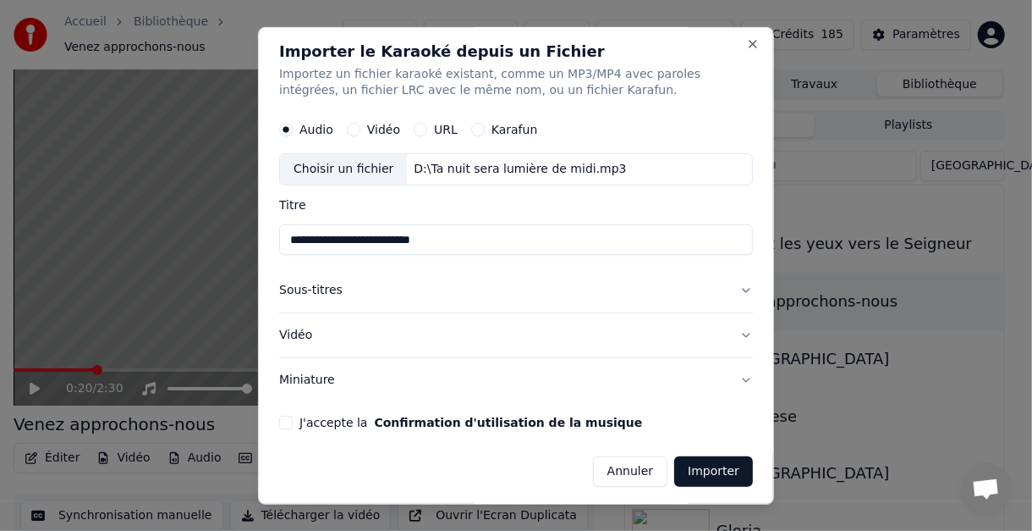
scroll to position [5, 0]
click at [286, 419] on button "J'accepte la Confirmation d'utilisation de la musique" at bounding box center [286, 422] width 14 height 14
click at [283, 284] on button "Sous-titres" at bounding box center [516, 289] width 474 height 44
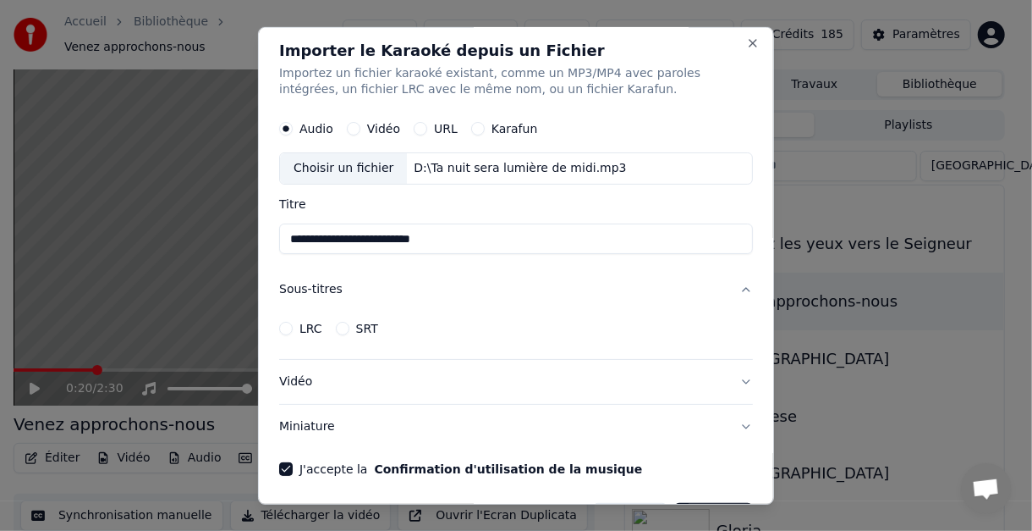
click at [283, 284] on button "Sous-titres" at bounding box center [516, 289] width 474 height 44
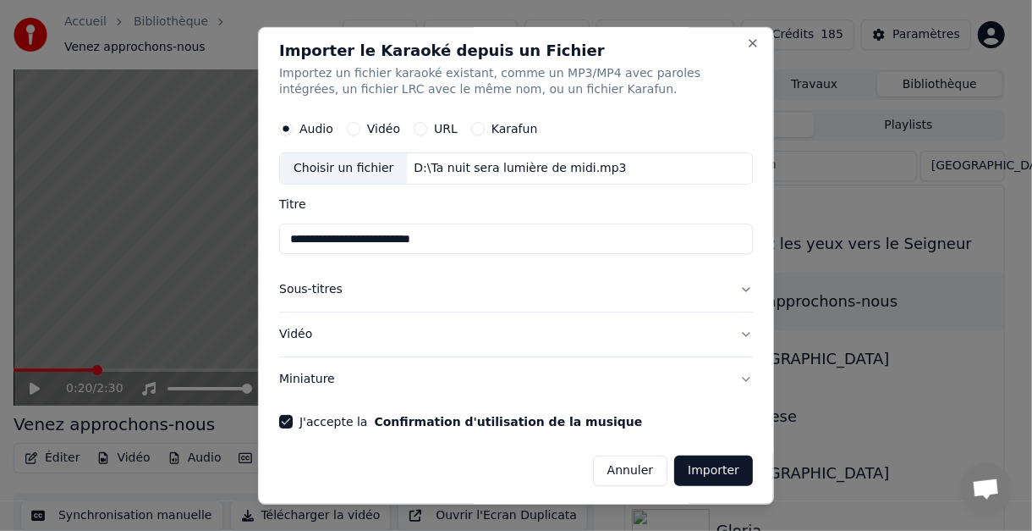
click at [729, 332] on button "Vidéo" at bounding box center [516, 334] width 474 height 44
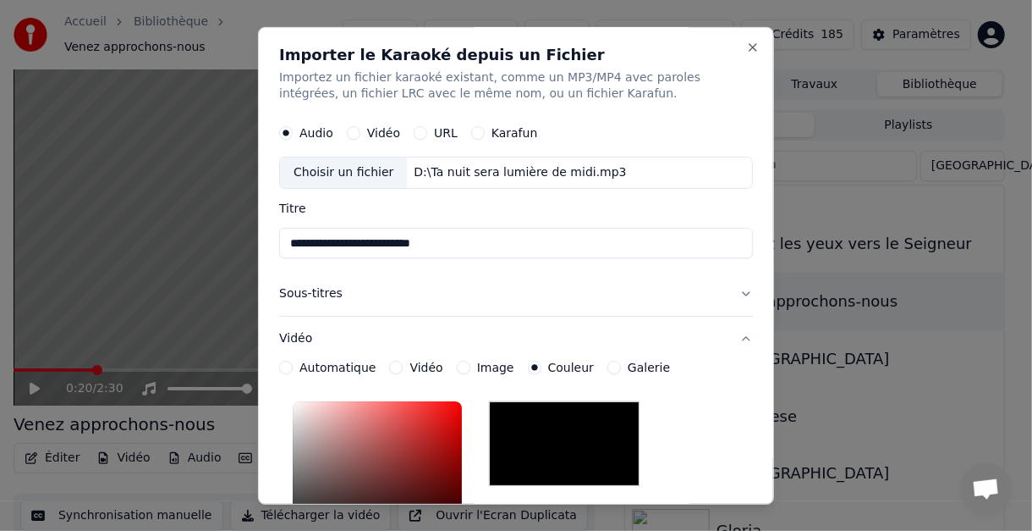
scroll to position [0, 0]
click at [733, 338] on button "Vidéo" at bounding box center [516, 339] width 474 height 44
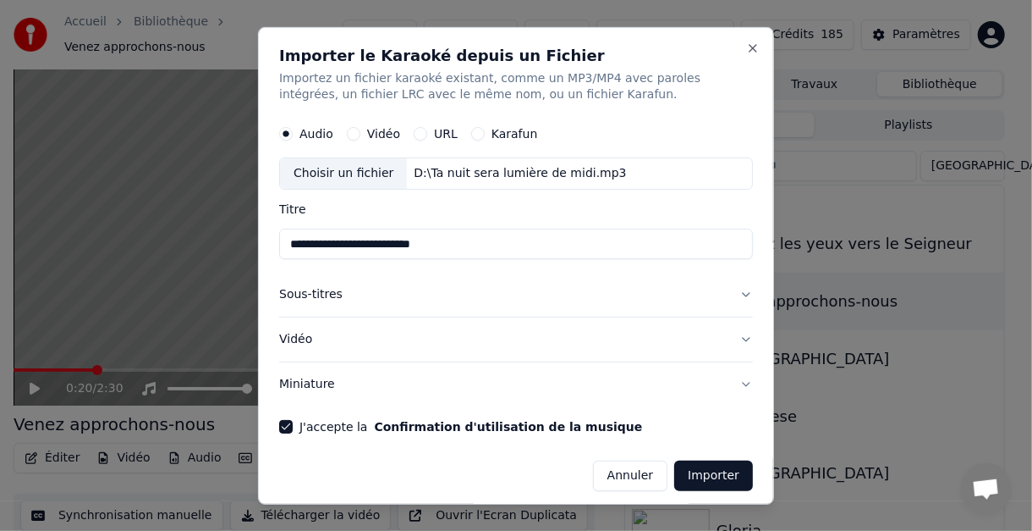
click at [627, 470] on button "Annuler" at bounding box center [630, 475] width 74 height 30
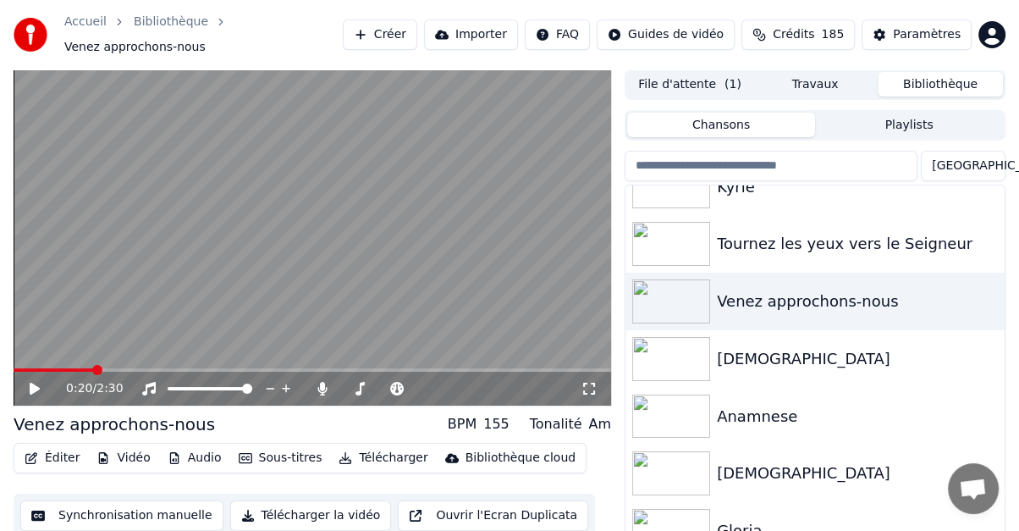
click at [91, 30] on link "Accueil" at bounding box center [85, 22] width 42 height 17
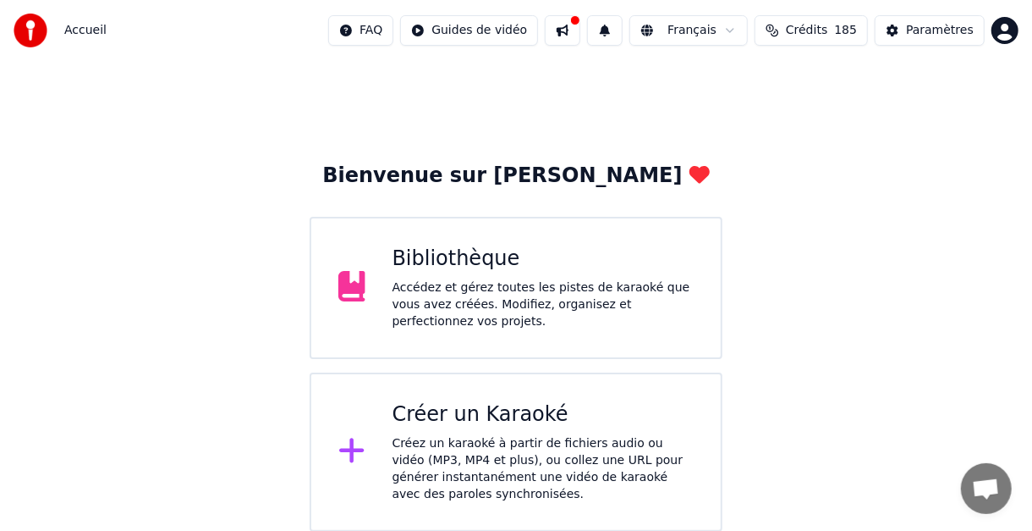
click at [488, 410] on div "Créer un Karaoké" at bounding box center [544, 414] width 302 height 27
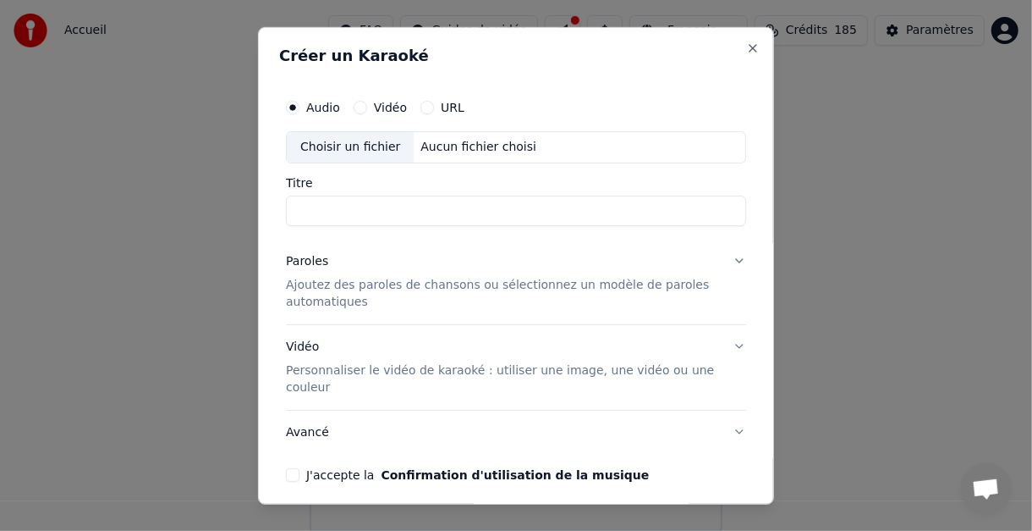
click at [343, 144] on div "Choisir un fichier" at bounding box center [350, 146] width 127 height 30
type input "**********"
click at [724, 257] on button "Paroles Ajoutez des paroles de chansons ou sélectionnez un modèle de paroles au…" at bounding box center [516, 281] width 460 height 85
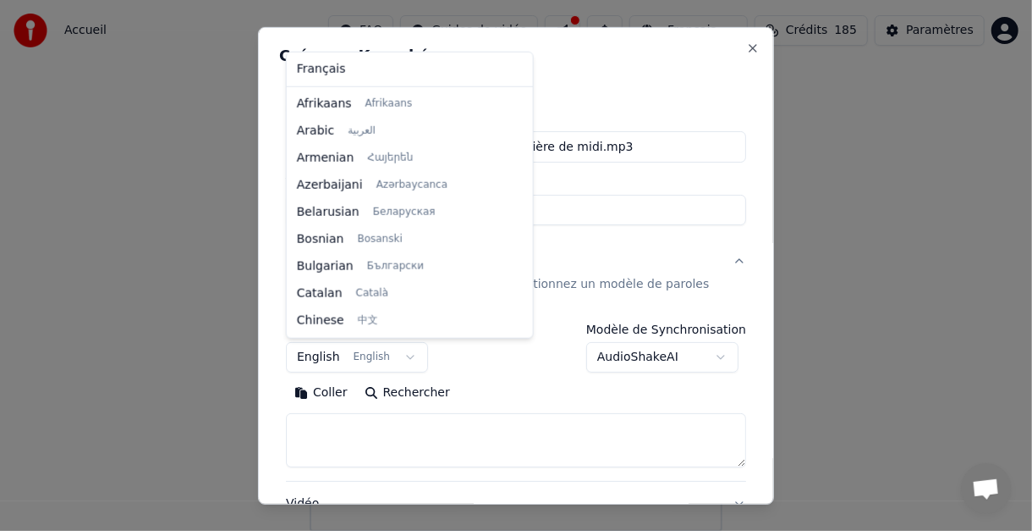
click at [397, 355] on body "Accueil FAQ Guides de vidéo Français Crédits 185 Paramètres Bienvenue sur Youka…" at bounding box center [516, 265] width 1032 height 531
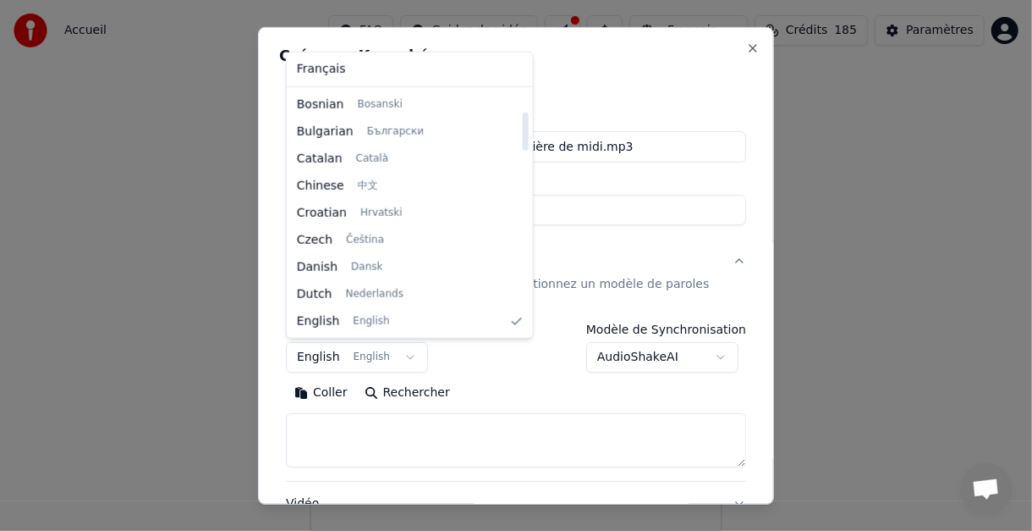
select select "**"
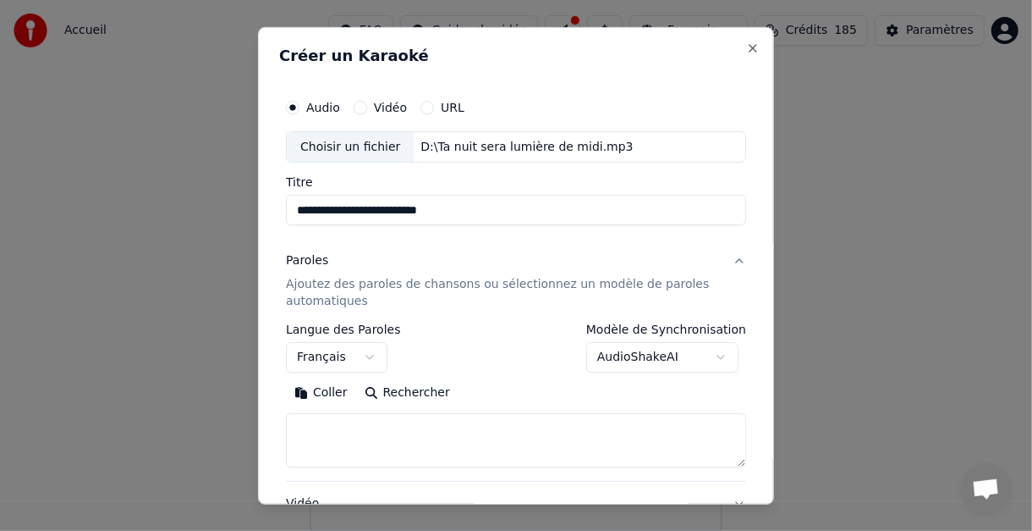
click at [713, 356] on body "Accueil FAQ Guides de vidéo Français Crédits 185 Paramètres Bienvenue sur Youka…" at bounding box center [516, 265] width 1032 height 531
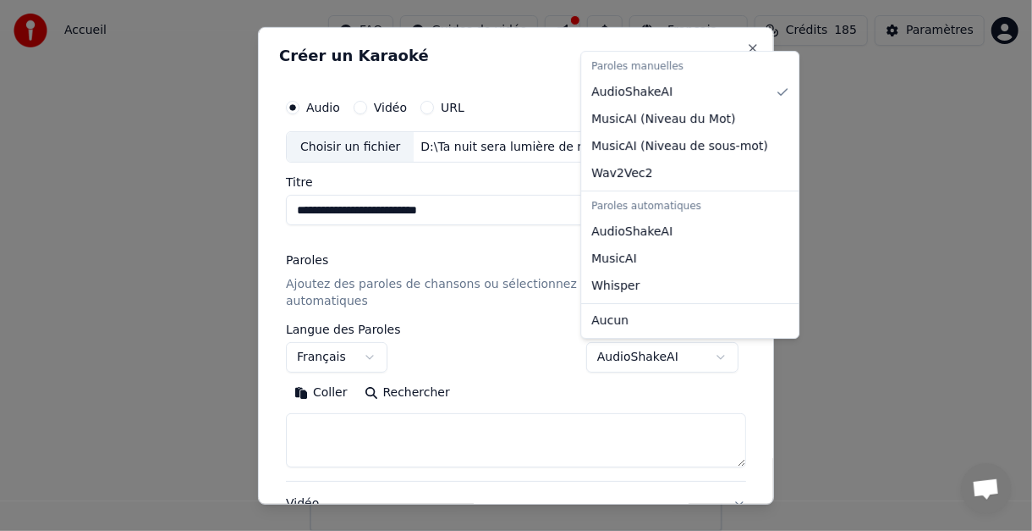
select select "**********"
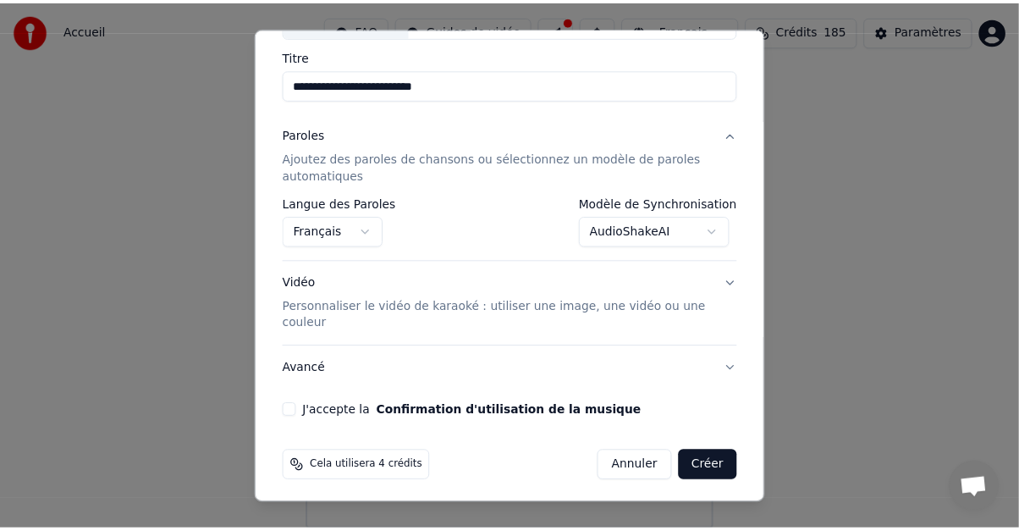
scroll to position [129, 0]
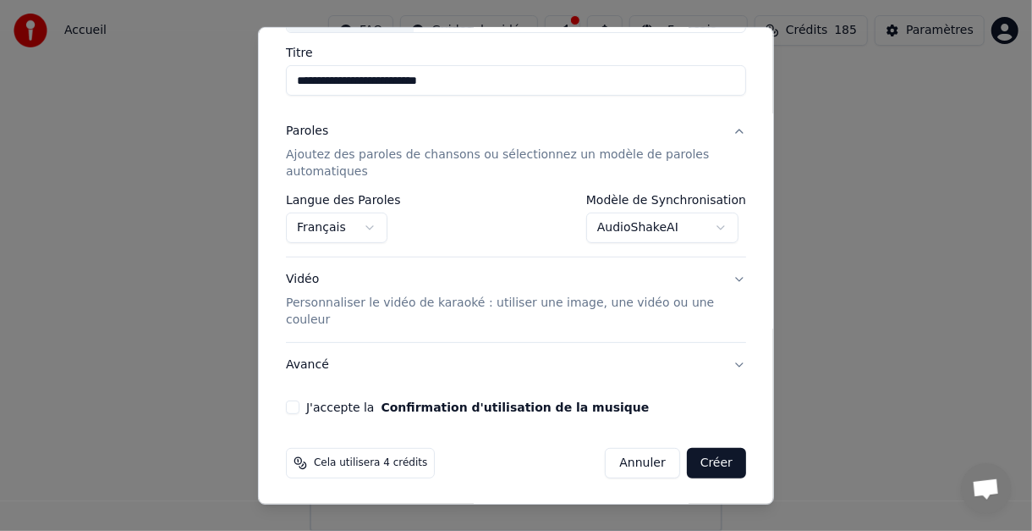
click at [291, 404] on button "J'accepte la Confirmation d'utilisation de la musique" at bounding box center [293, 407] width 14 height 14
click at [702, 460] on button "Créer" at bounding box center [716, 463] width 59 height 30
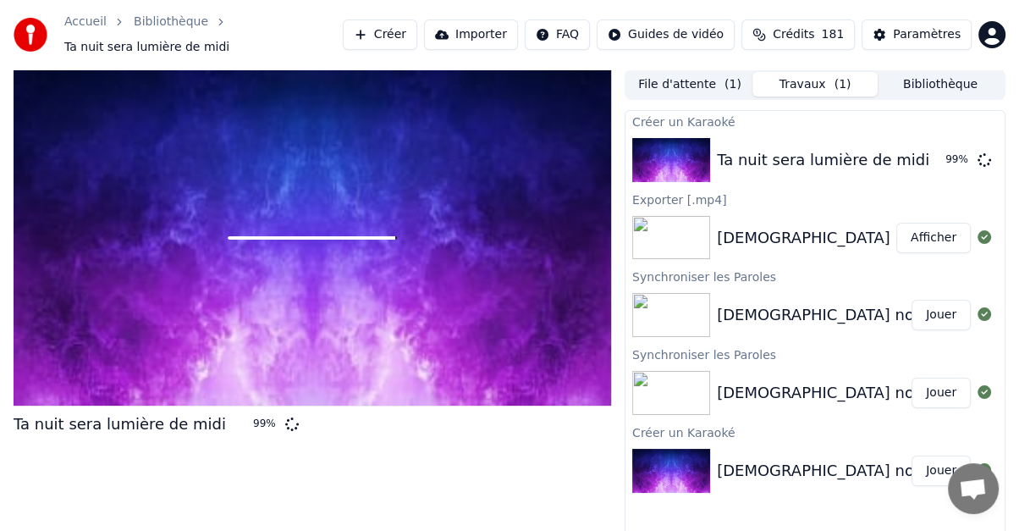
click at [458, 483] on div "Ta nuit sera lumière de midi 99 %" at bounding box center [312, 315] width 597 height 492
click at [774, 2] on div "Accueil Bibliothèque Ta nuit sera lumière de midi Créer Importer FAQ Guides de …" at bounding box center [509, 34] width 1019 height 69
click at [163, 30] on link "Bibliothèque" at bounding box center [171, 22] width 74 height 17
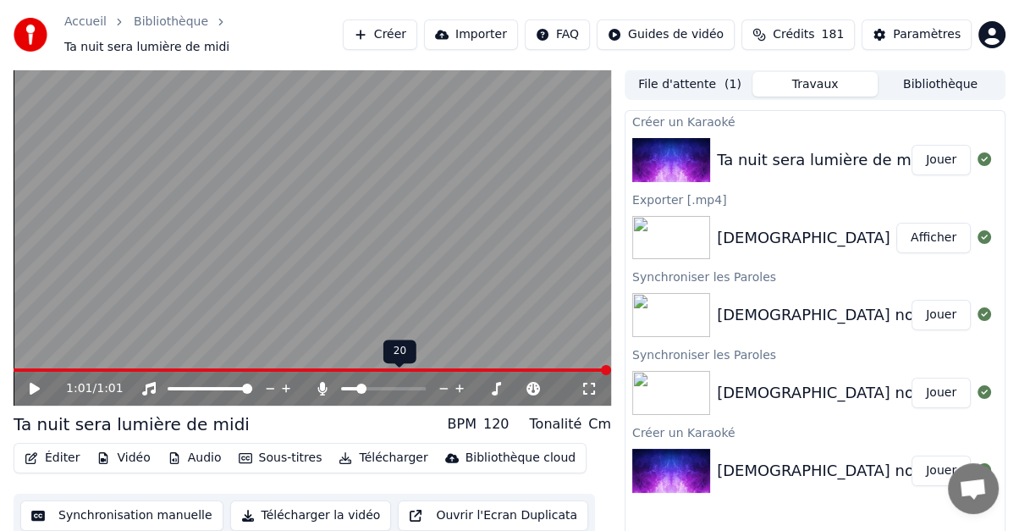
click at [357, 383] on span at bounding box center [361, 388] width 10 height 10
click at [497, 380] on icon at bounding box center [497, 388] width 16 height 17
click at [948, 152] on button "Jouer" at bounding box center [940, 160] width 59 height 30
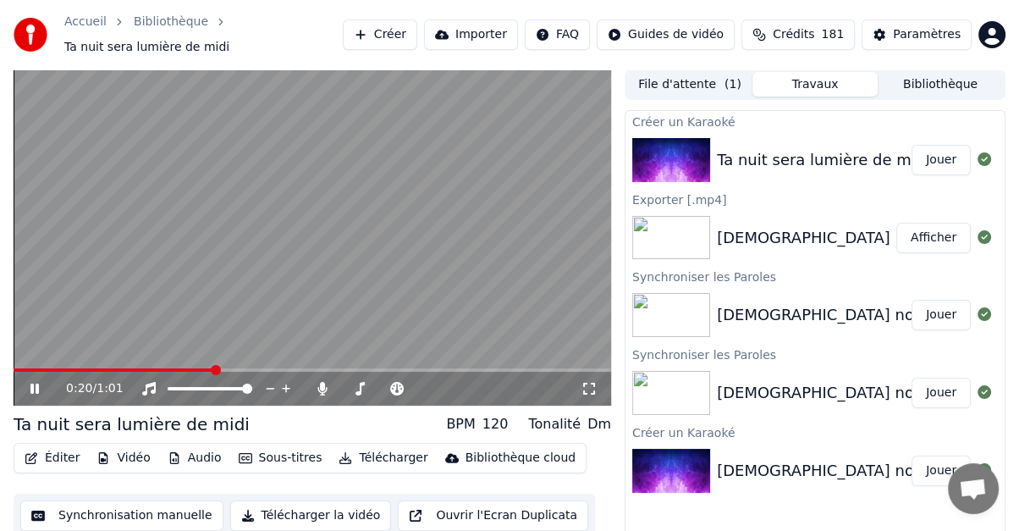
click at [32, 383] on icon at bounding box center [34, 388] width 8 height 10
click at [61, 446] on button "Éditer" at bounding box center [52, 458] width 69 height 24
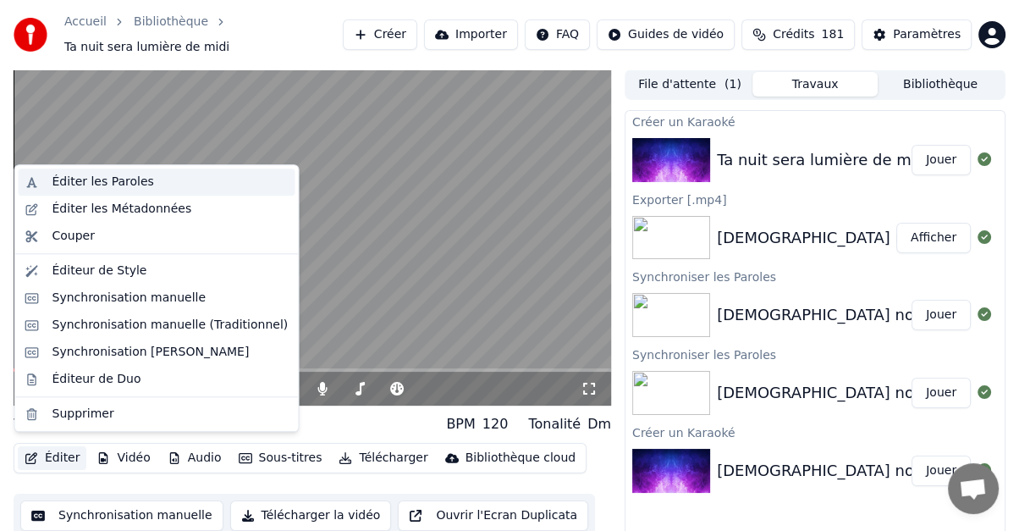
click at [106, 179] on div "Éditer les Paroles" at bounding box center [103, 181] width 102 height 17
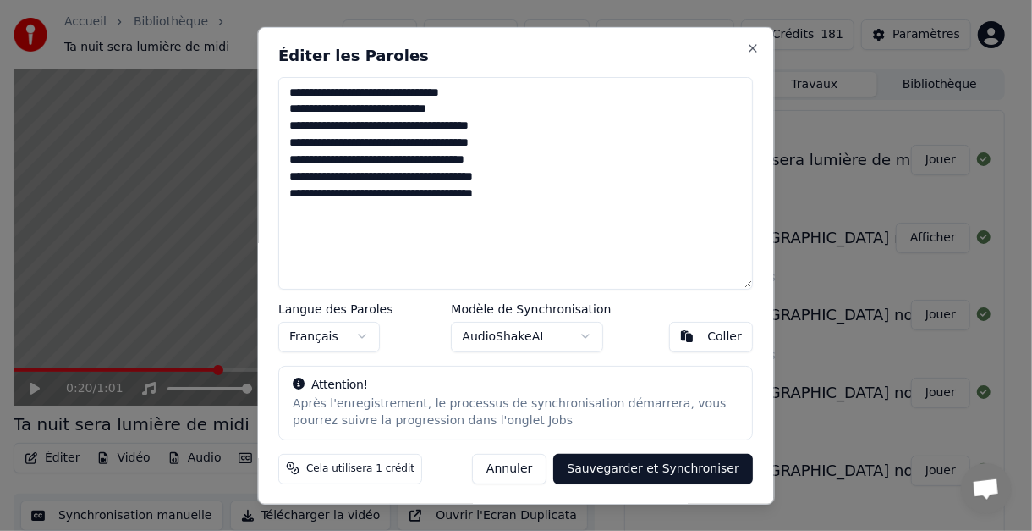
click at [355, 92] on textarea "**********" at bounding box center [516, 182] width 475 height 212
click at [505, 197] on textarea "**********" at bounding box center [516, 182] width 475 height 212
click at [476, 95] on textarea "**********" at bounding box center [516, 182] width 475 height 212
click at [454, 104] on textarea "**********" at bounding box center [516, 182] width 475 height 212
click at [515, 129] on textarea "**********" at bounding box center [516, 182] width 475 height 212
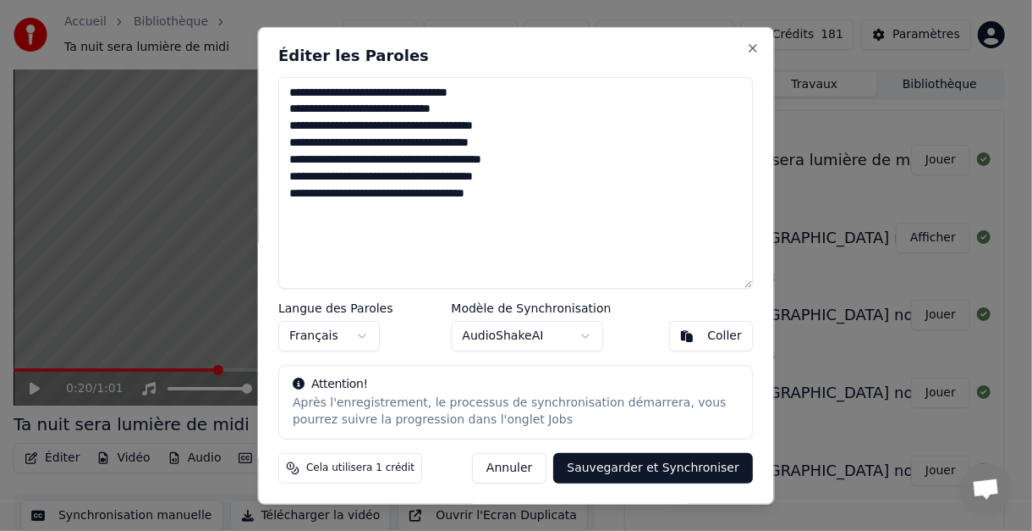
click at [515, 146] on textarea "**********" at bounding box center [516, 182] width 475 height 212
click at [523, 163] on textarea "**********" at bounding box center [516, 182] width 475 height 212
click at [504, 177] on textarea "**********" at bounding box center [516, 182] width 475 height 212
click at [489, 197] on textarea "**********" at bounding box center [516, 182] width 475 height 212
type textarea "**********"
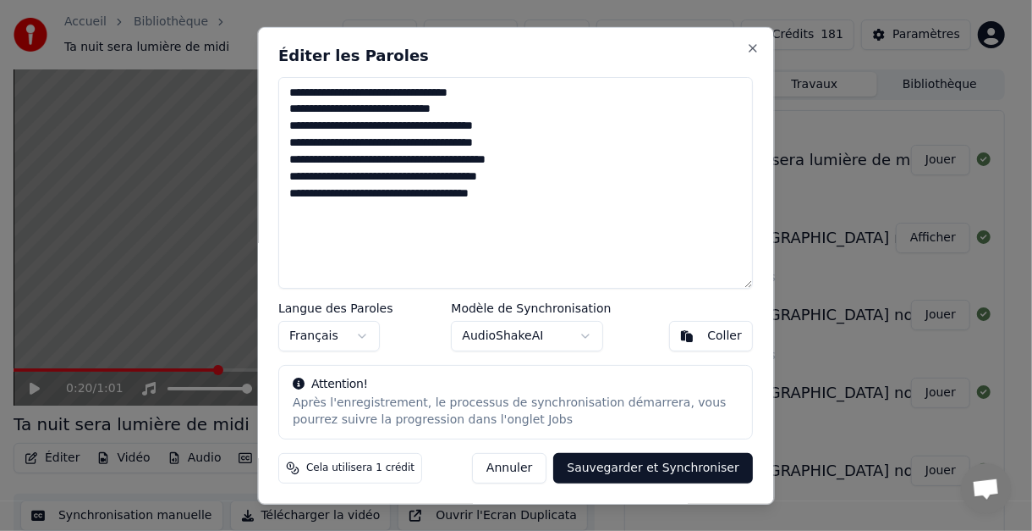
click at [638, 469] on button "Sauvegarder et Synchroniser" at bounding box center [654, 468] width 200 height 30
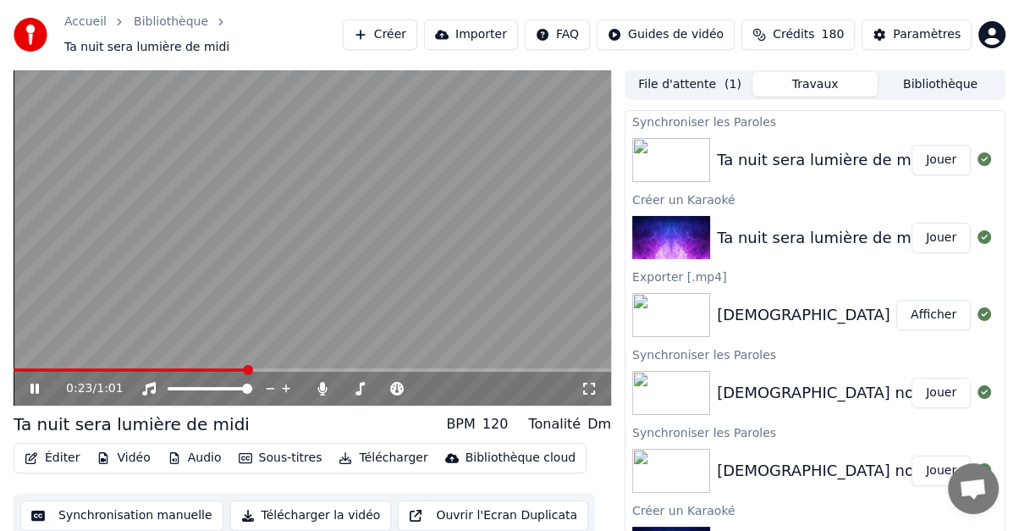
click at [38, 383] on icon at bounding box center [34, 388] width 8 height 10
click at [937, 147] on button "Jouer" at bounding box center [940, 160] width 59 height 30
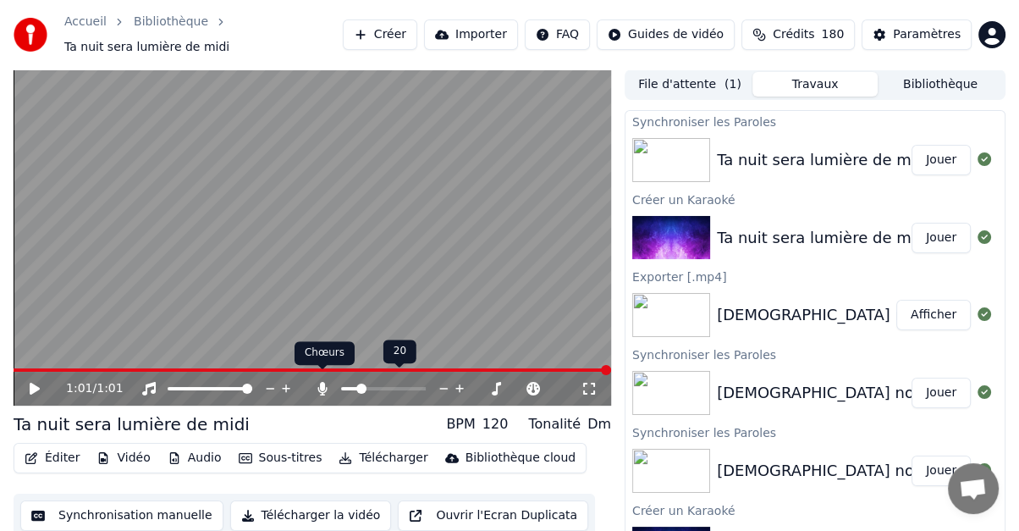
click at [325, 382] on icon at bounding box center [322, 389] width 17 height 14
click at [931, 149] on button "Jouer" at bounding box center [940, 160] width 59 height 30
click at [323, 382] on icon at bounding box center [322, 389] width 17 height 14
click at [362, 382] on div at bounding box center [399, 388] width 136 height 17
click at [388, 380] on div at bounding box center [436, 388] width 136 height 17
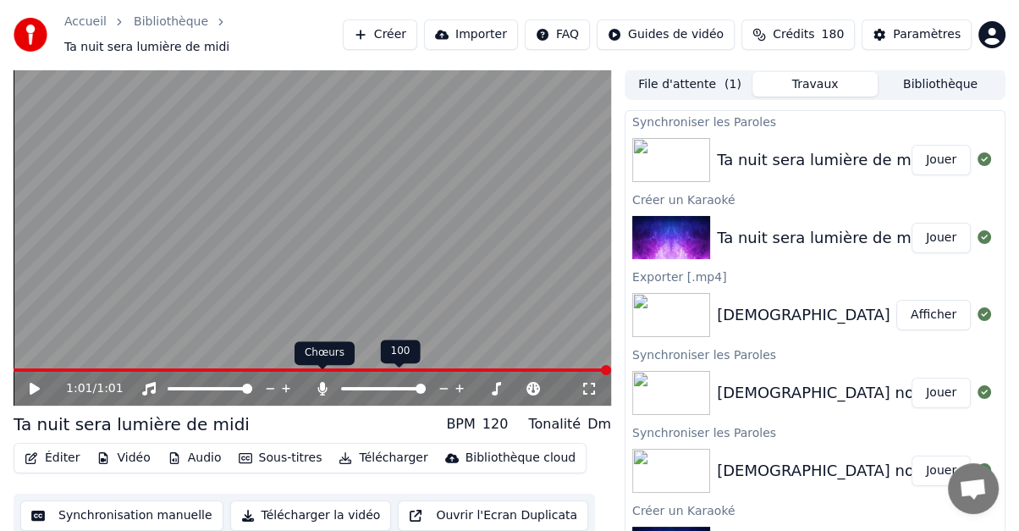
click at [322, 382] on icon at bounding box center [322, 389] width 9 height 14
click at [322, 382] on icon at bounding box center [322, 389] width 17 height 14
click at [322, 382] on icon at bounding box center [322, 389] width 9 height 14
click at [357, 383] on span at bounding box center [361, 388] width 10 height 10
click at [934, 146] on button "Jouer" at bounding box center [940, 160] width 59 height 30
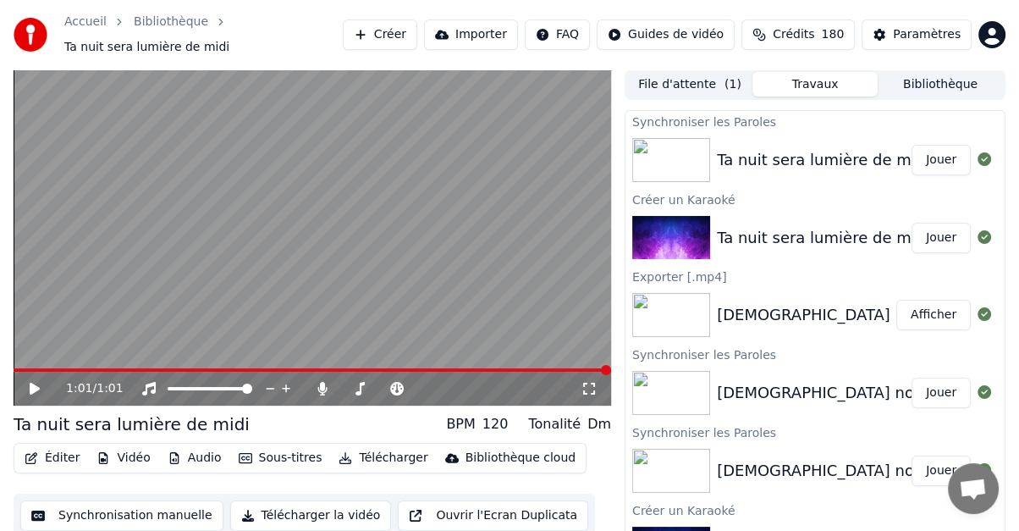
click at [366, 448] on button "Télécharger" at bounding box center [383, 458] width 102 height 24
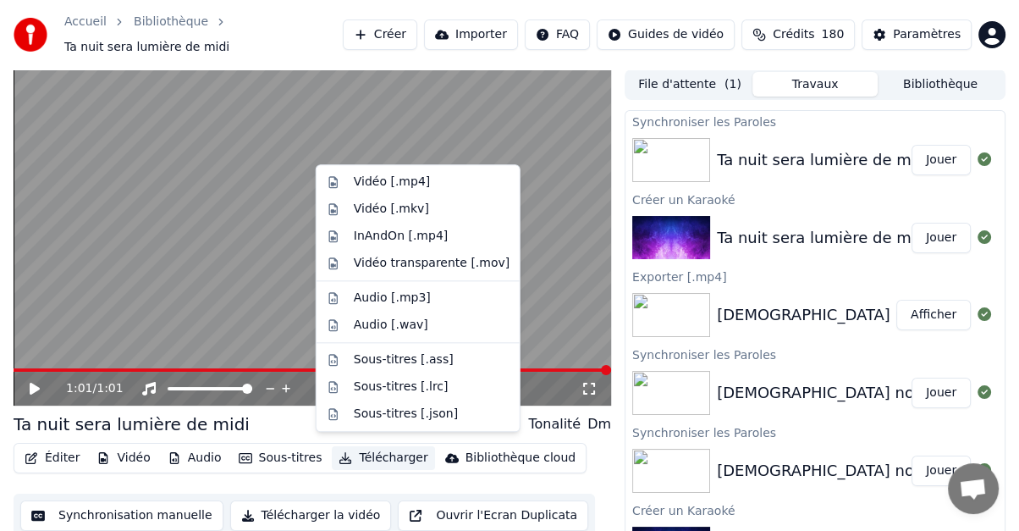
click at [463, 124] on video at bounding box center [312, 237] width 597 height 336
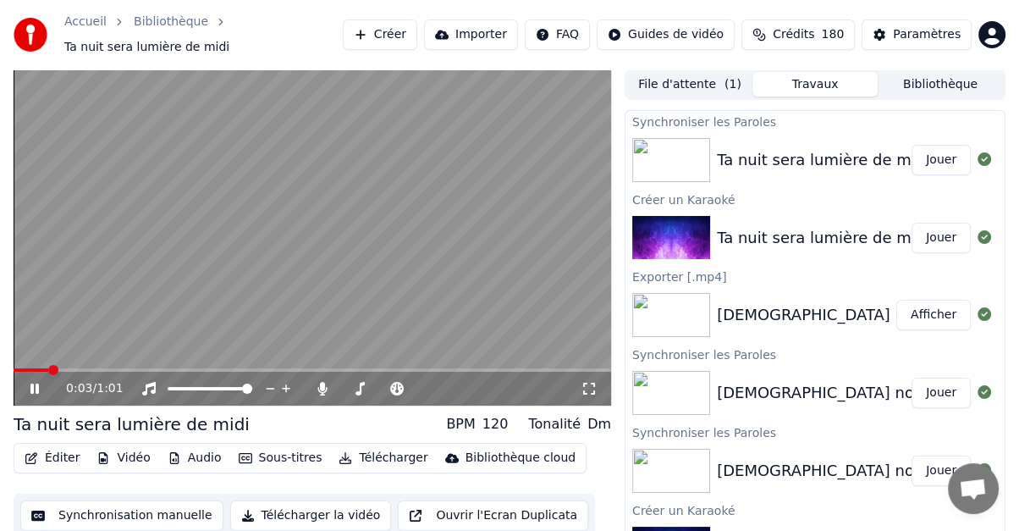
click at [35, 382] on icon at bounding box center [46, 389] width 39 height 14
click at [485, 380] on icon at bounding box center [481, 388] width 16 height 17
click at [36, 382] on icon at bounding box center [35, 388] width 10 height 12
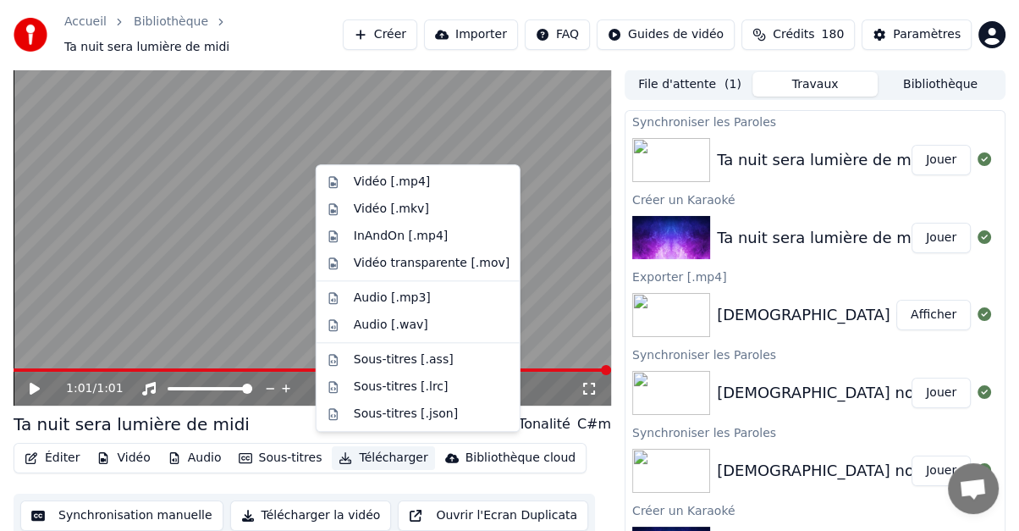
click at [361, 447] on button "Télécharger" at bounding box center [383, 458] width 102 height 24
click at [399, 180] on div "Vidéo [.mp4]" at bounding box center [392, 181] width 76 height 17
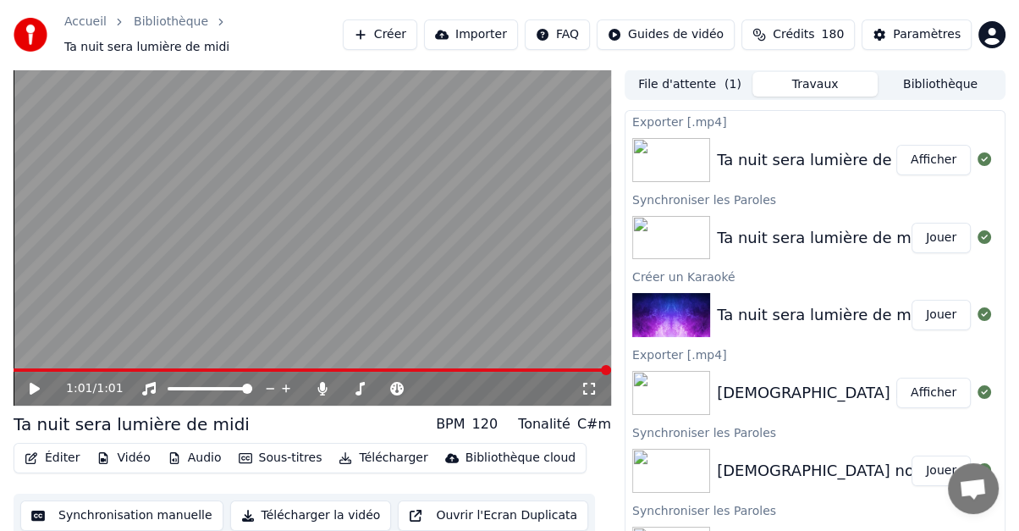
click at [909, 146] on button "Afficher" at bounding box center [933, 160] width 74 height 30
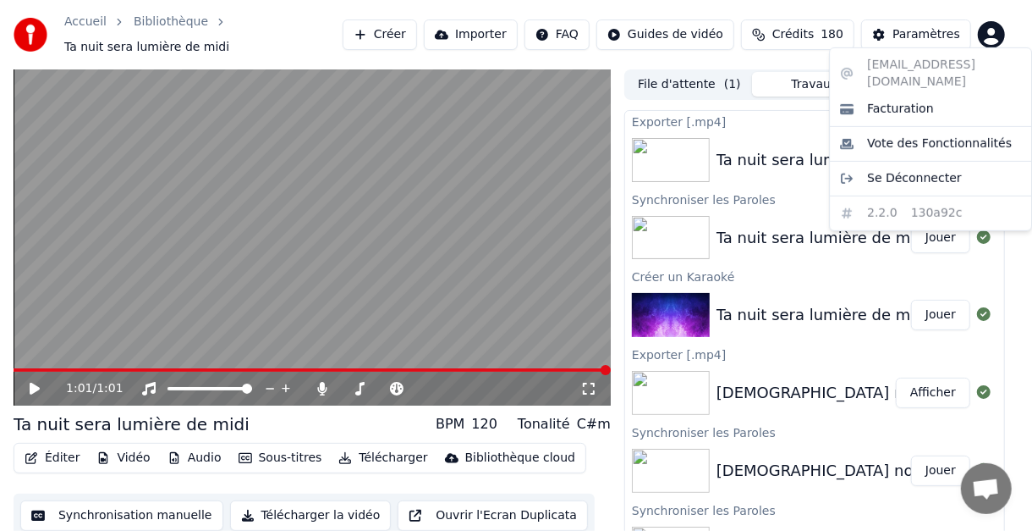
click at [987, 27] on html "Accueil Bibliothèque Ta nuit sera lumière de midi Créer Importer FAQ Guides de …" at bounding box center [516, 265] width 1032 height 531
click at [923, 170] on span "Se Déconnecter" at bounding box center [914, 178] width 95 height 17
